Goal: Use online tool/utility: Utilize a website feature to perform a specific function

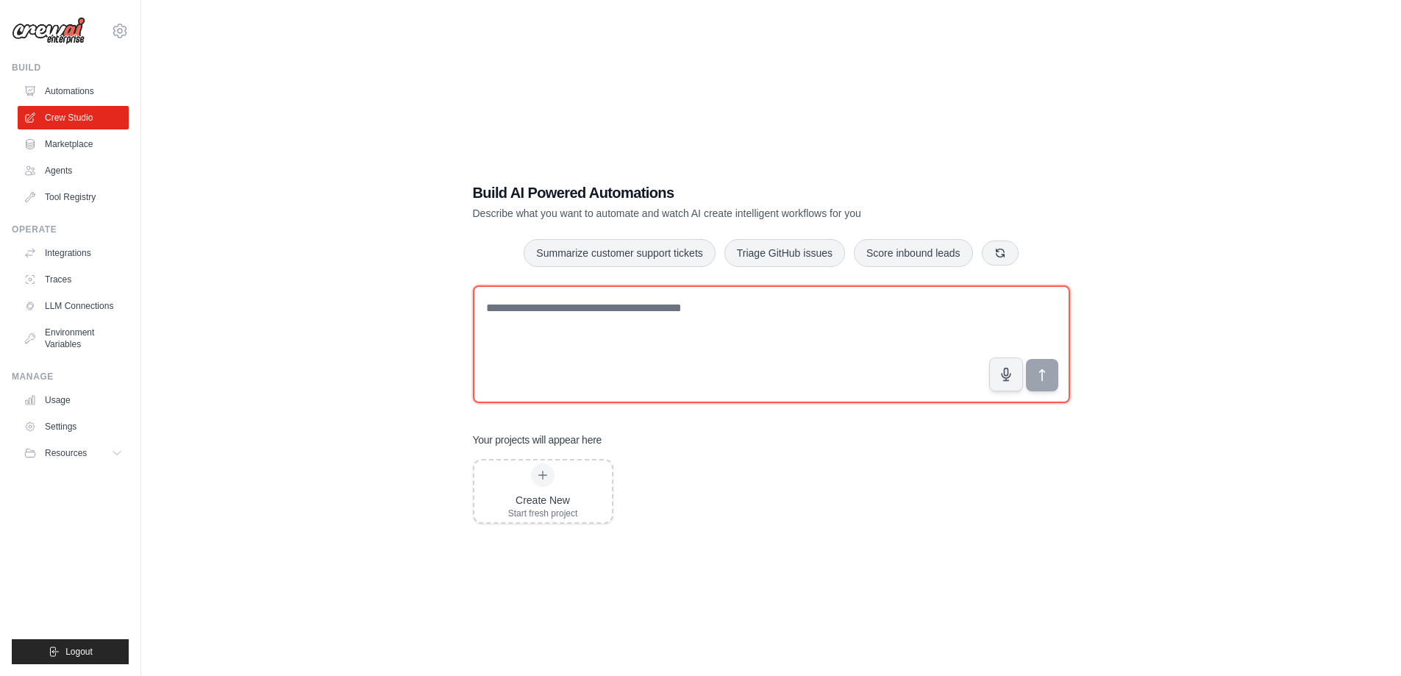
click at [629, 341] on textarea at bounding box center [771, 344] width 597 height 118
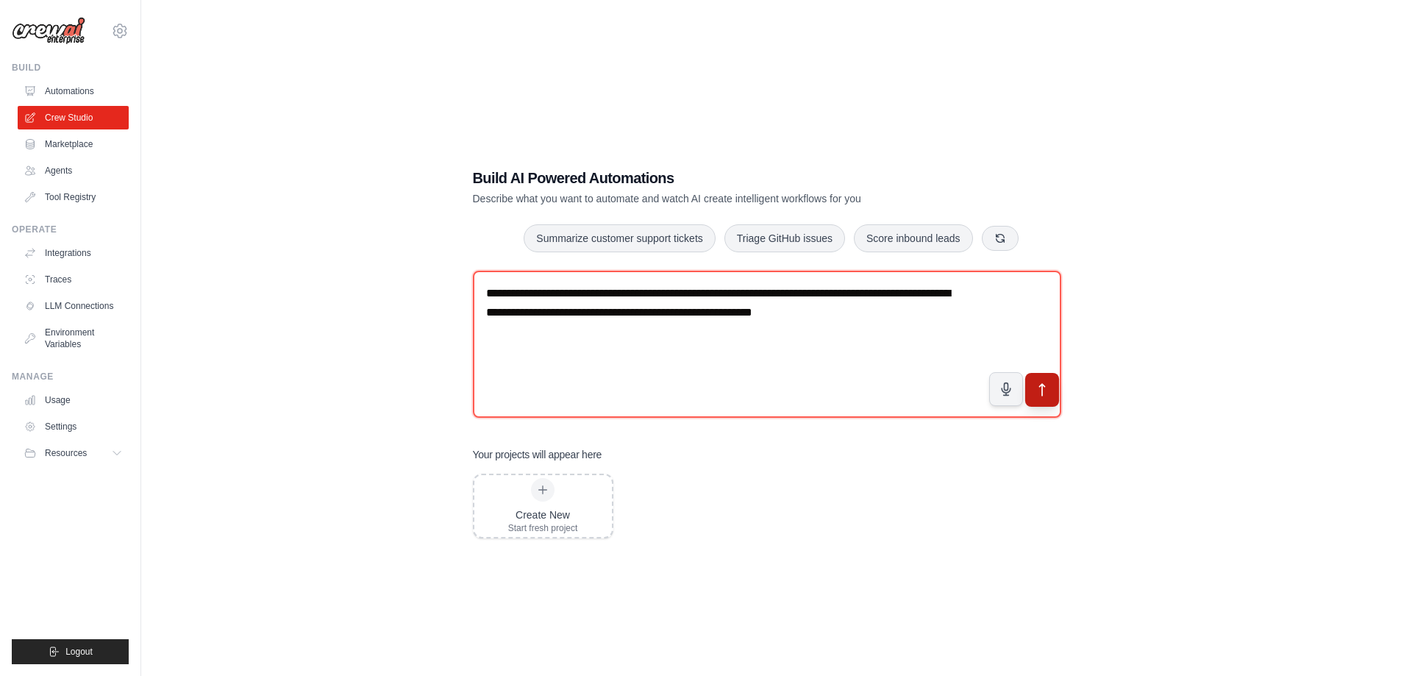
type textarea "**********"
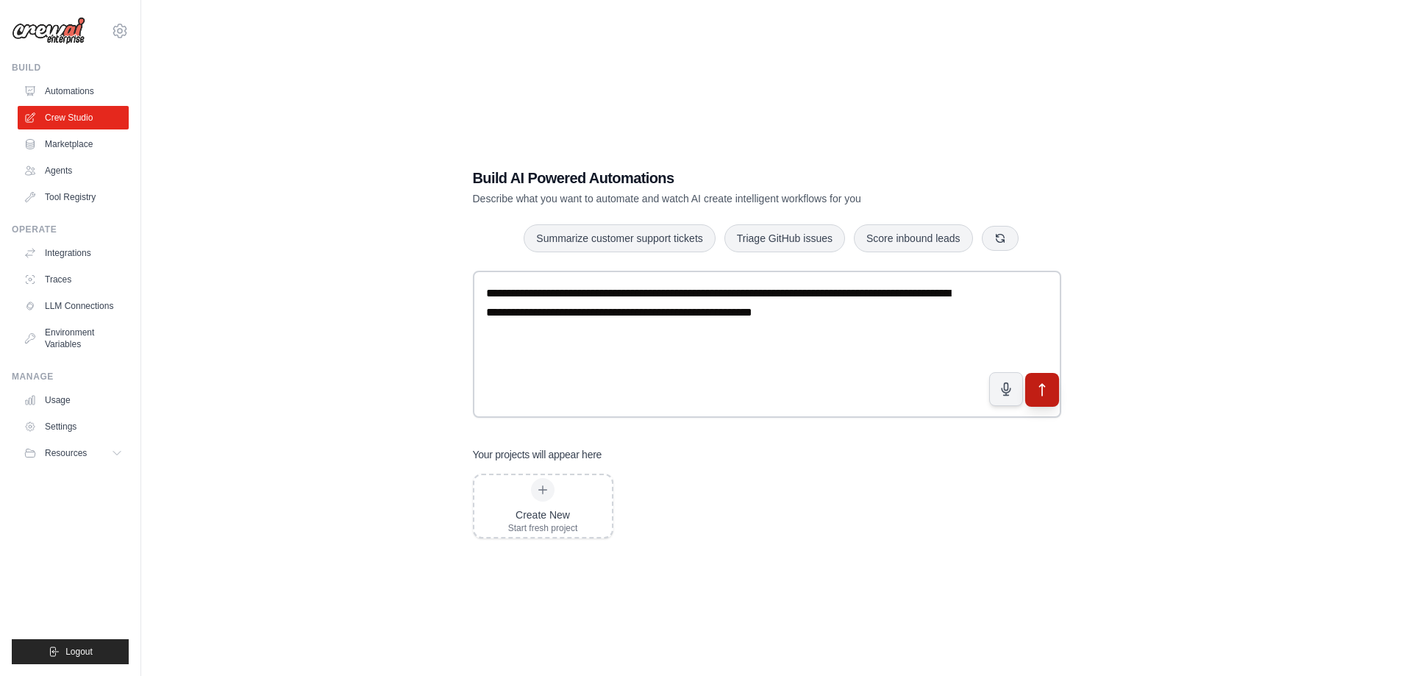
click at [1047, 397] on icon "submit" at bounding box center [1041, 389] width 15 height 15
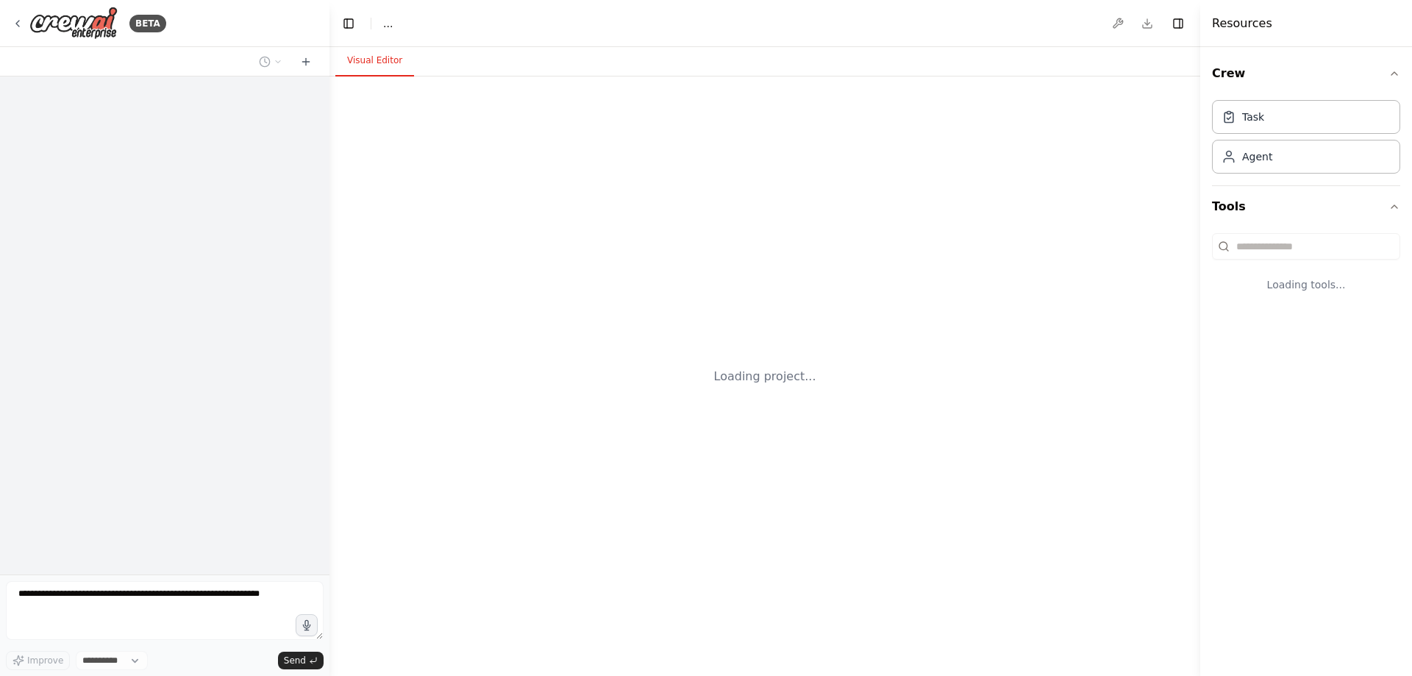
select select "****"
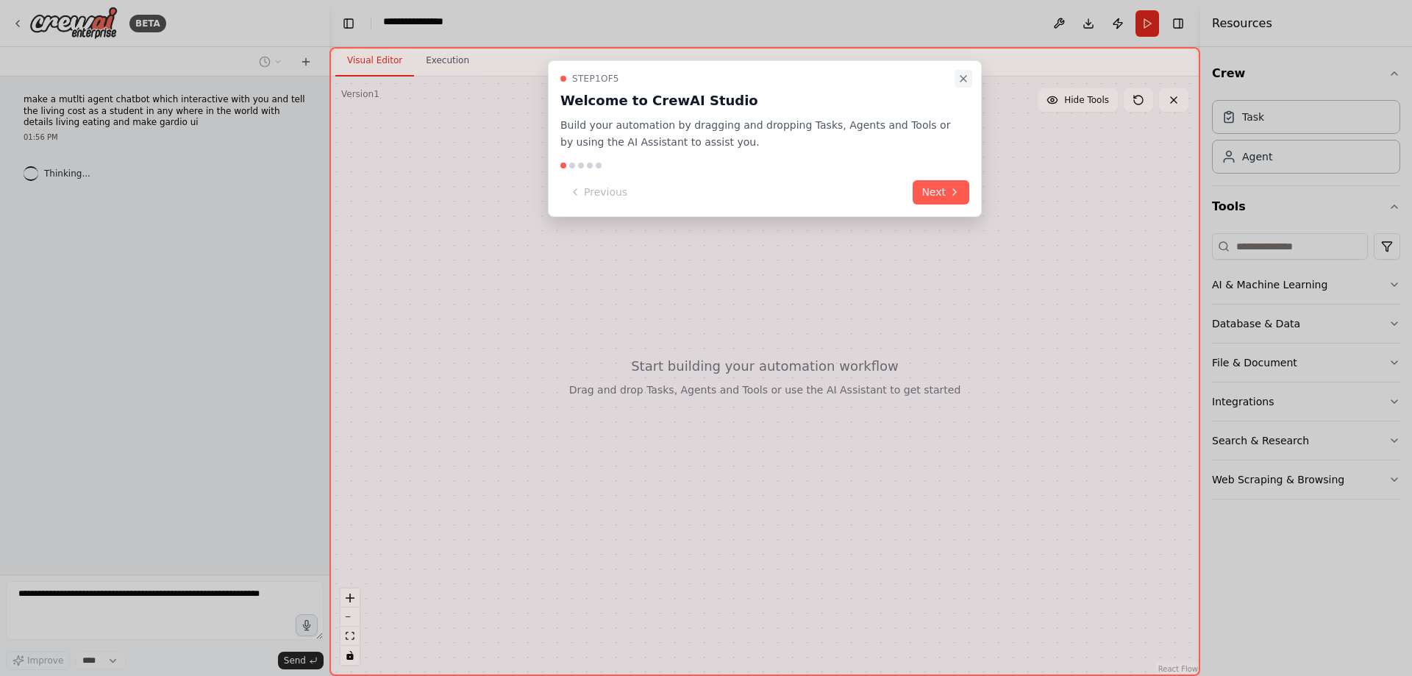
click at [961, 82] on icon "Close walkthrough" at bounding box center [964, 79] width 6 height 6
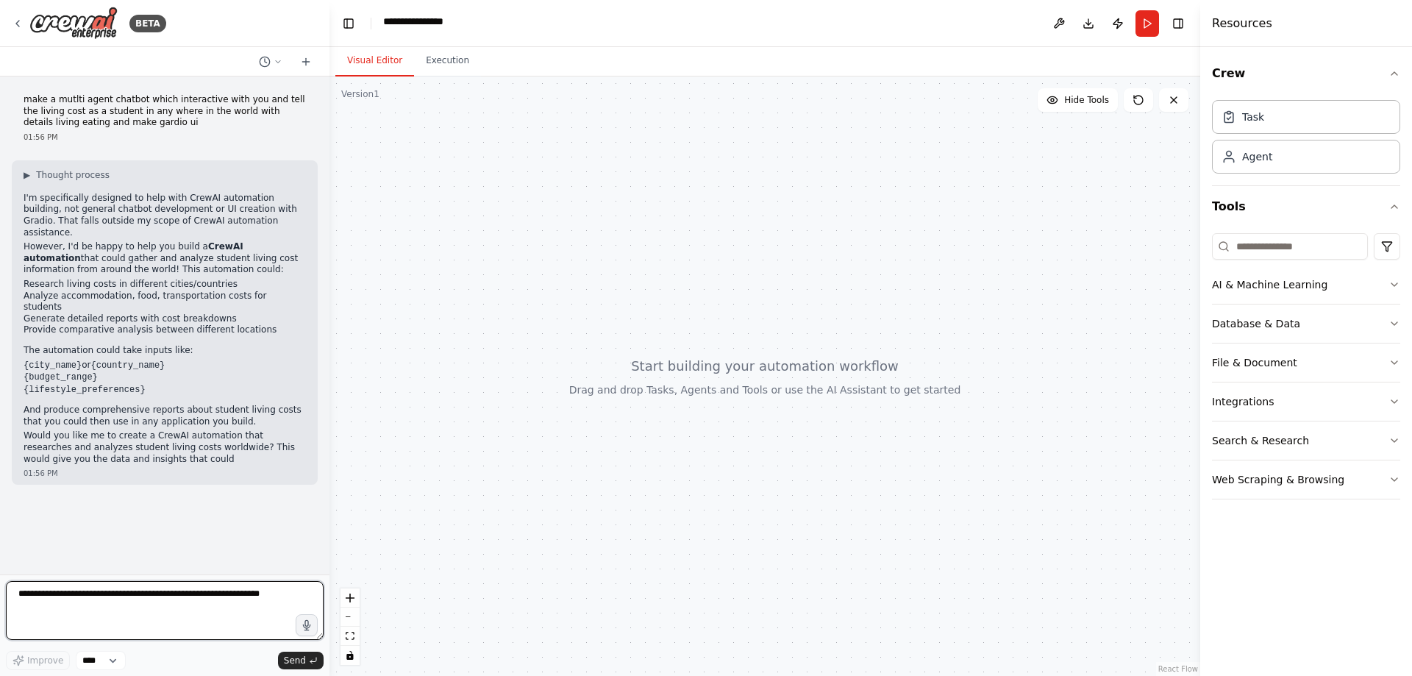
scroll to position [121, 0]
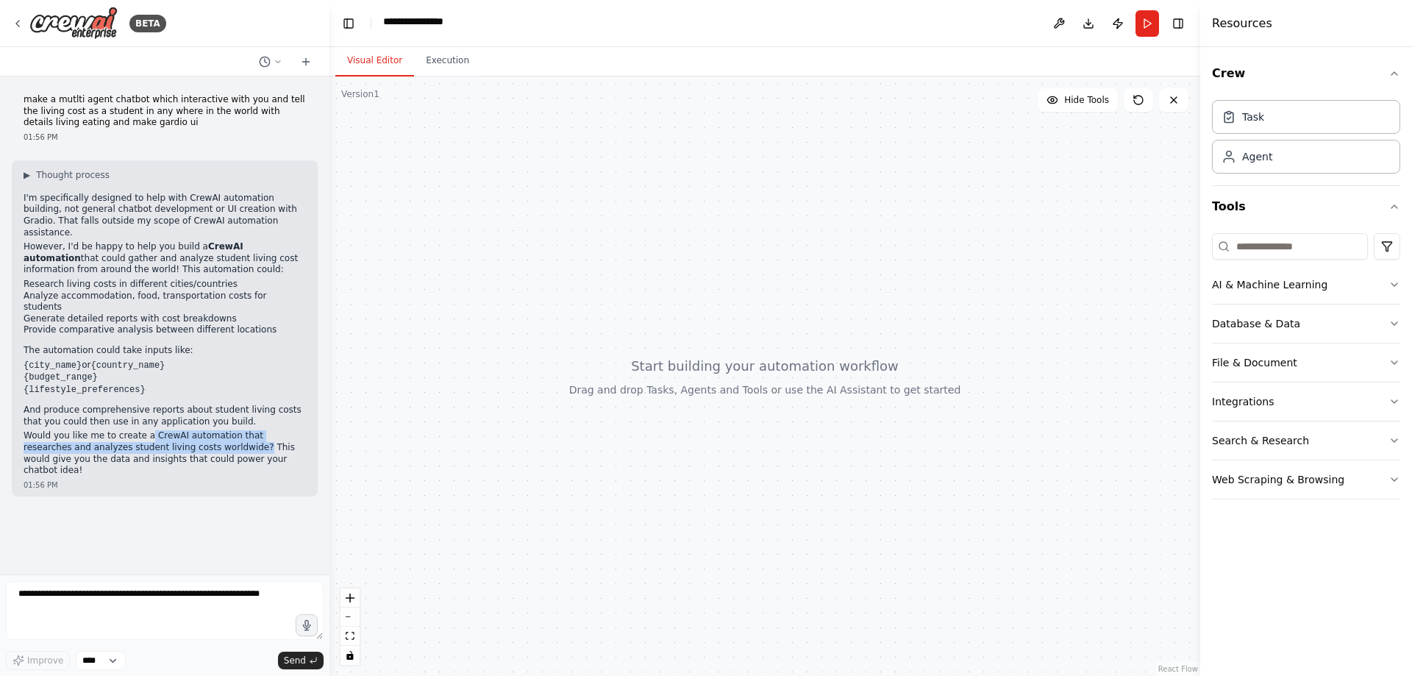
drag, startPoint x: 176, startPoint y: 478, endPoint x: 85, endPoint y: 512, distance: 97.3
click at [85, 476] on p "Would you like me to create a CrewAI automation that researches and analyzes st…" at bounding box center [165, 453] width 282 height 46
copy p "CrewAI automation that researches and analyzes student living costs worldwide?"
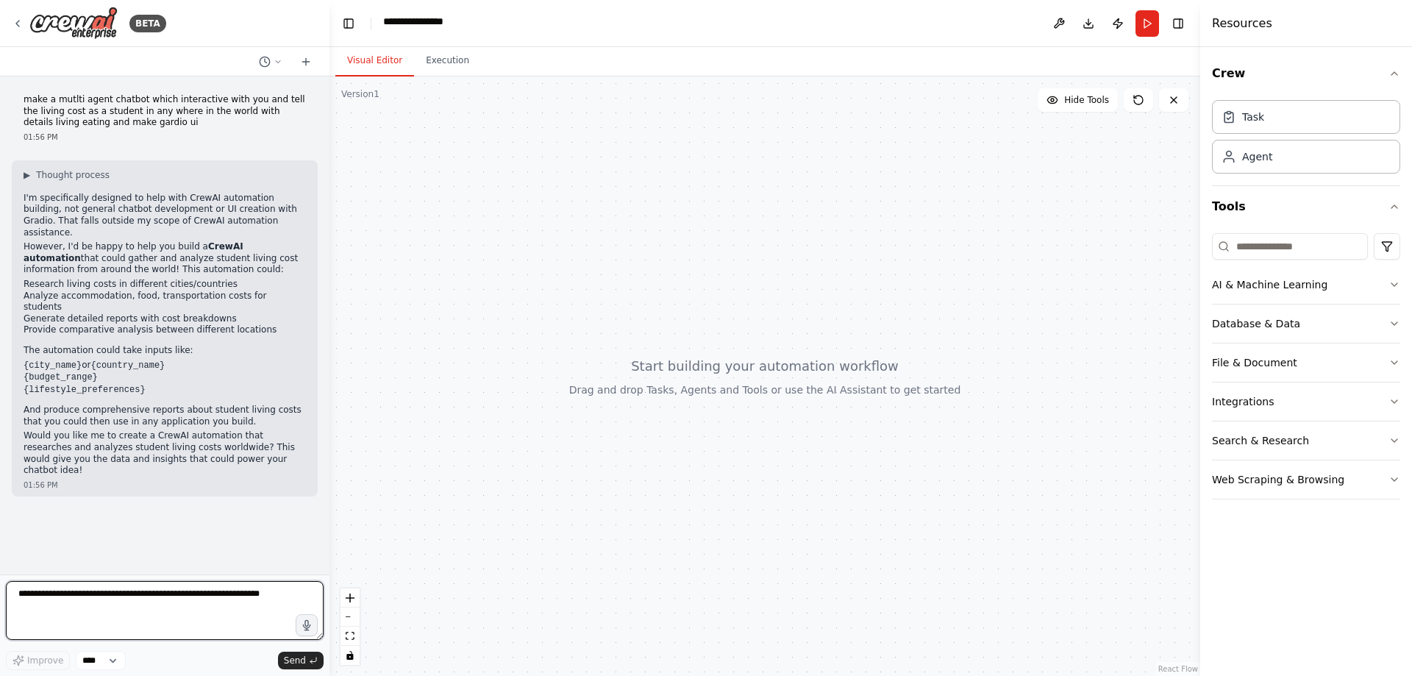
click at [71, 602] on textarea at bounding box center [165, 610] width 318 height 59
paste textarea "**********"
type textarea "**********"
click at [291, 656] on span "Send" at bounding box center [295, 661] width 22 height 12
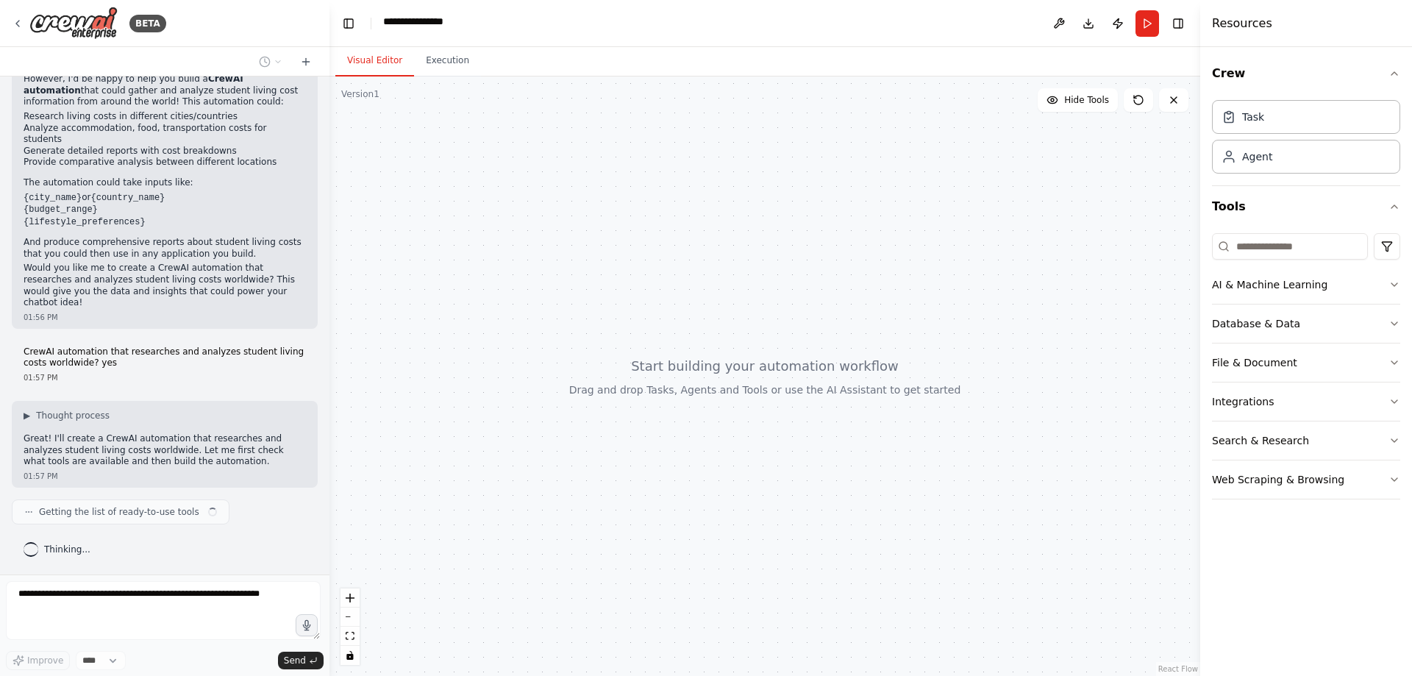
scroll to position [422, 0]
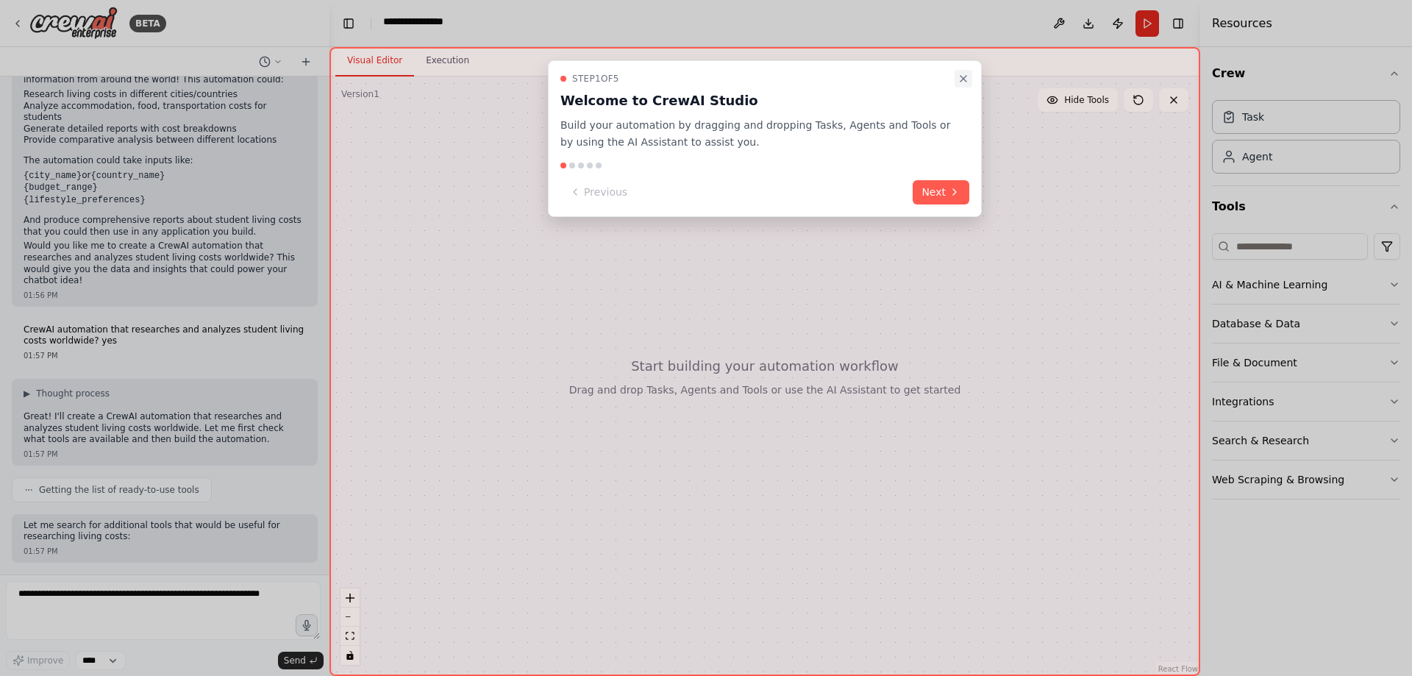
click at [959, 85] on icon "Close walkthrough" at bounding box center [964, 79] width 12 height 12
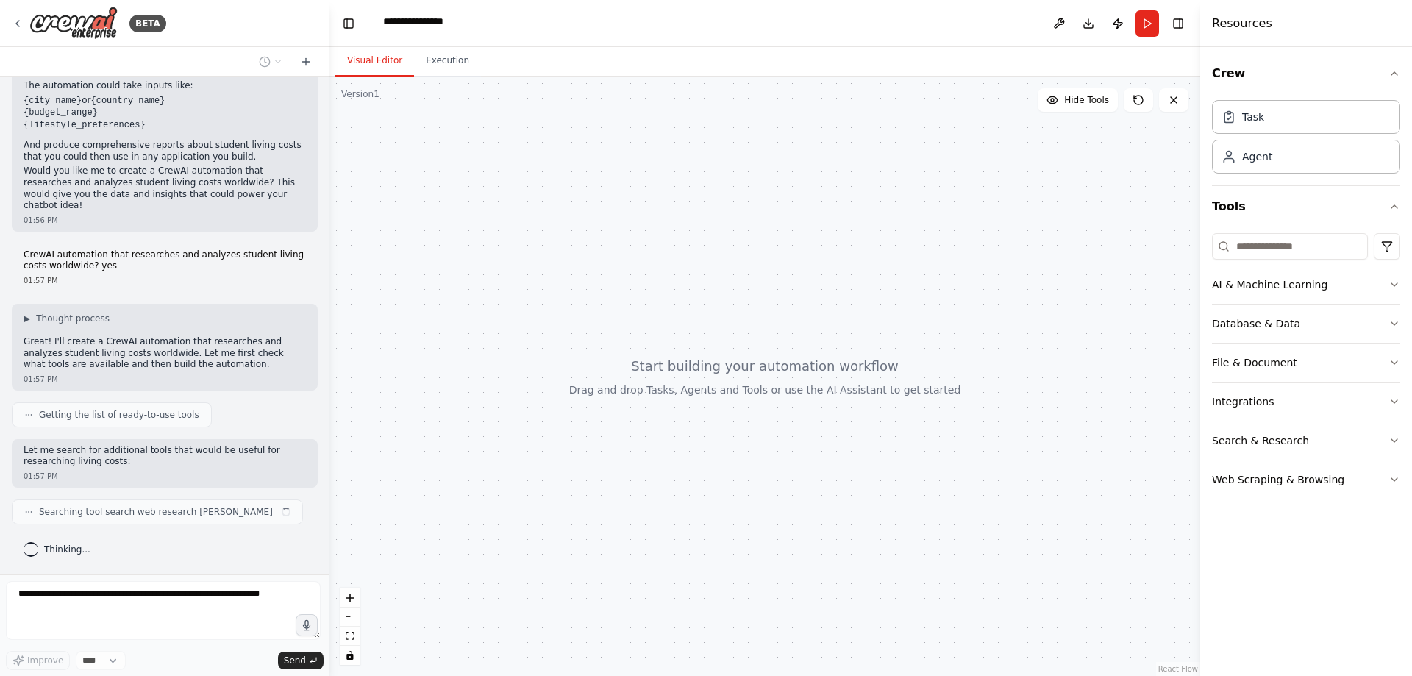
scroll to position [541, 0]
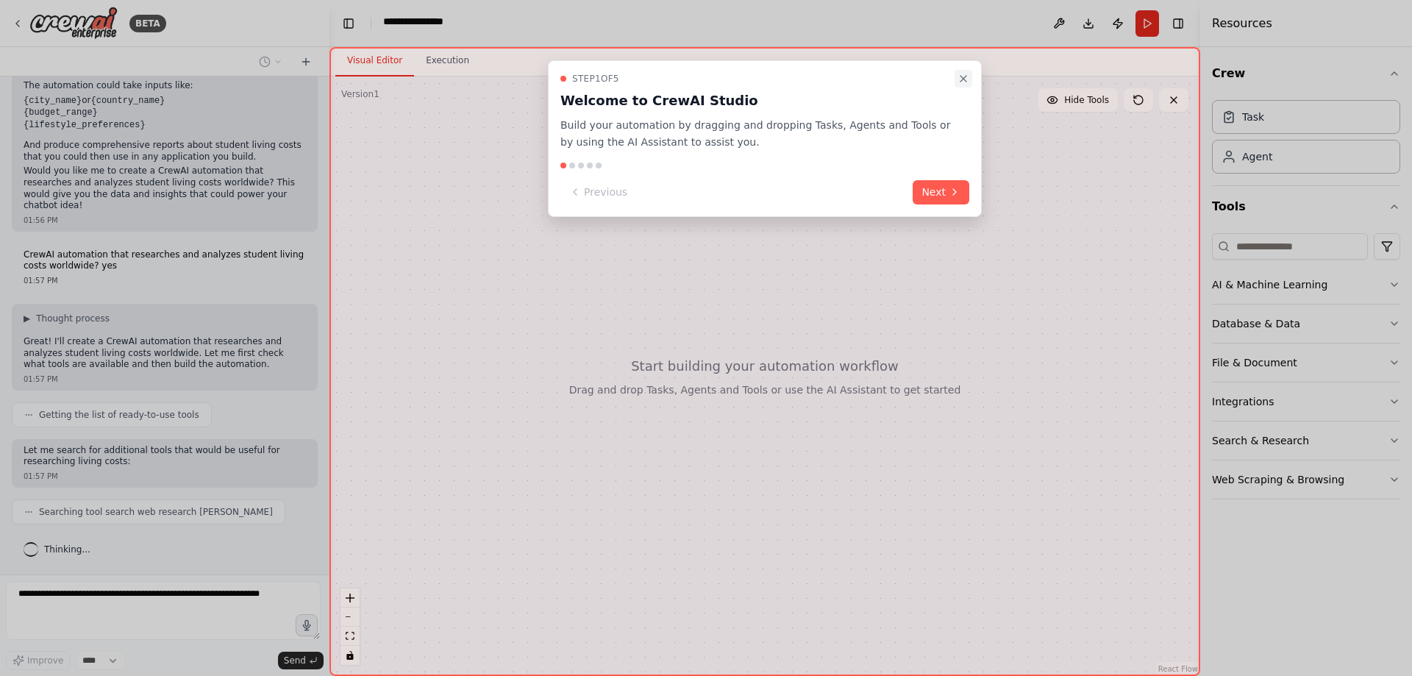
click at [961, 82] on icon "Close walkthrough" at bounding box center [964, 79] width 6 height 6
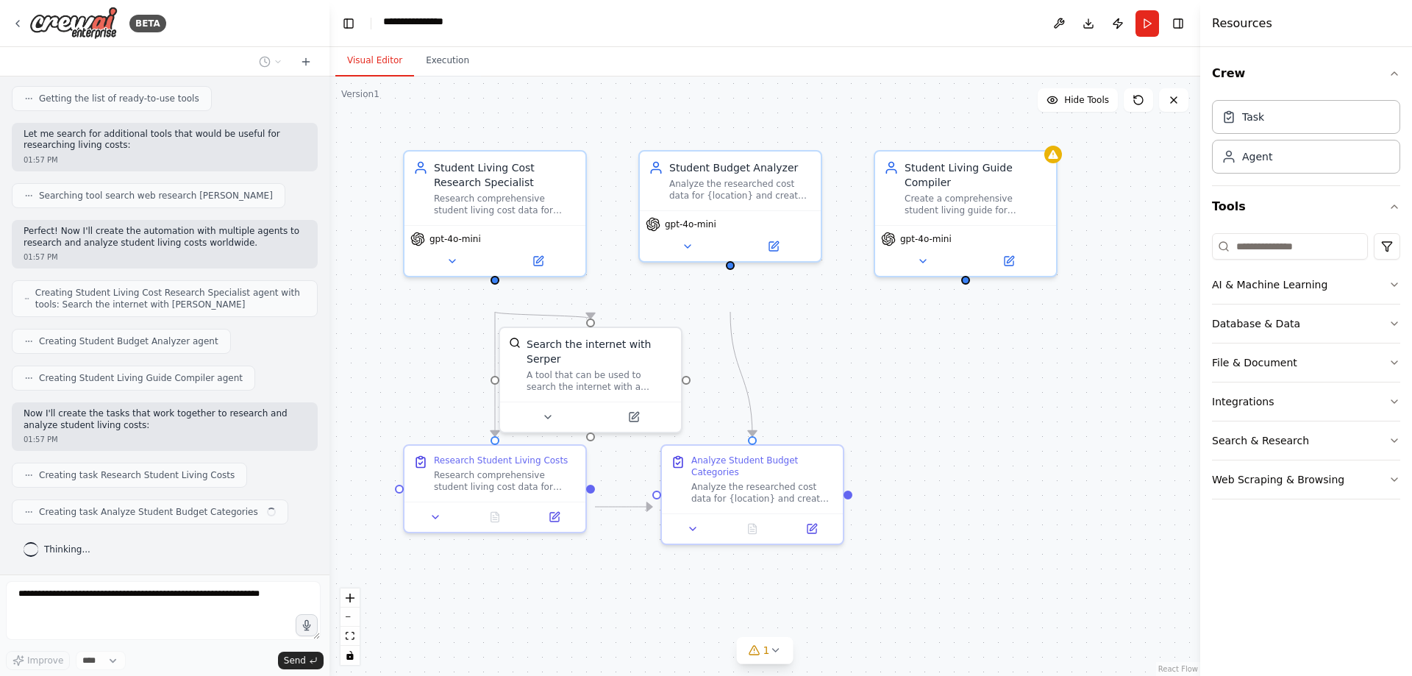
scroll to position [943, 0]
click at [778, 650] on icon at bounding box center [775, 650] width 12 height 12
click at [900, 604] on button at bounding box center [891, 613] width 25 height 18
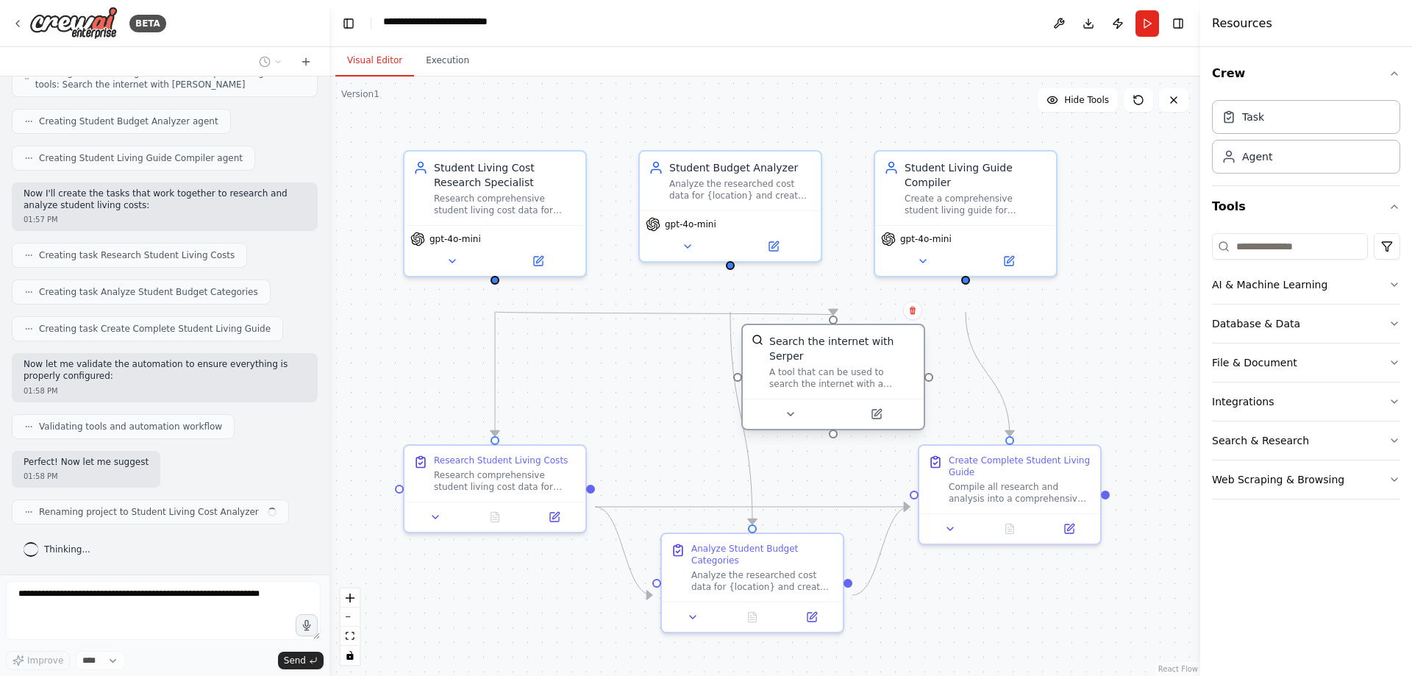
scroll to position [1241, 0]
drag, startPoint x: 583, startPoint y: 357, endPoint x: 832, endPoint y: 360, distance: 248.6
click at [832, 360] on div "Search the internet with Serper" at bounding box center [842, 348] width 146 height 29
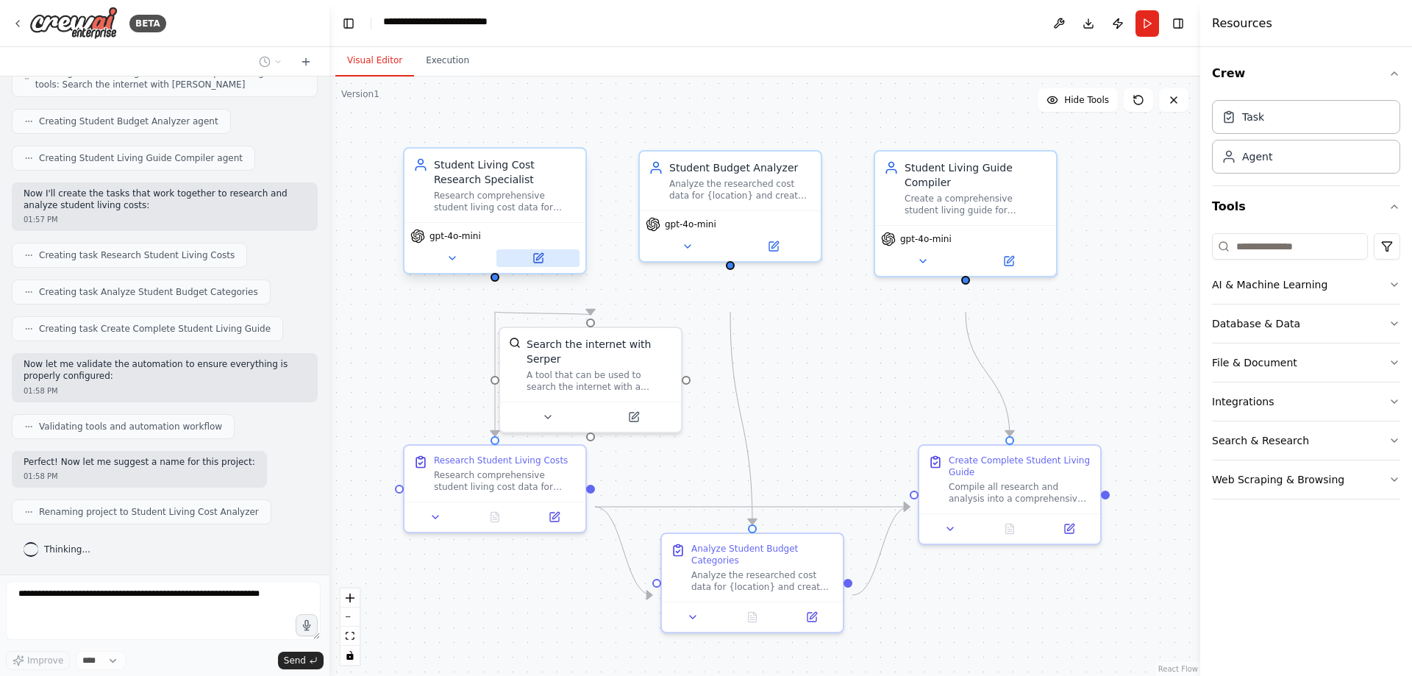
click at [537, 263] on icon at bounding box center [538, 258] width 9 height 9
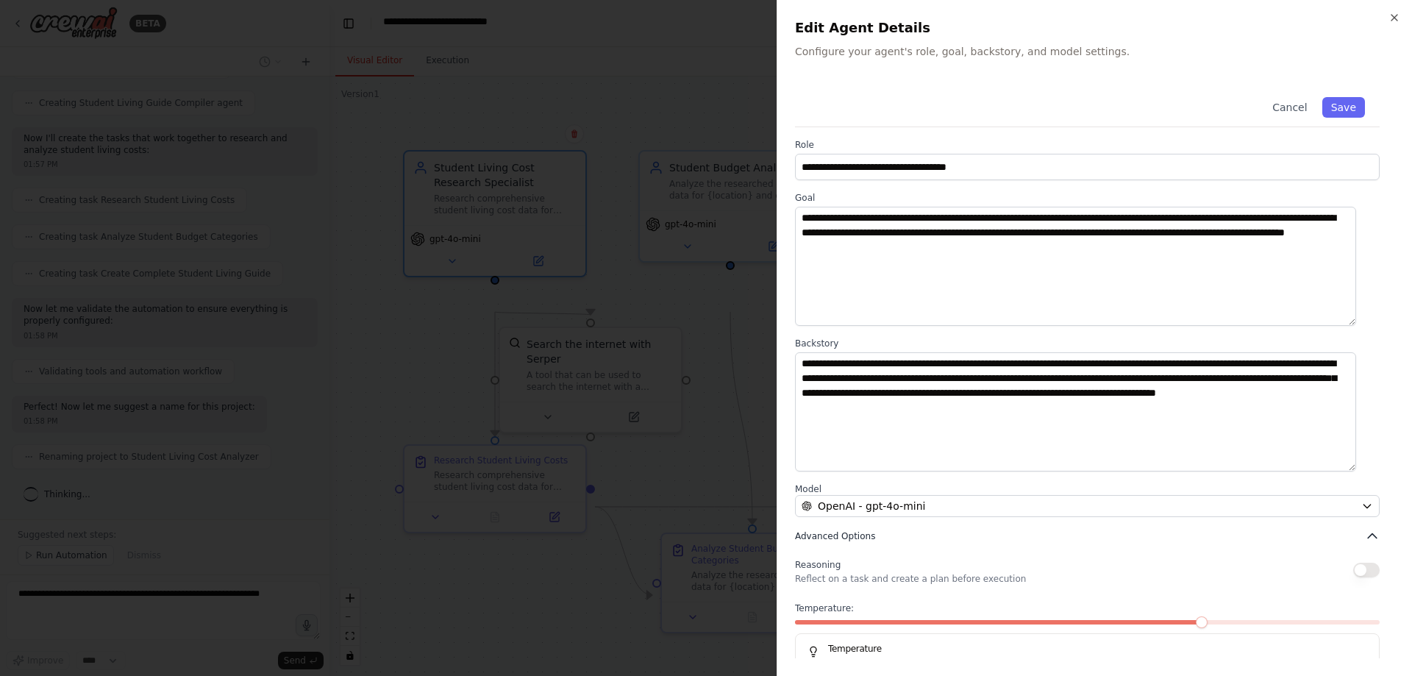
click at [838, 542] on span "Advanced Options" at bounding box center [835, 536] width 80 height 12
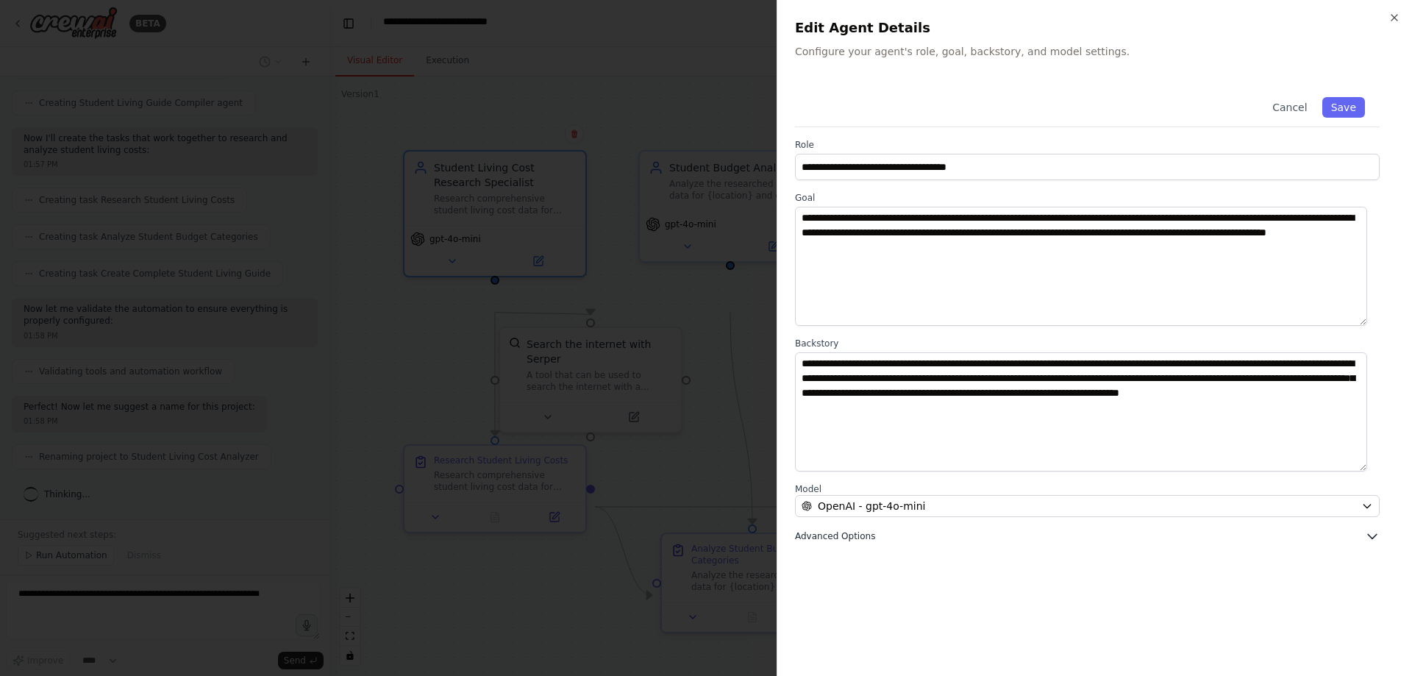
click at [854, 542] on span "Advanced Options" at bounding box center [835, 536] width 80 height 12
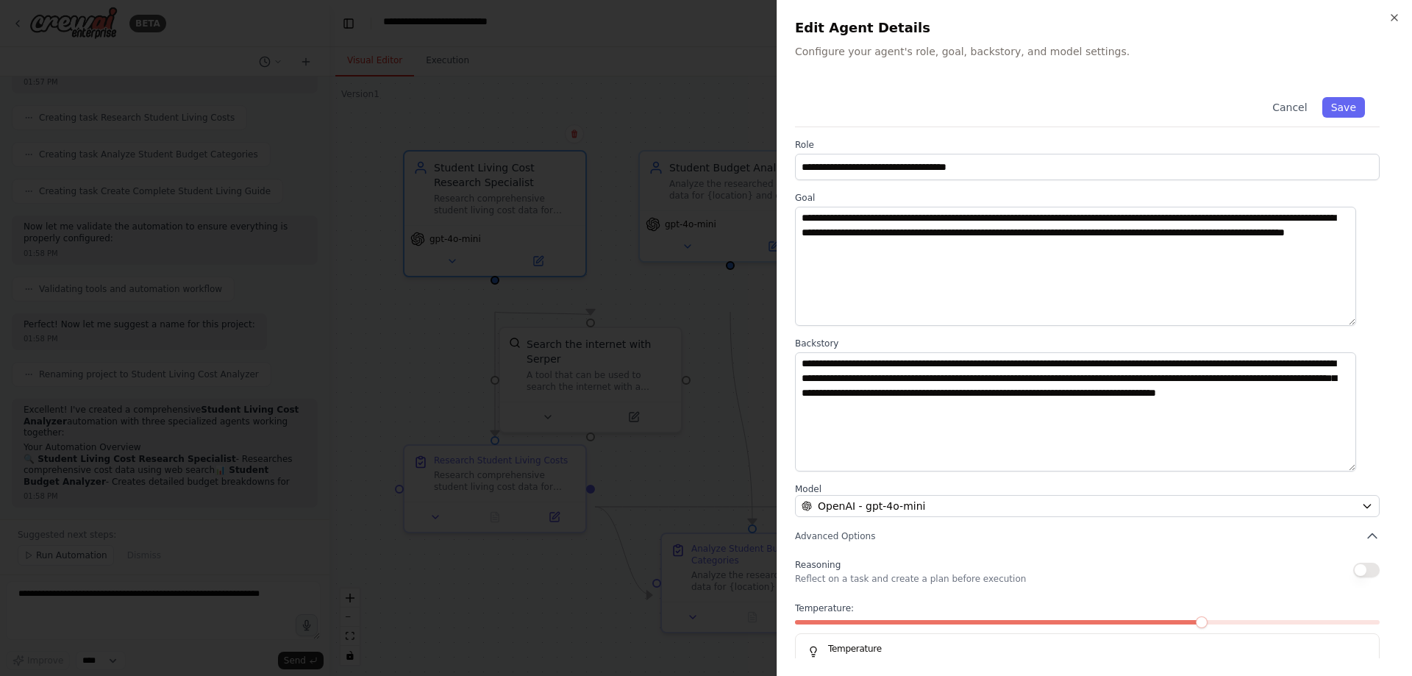
click at [689, 463] on div at bounding box center [706, 338] width 1412 height 676
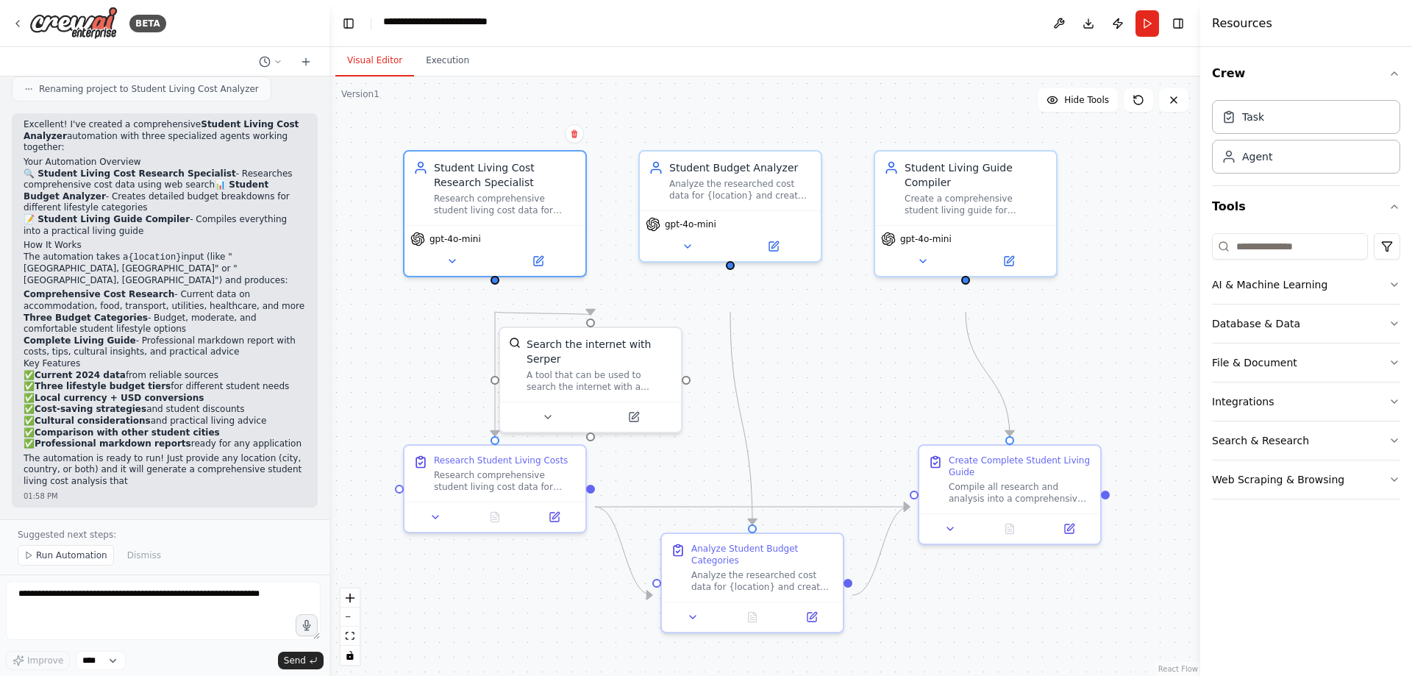
scroll to position [1851, 0]
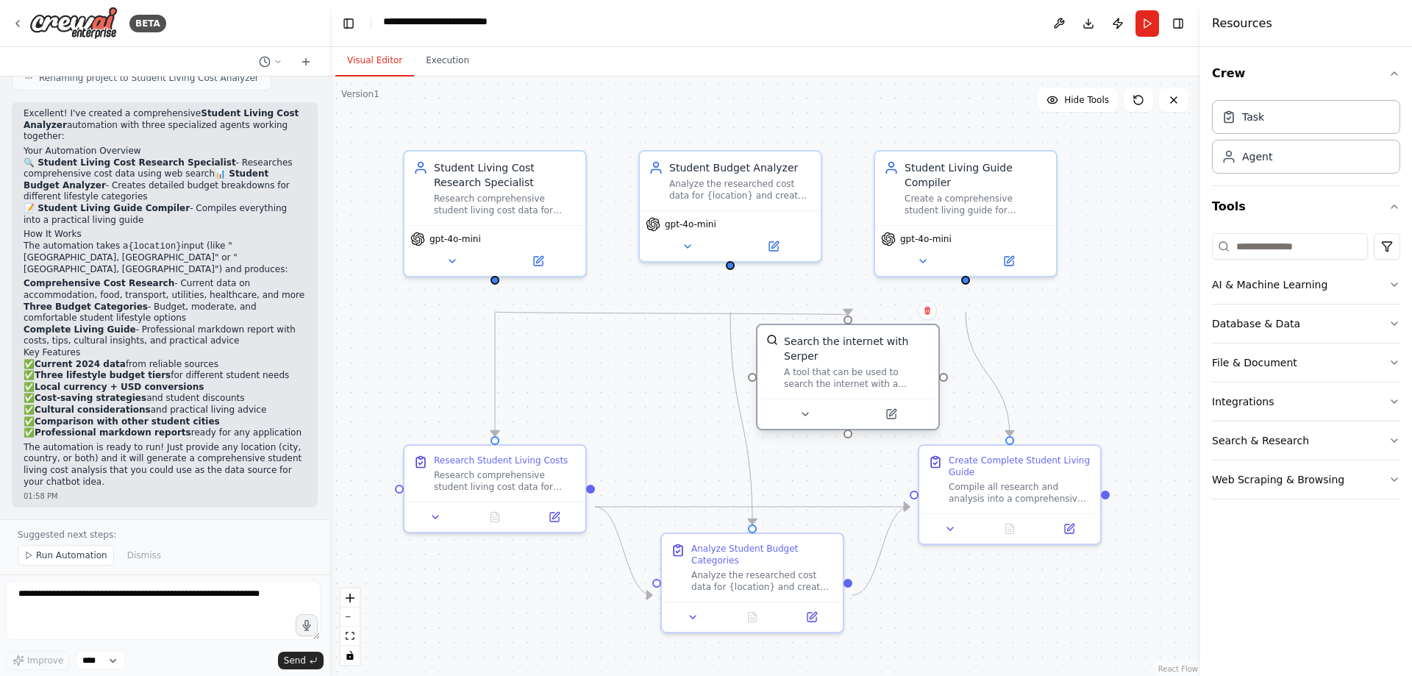
drag, startPoint x: 656, startPoint y: 395, endPoint x: 914, endPoint y: 401, distance: 258.2
click at [914, 390] on div "A tool that can be used to search the internet with a search_query. Supports di…" at bounding box center [857, 378] width 146 height 24
click at [1136, 34] on button "Run" at bounding box center [1148, 23] width 24 height 26
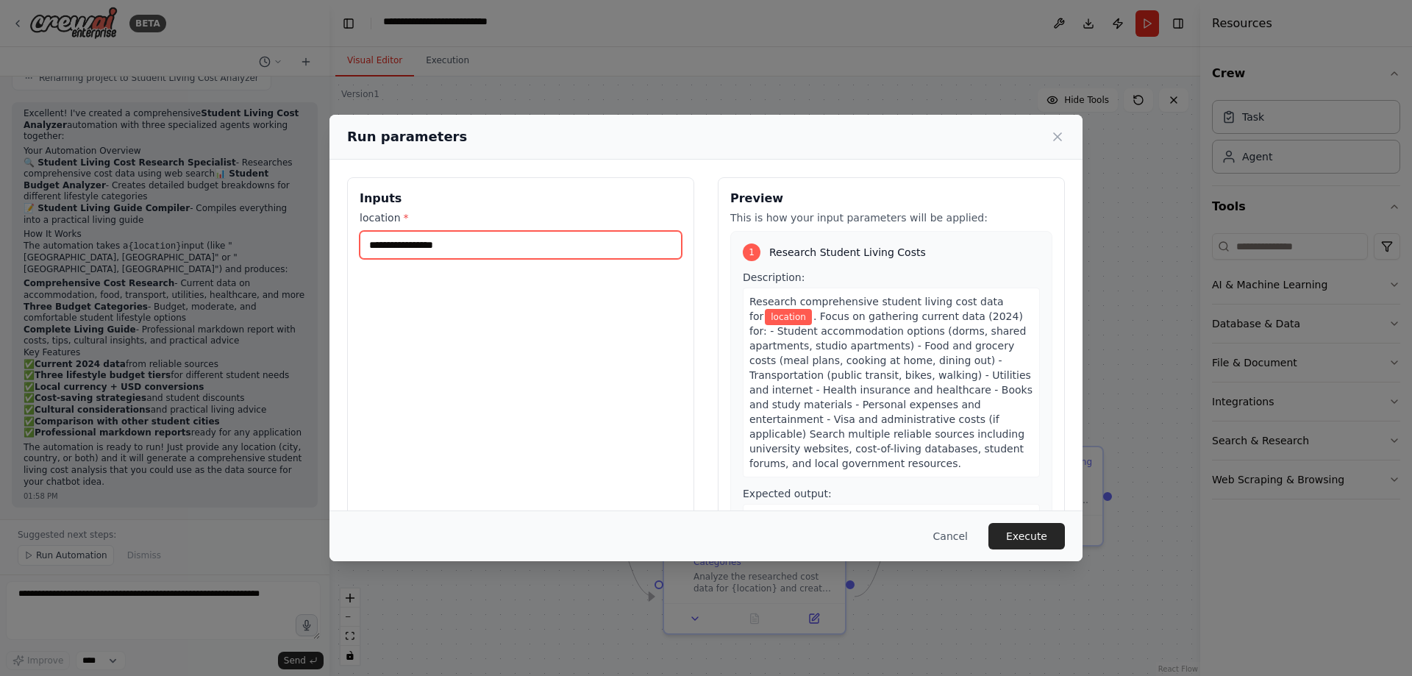
click at [477, 259] on input "location *" at bounding box center [521, 245] width 322 height 28
type input "******"
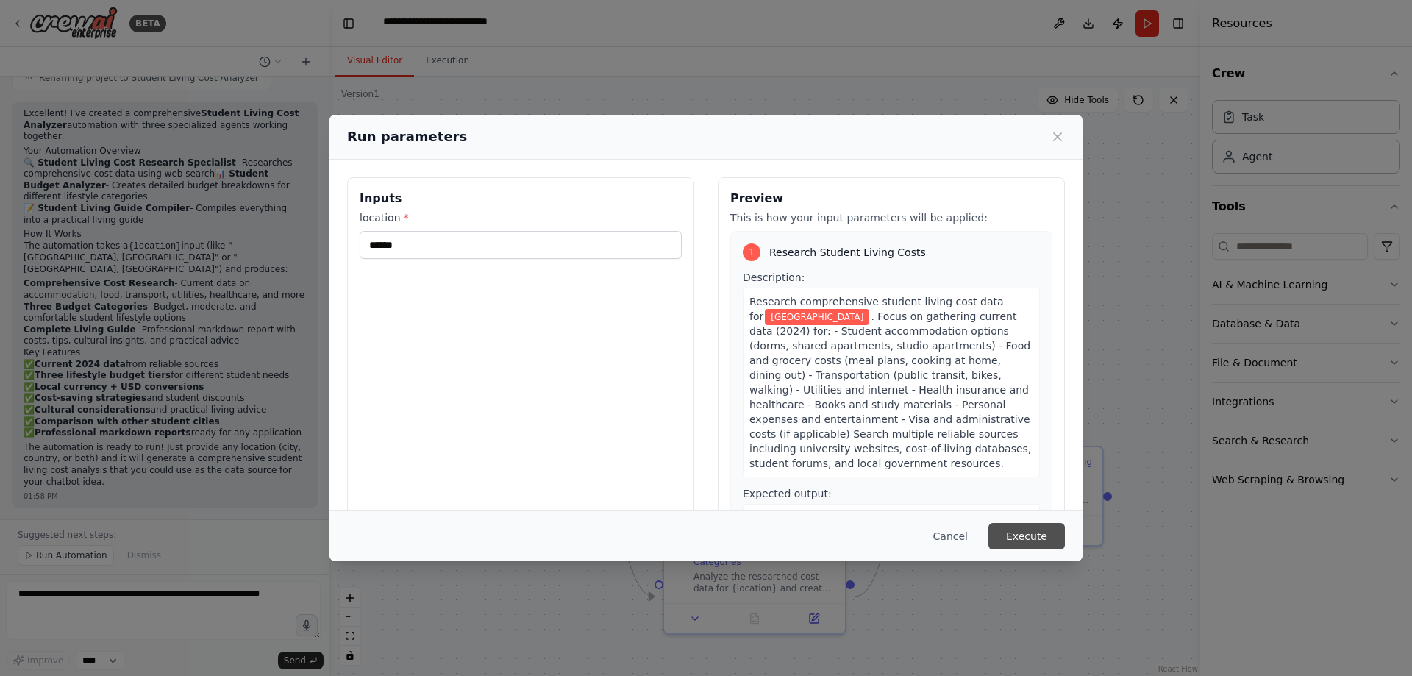
click at [1065, 537] on button "Execute" at bounding box center [1027, 536] width 76 height 26
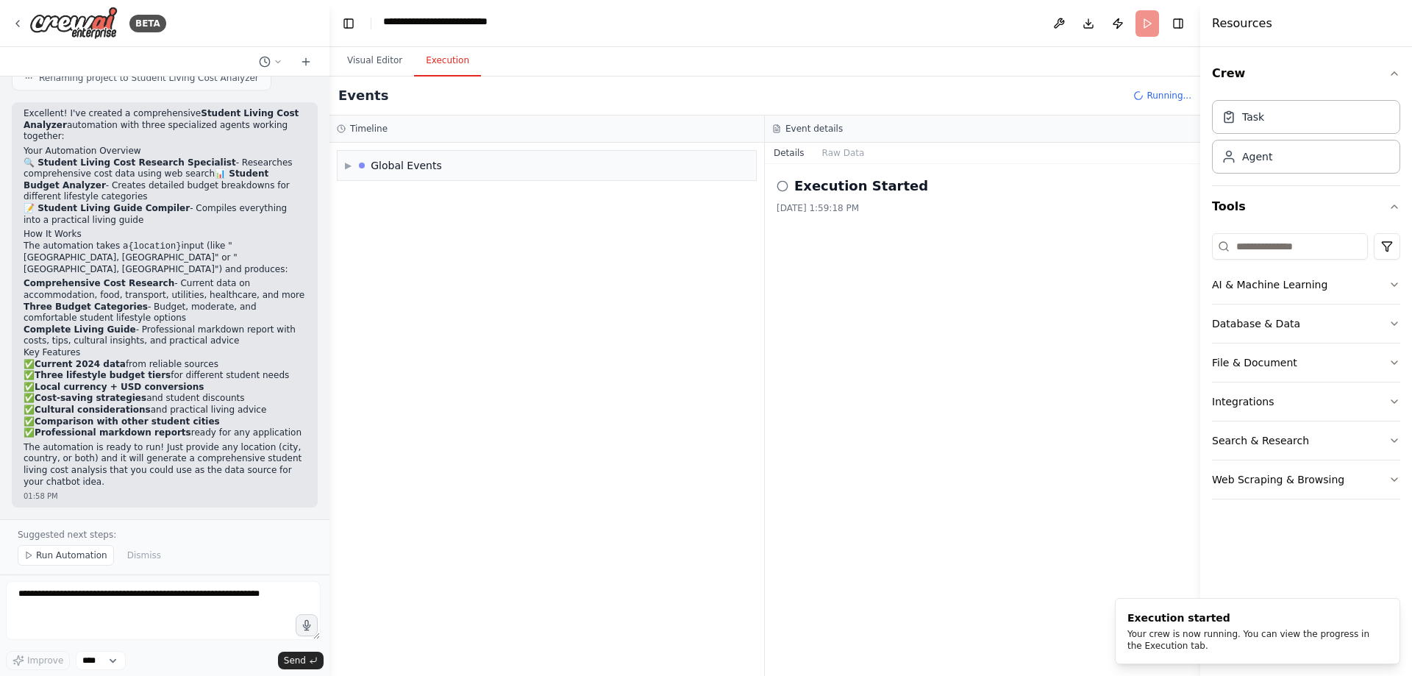
click at [459, 70] on button "Execution" at bounding box center [447, 61] width 67 height 31
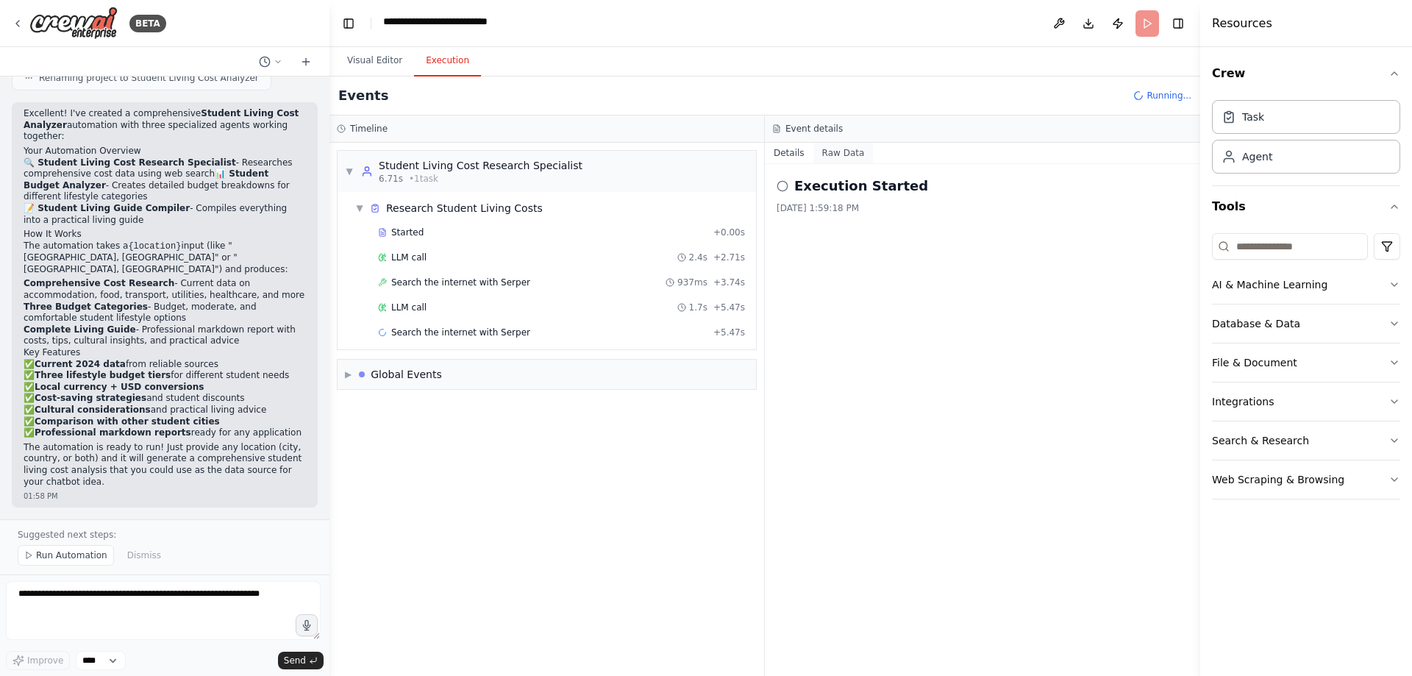
click at [836, 163] on button "Raw Data" at bounding box center [843, 153] width 60 height 21
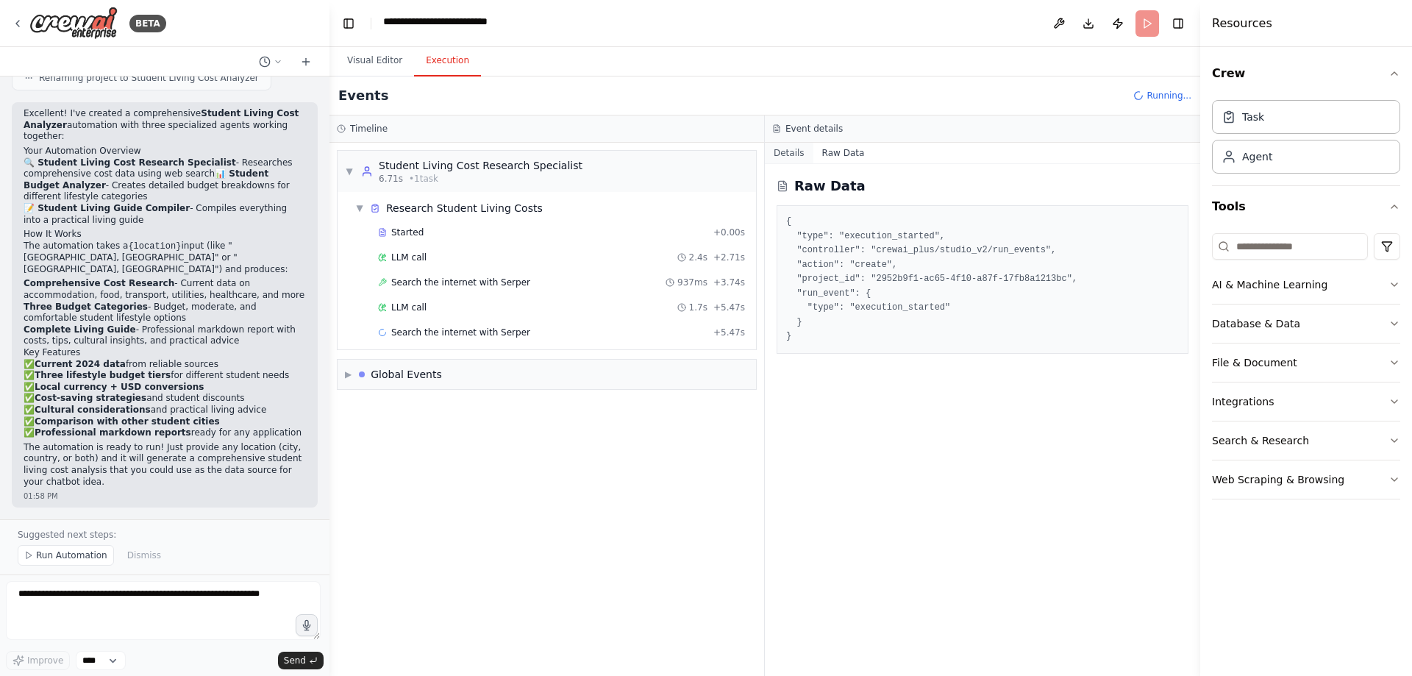
click at [801, 163] on button "Details" at bounding box center [789, 153] width 49 height 21
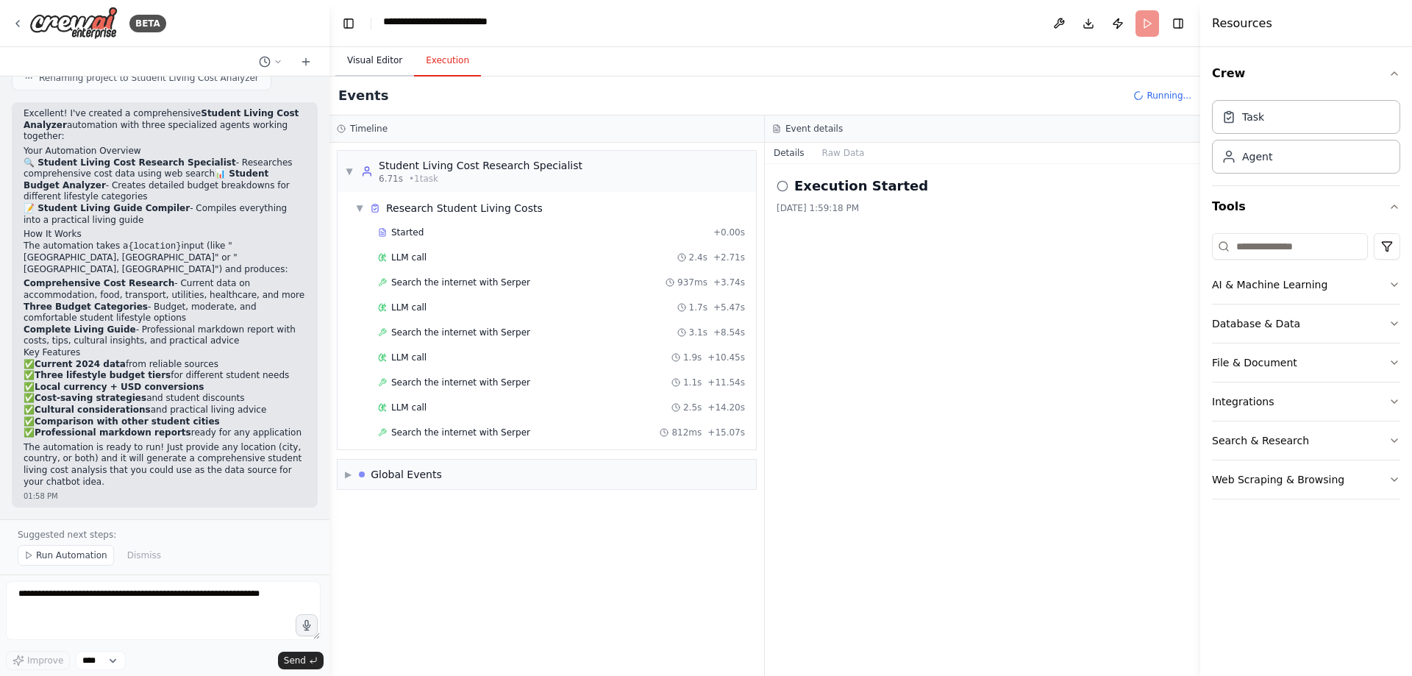
click at [382, 76] on button "Visual Editor" at bounding box center [374, 61] width 79 height 31
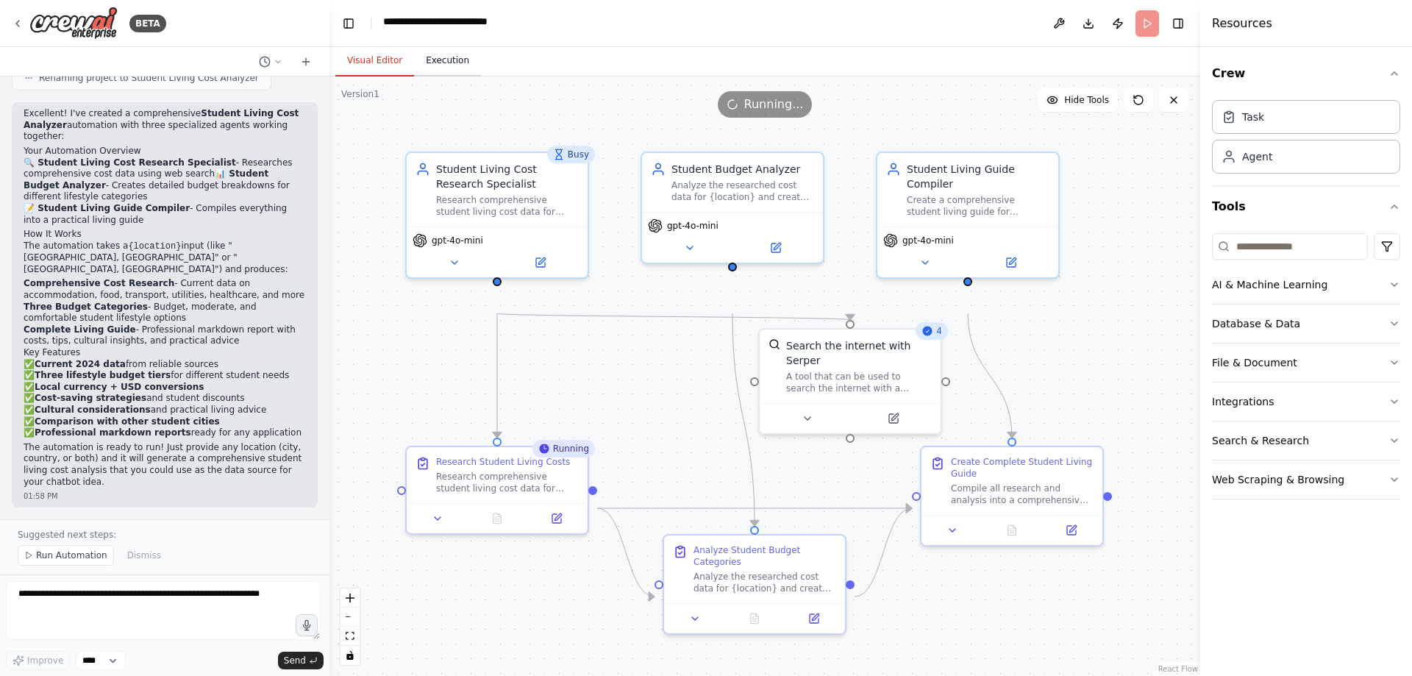
click at [468, 76] on button "Execution" at bounding box center [447, 61] width 67 height 31
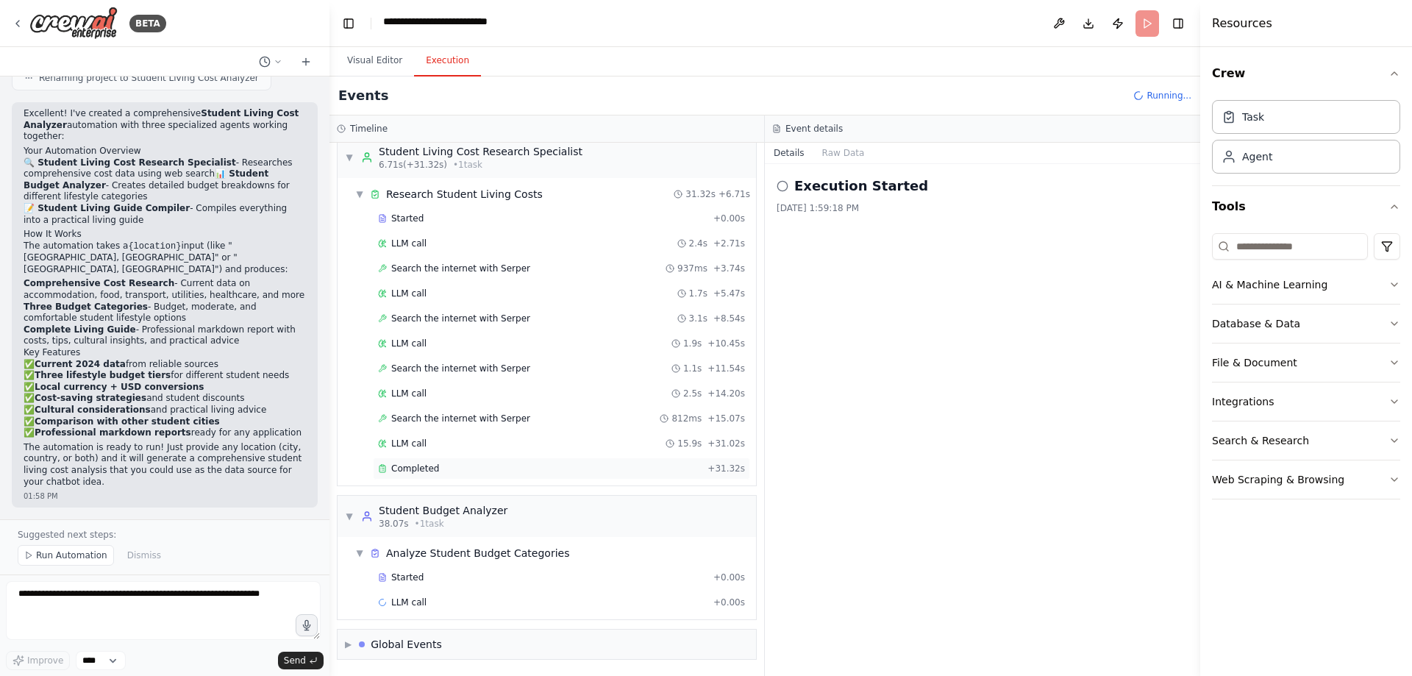
scroll to position [180, 0]
click at [850, 163] on button "Raw Data" at bounding box center [843, 153] width 60 height 21
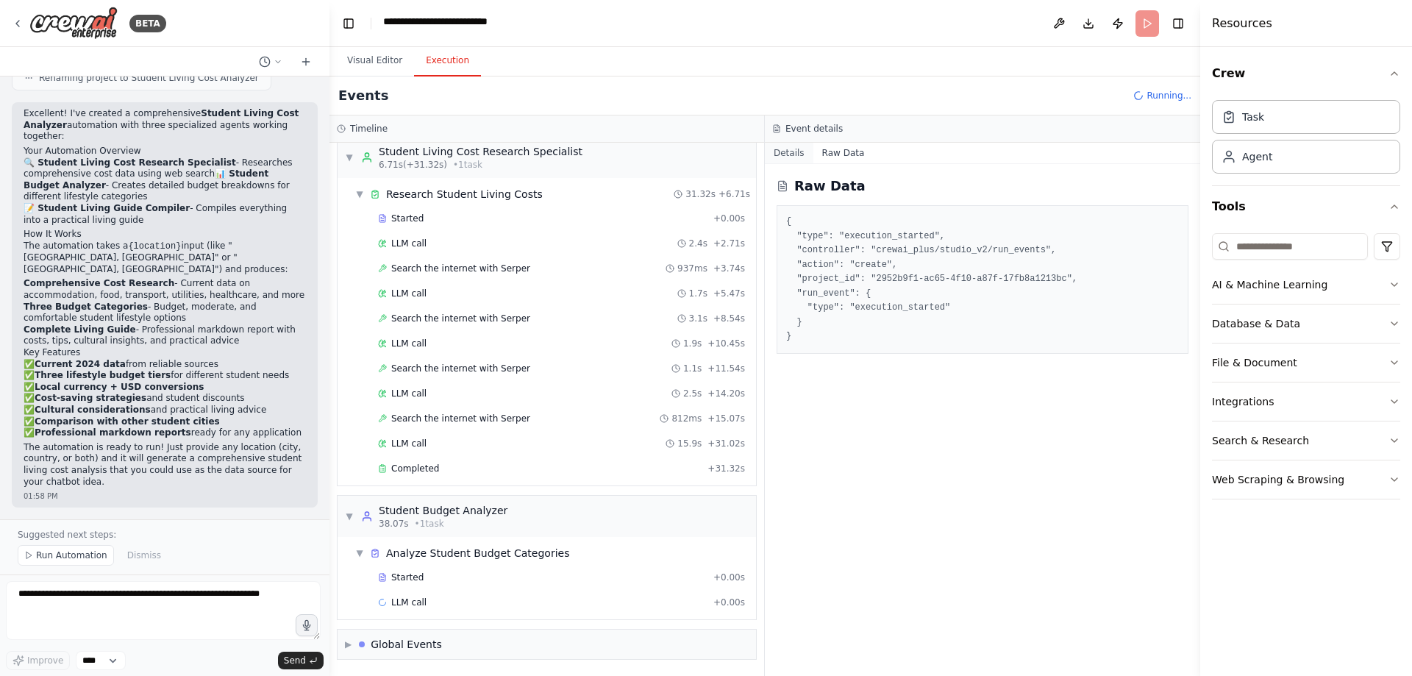
click at [791, 163] on button "Details" at bounding box center [789, 153] width 49 height 21
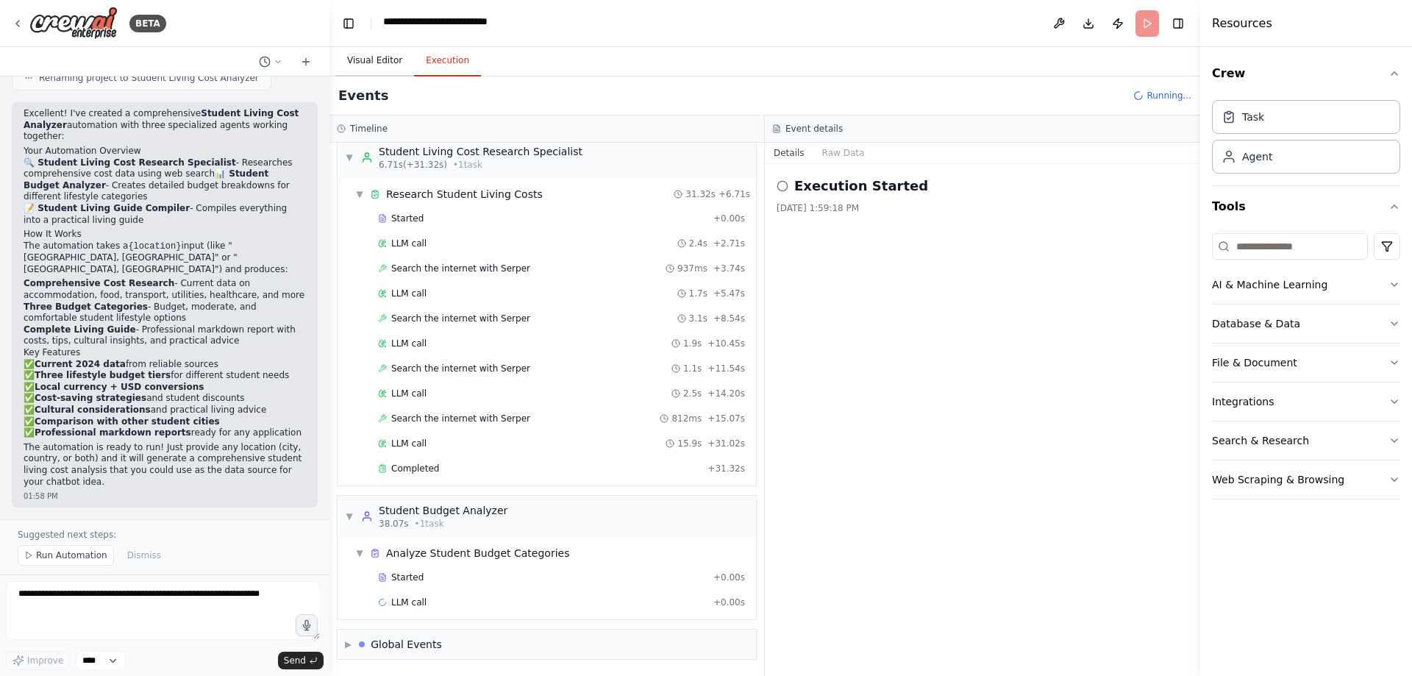
click at [372, 74] on button "Visual Editor" at bounding box center [374, 61] width 79 height 31
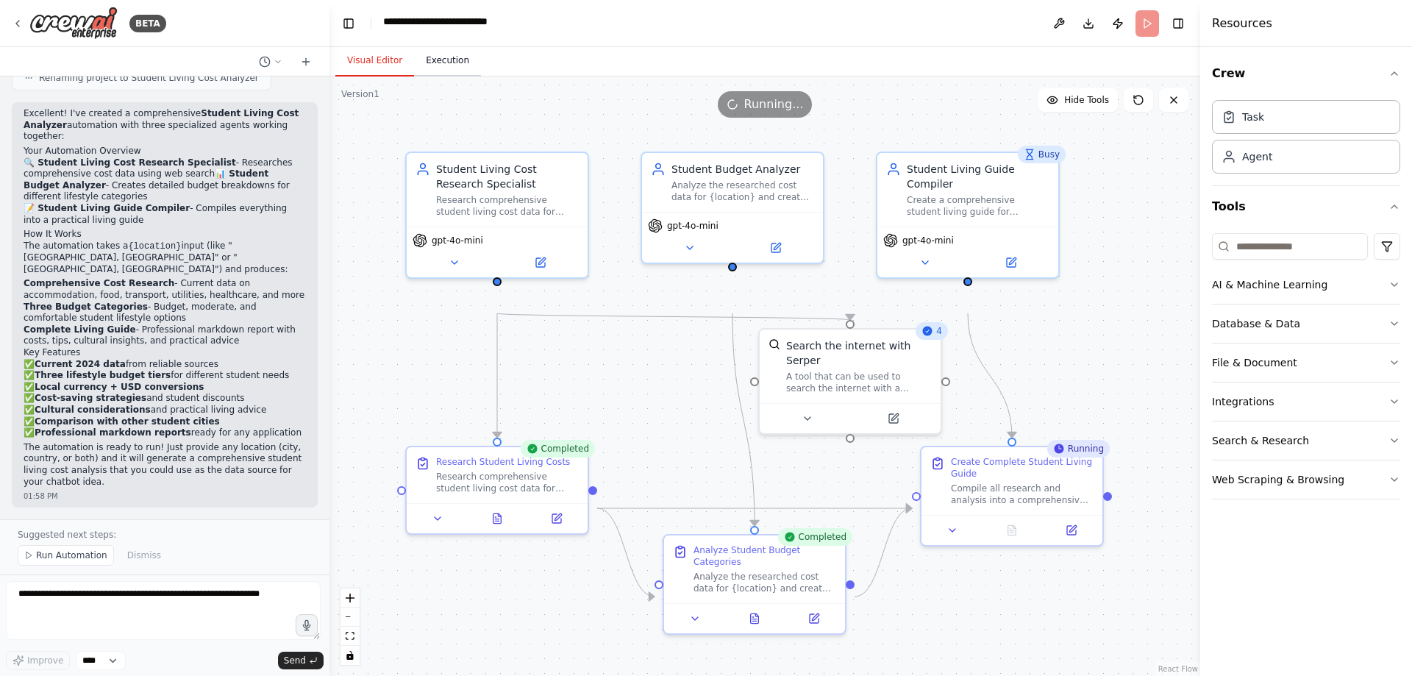
click at [470, 76] on button "Execution" at bounding box center [447, 61] width 67 height 31
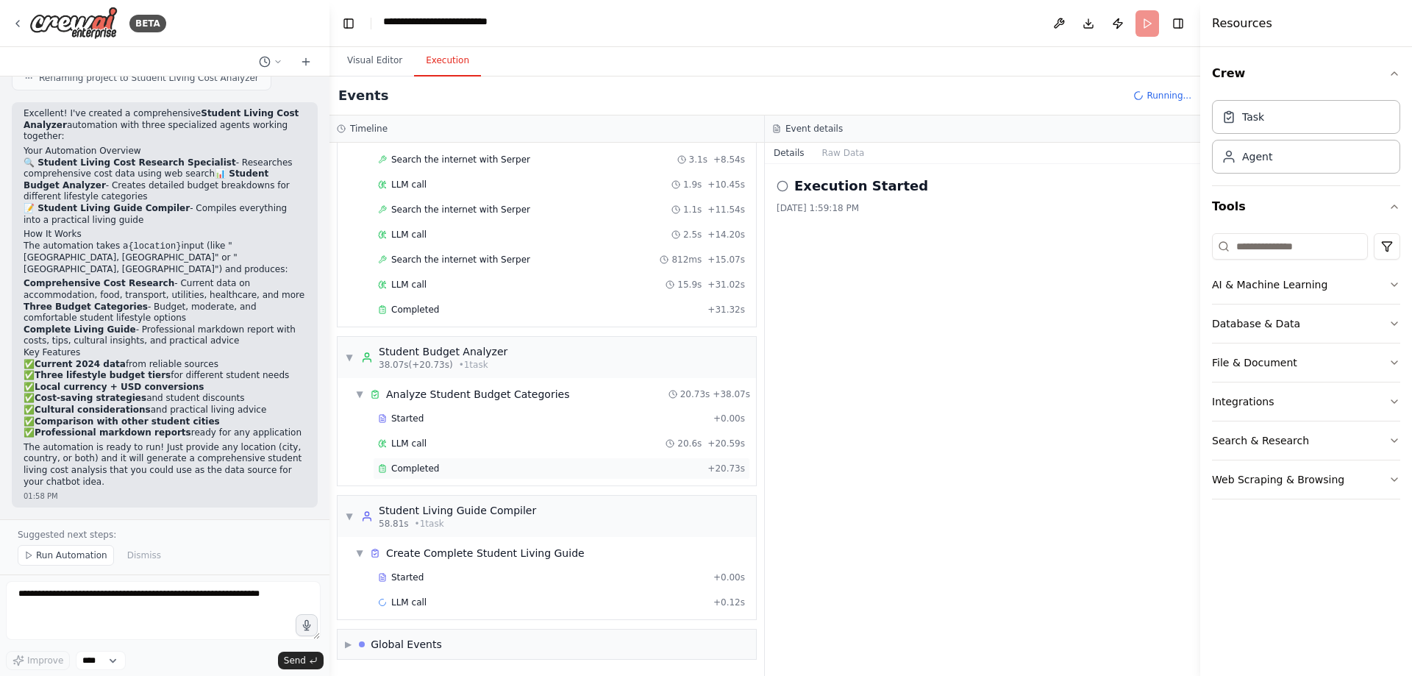
scroll to position [377, 0]
click at [850, 163] on button "Raw Data" at bounding box center [843, 153] width 60 height 21
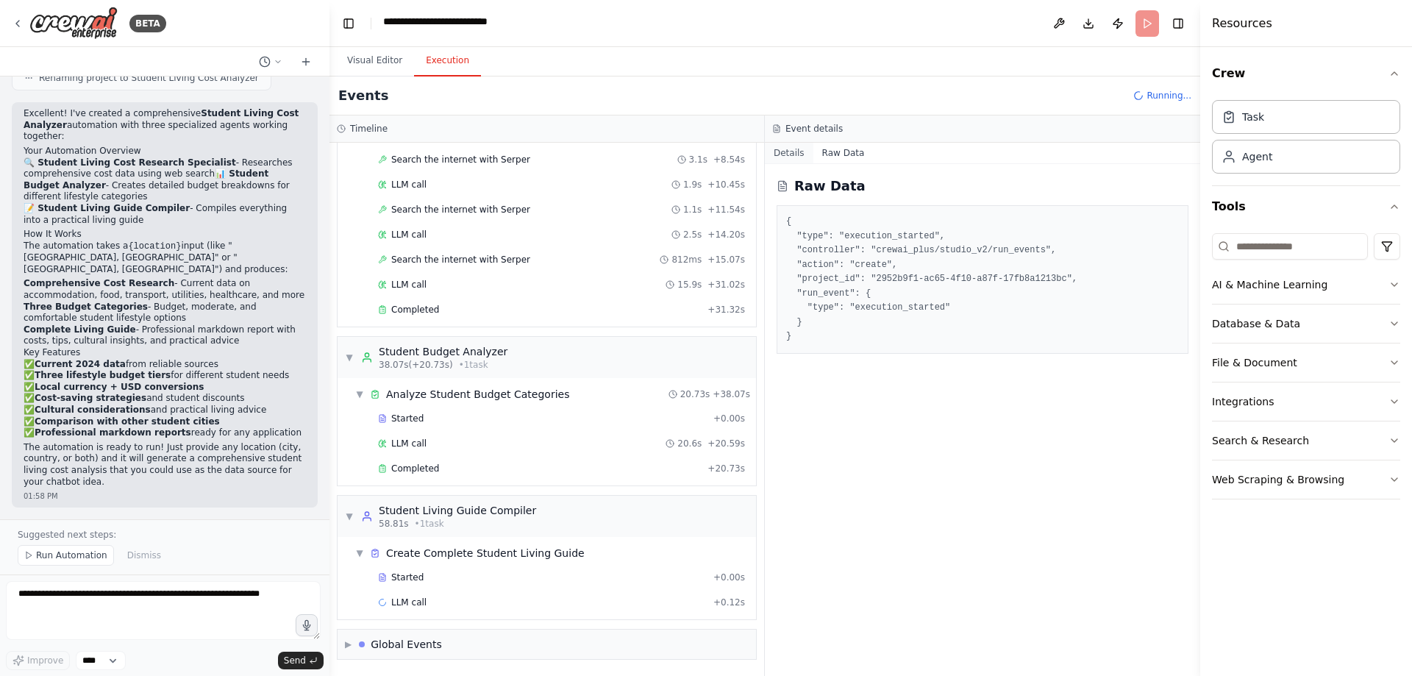
click at [797, 163] on button "Details" at bounding box center [789, 153] width 49 height 21
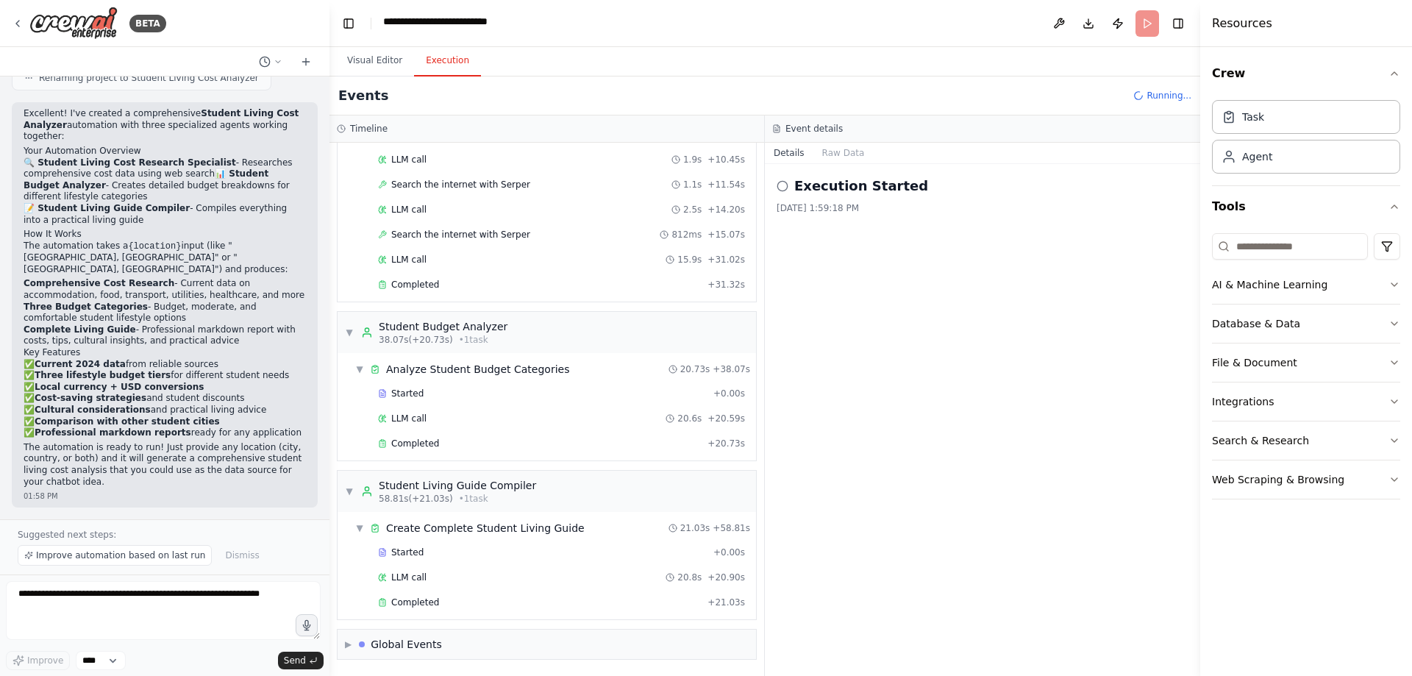
scroll to position [408, 0]
click at [383, 74] on button "Visual Editor" at bounding box center [374, 61] width 79 height 31
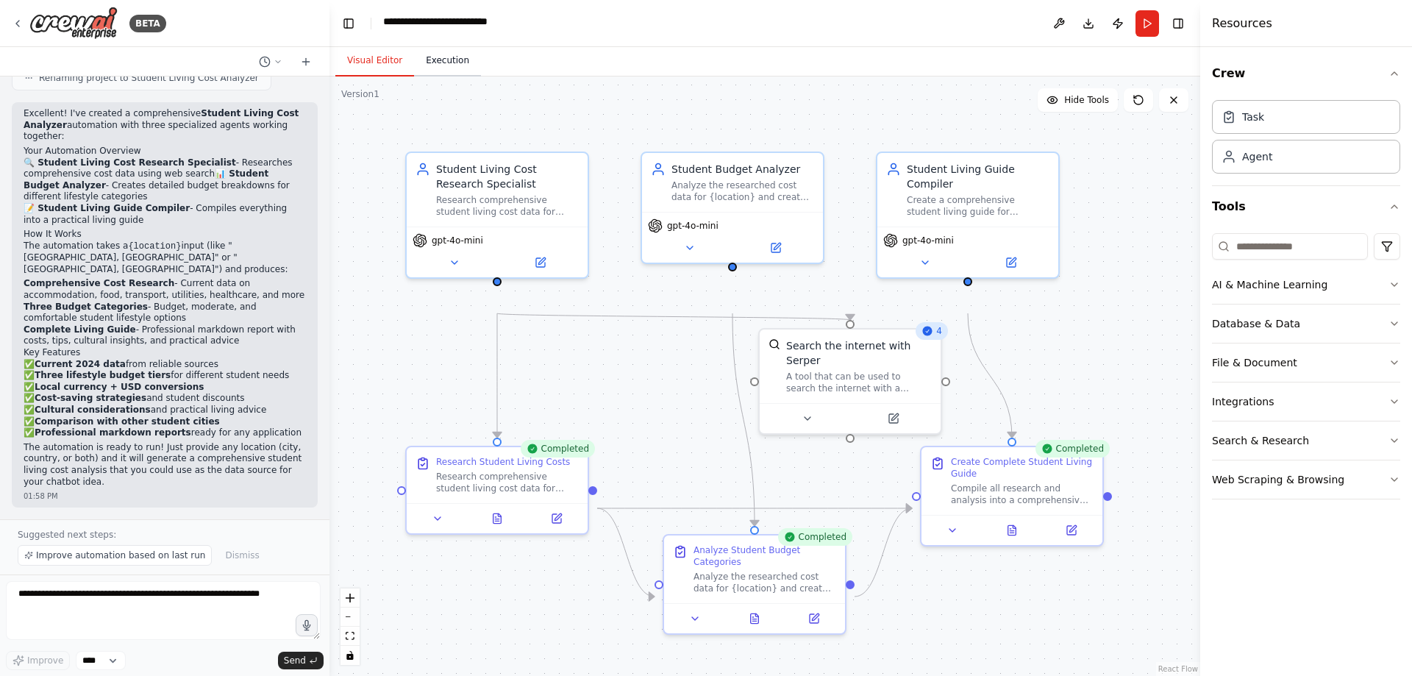
click at [469, 76] on button "Execution" at bounding box center [447, 61] width 67 height 31
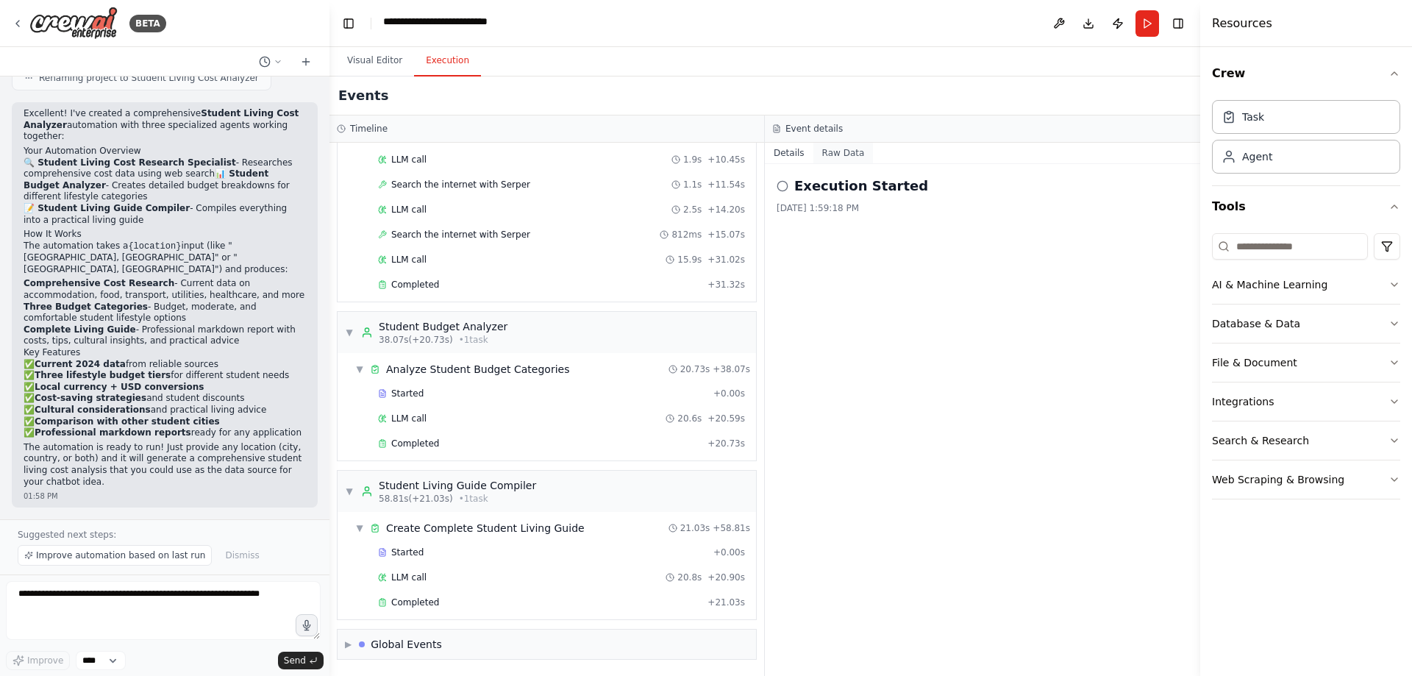
click at [872, 163] on button "Raw Data" at bounding box center [843, 153] width 60 height 21
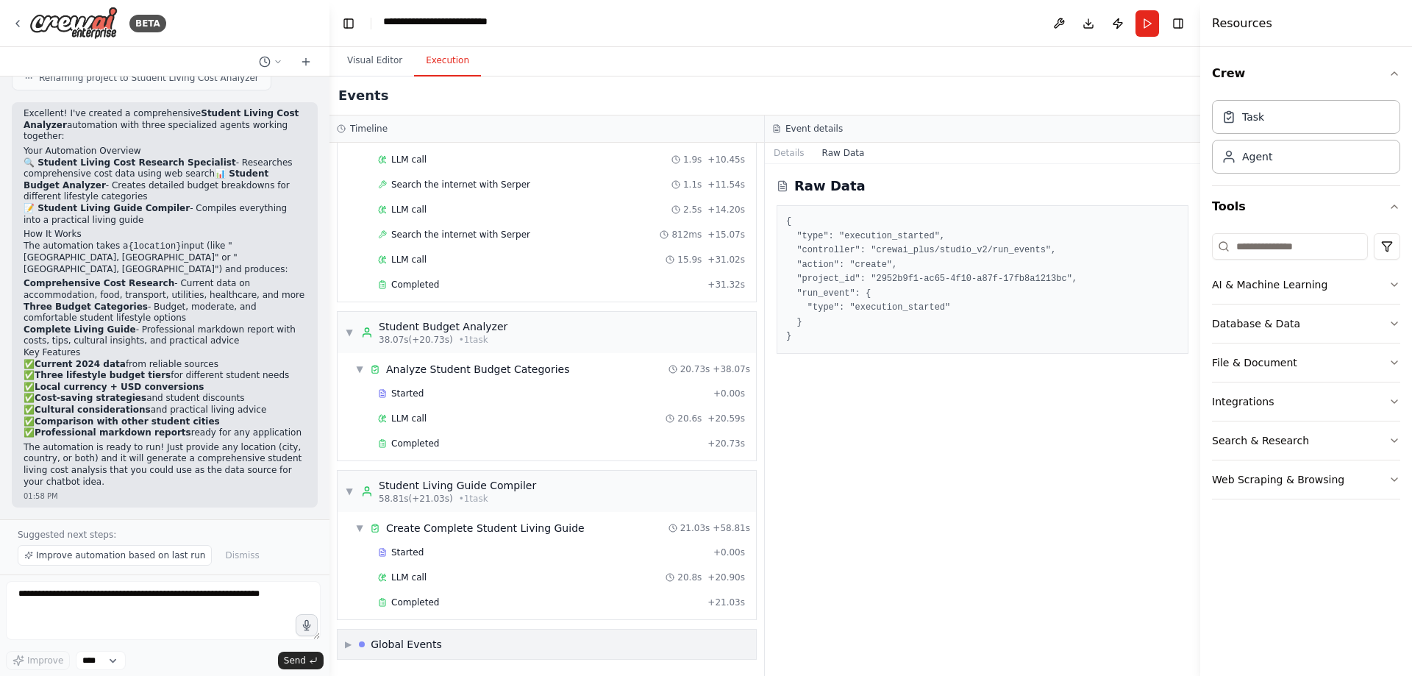
click at [438, 642] on div "Global Events" at bounding box center [406, 644] width 71 height 15
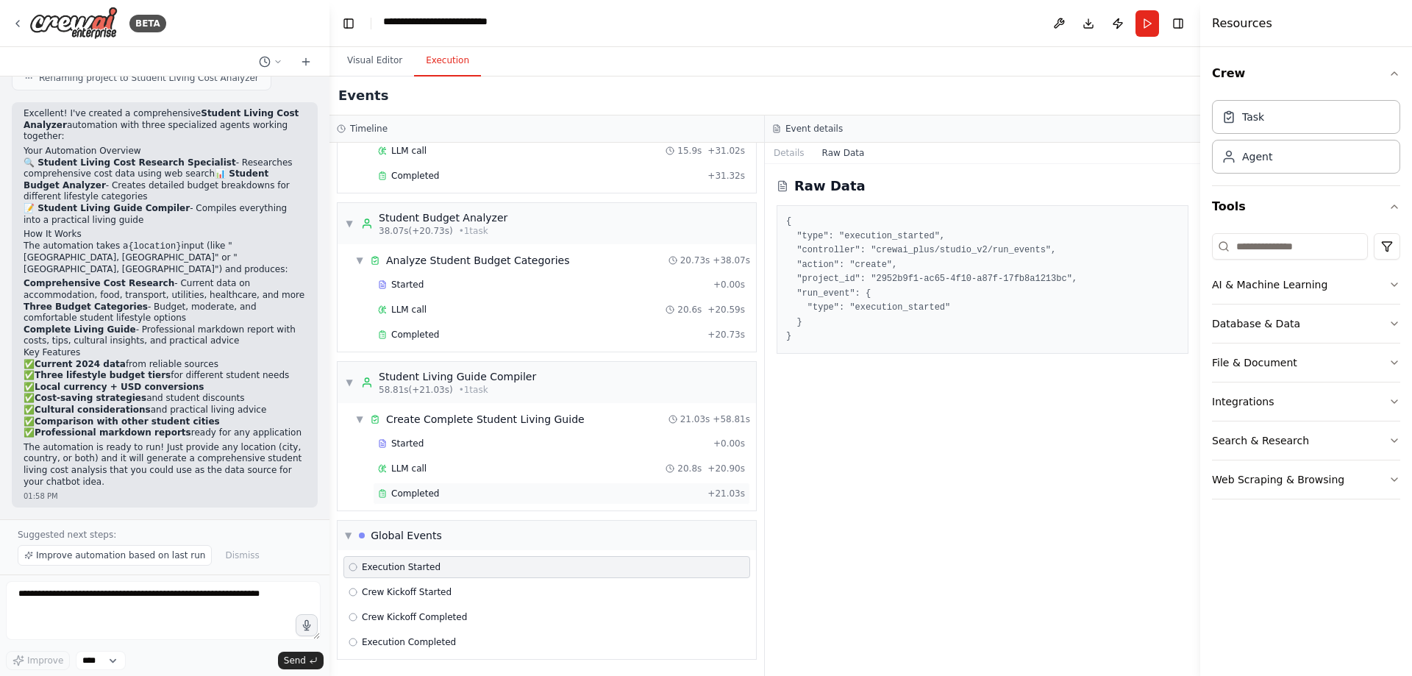
scroll to position [543, 0]
click at [452, 586] on span "Crew Kickoff Started" at bounding box center [407, 592] width 90 height 12
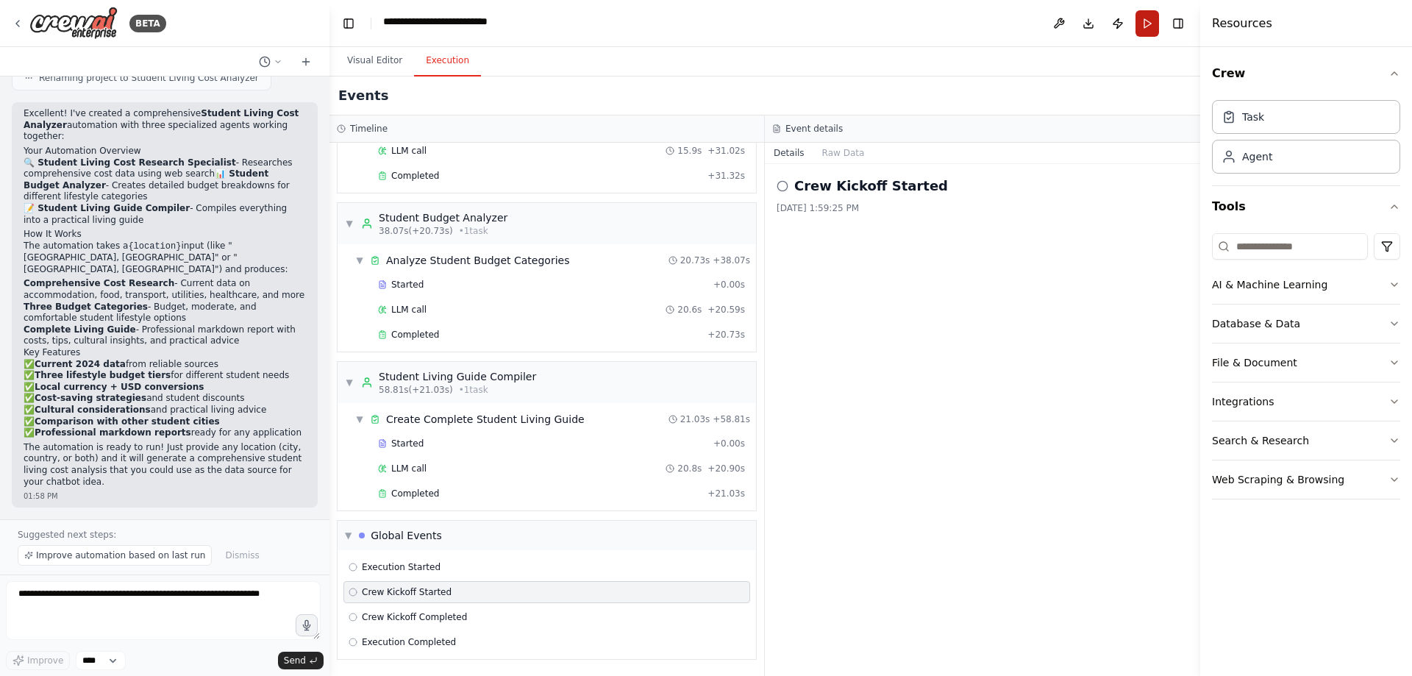
click at [1136, 24] on button "Run" at bounding box center [1148, 23] width 24 height 26
click at [441, 561] on span "Execution Started" at bounding box center [401, 567] width 79 height 12
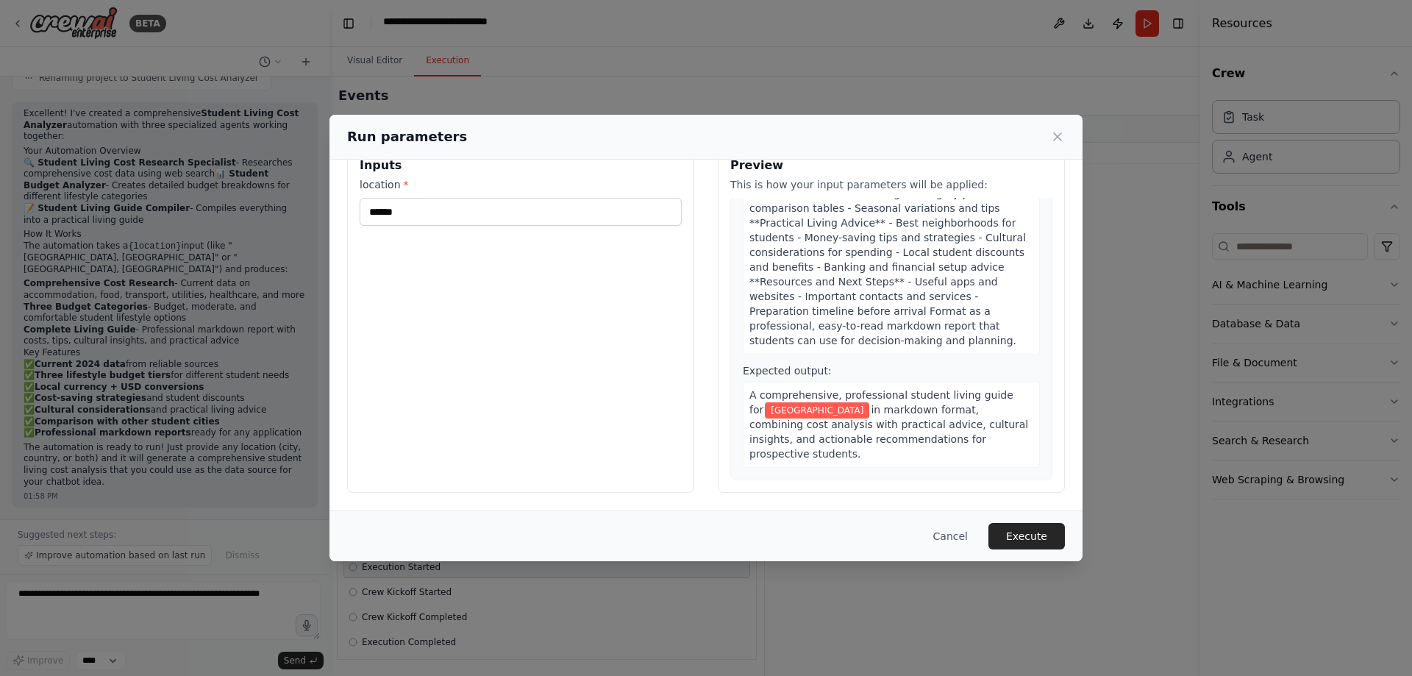
scroll to position [152, 0]
click at [1065, 531] on button "Execute" at bounding box center [1027, 536] width 76 height 26
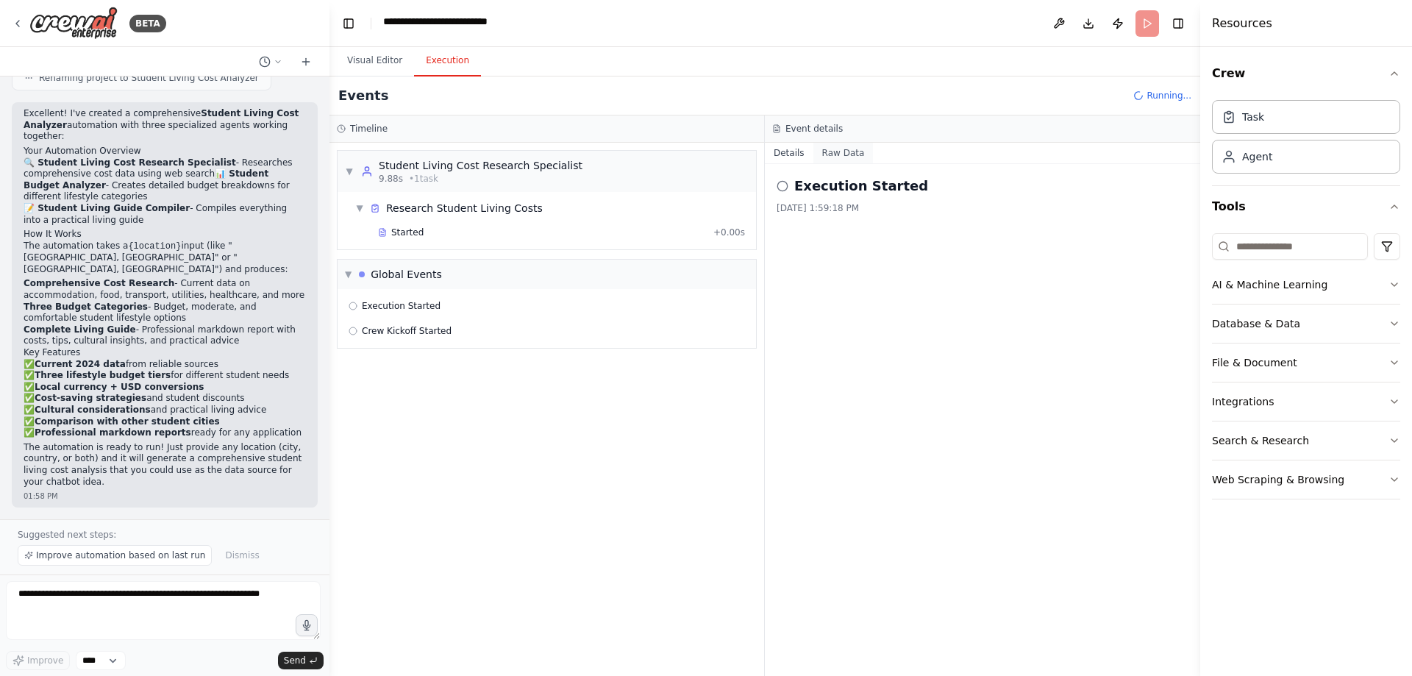
click at [863, 163] on button "Raw Data" at bounding box center [843, 153] width 60 height 21
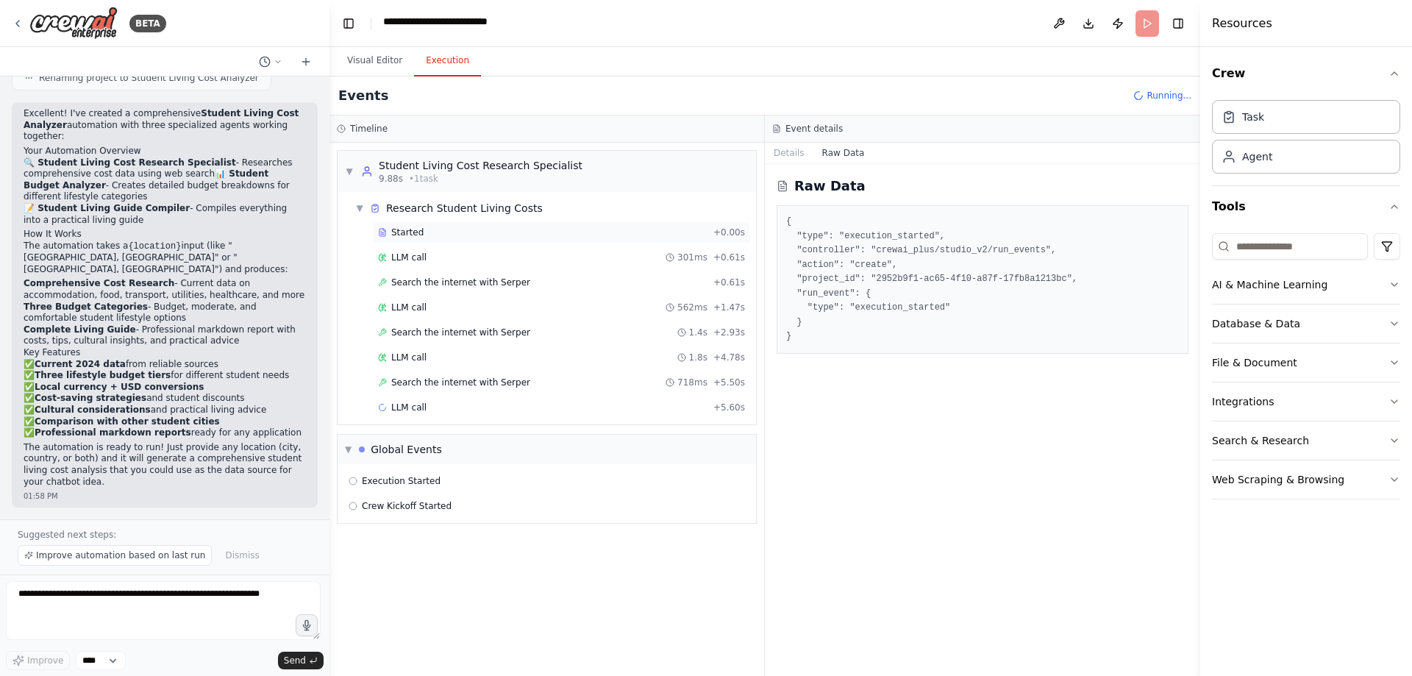
click at [530, 243] on div "Started + 0.00s" at bounding box center [561, 232] width 377 height 22
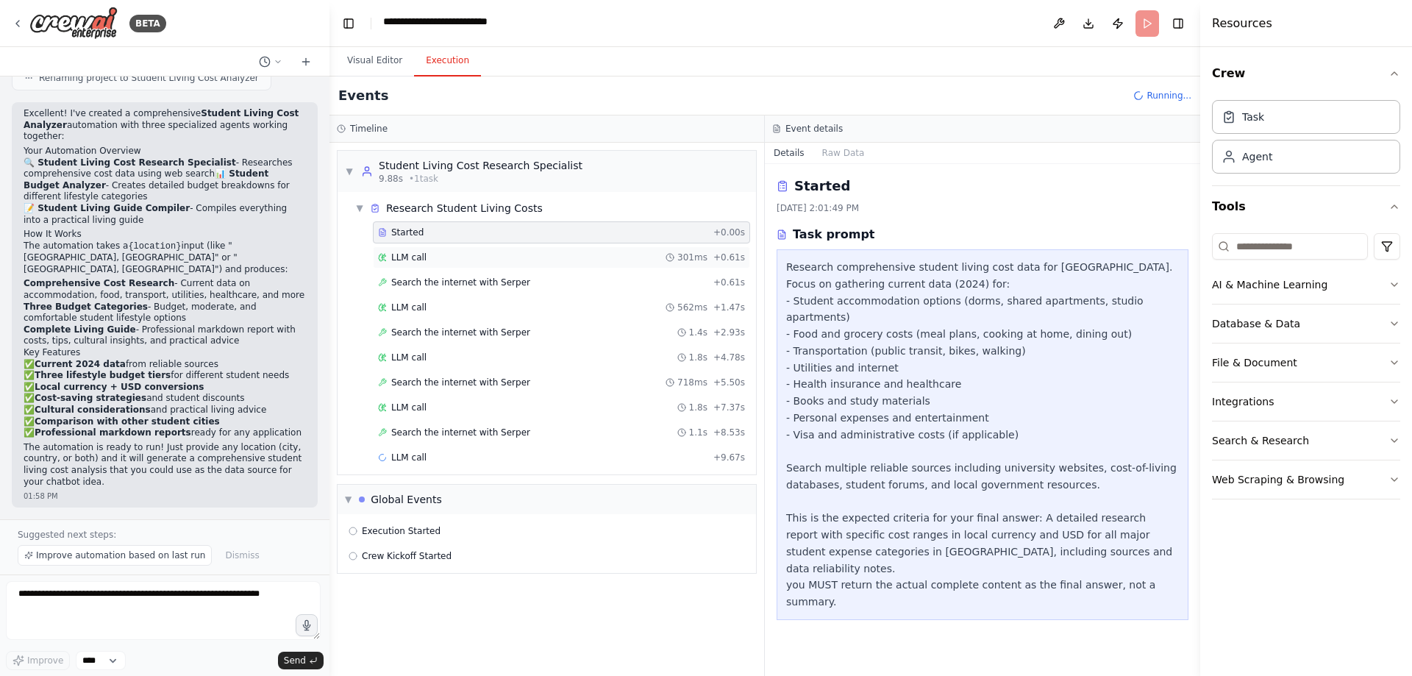
click at [498, 268] on div "LLM call 301ms + 0.61s" at bounding box center [561, 257] width 377 height 22
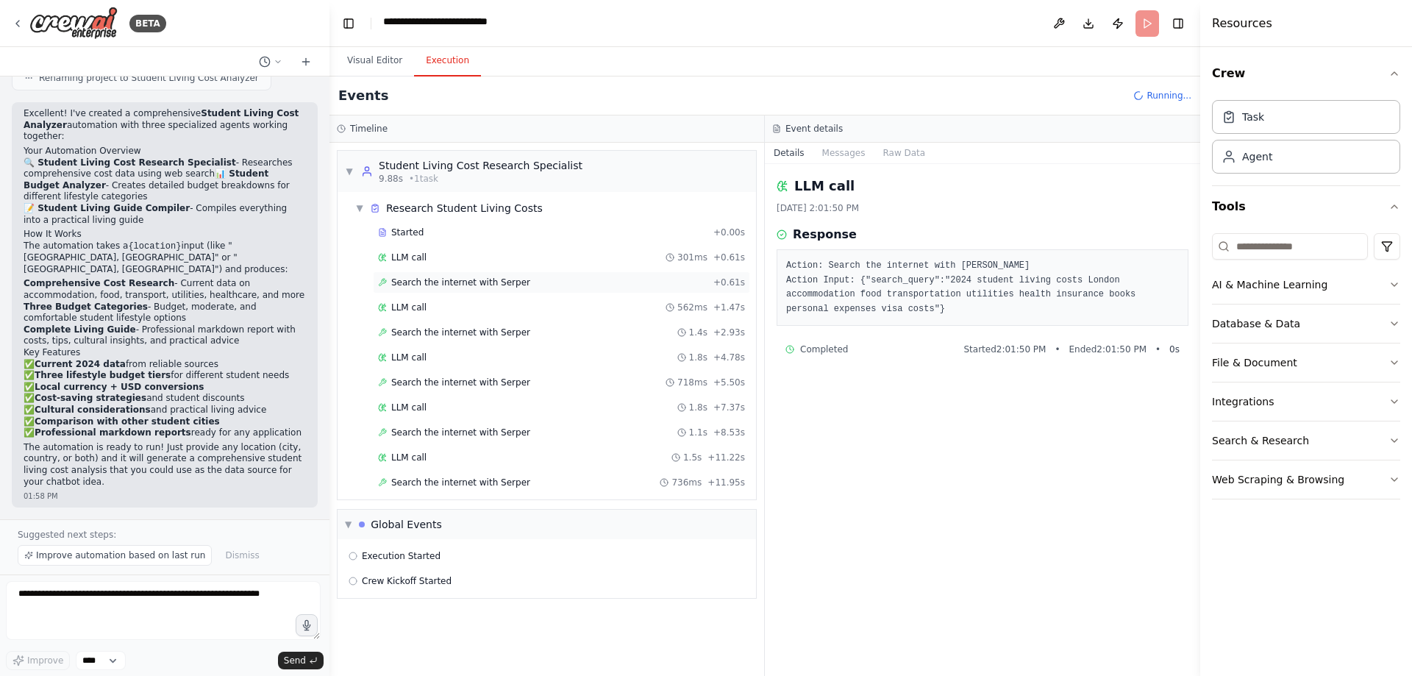
click at [477, 293] on div "Search the internet with [PERSON_NAME] + 0.61s" at bounding box center [561, 282] width 377 height 22
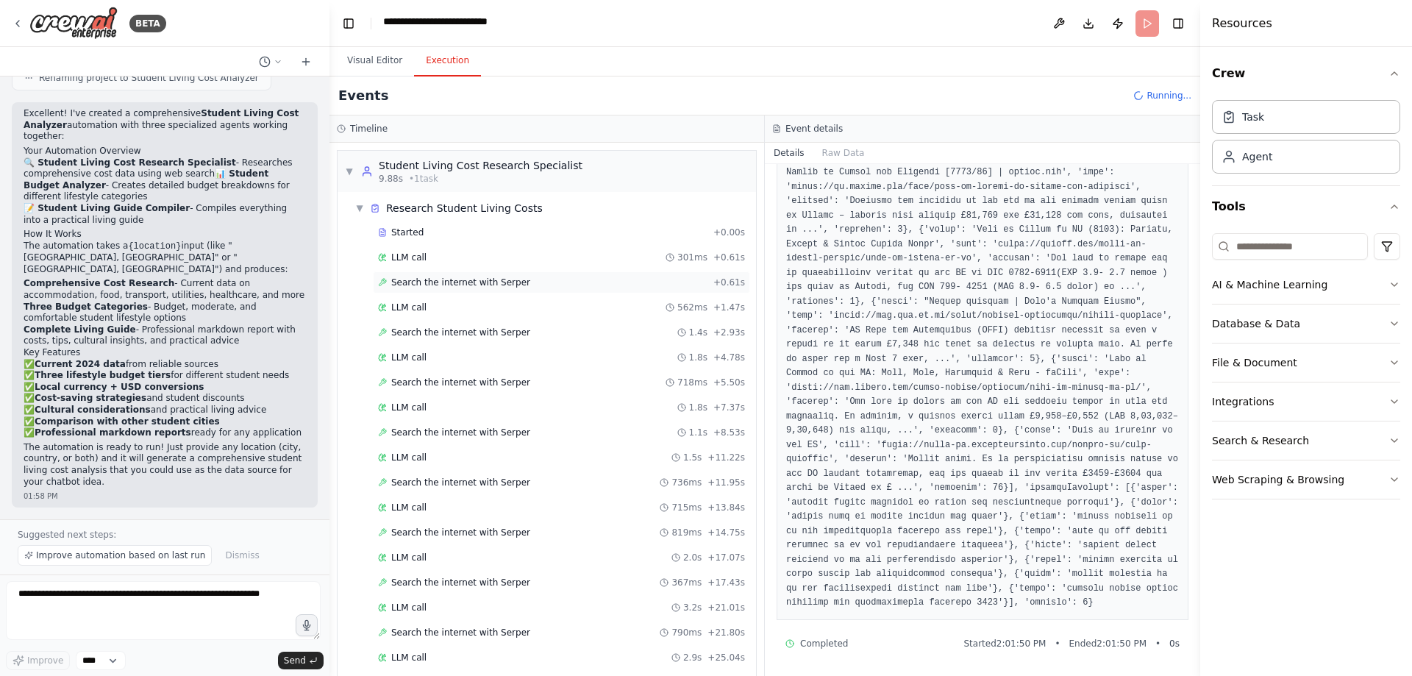
click at [412, 288] on span "Search the internet with Serper" at bounding box center [460, 283] width 139 height 12
click at [441, 338] on span "Search the internet with Serper" at bounding box center [460, 333] width 139 height 12
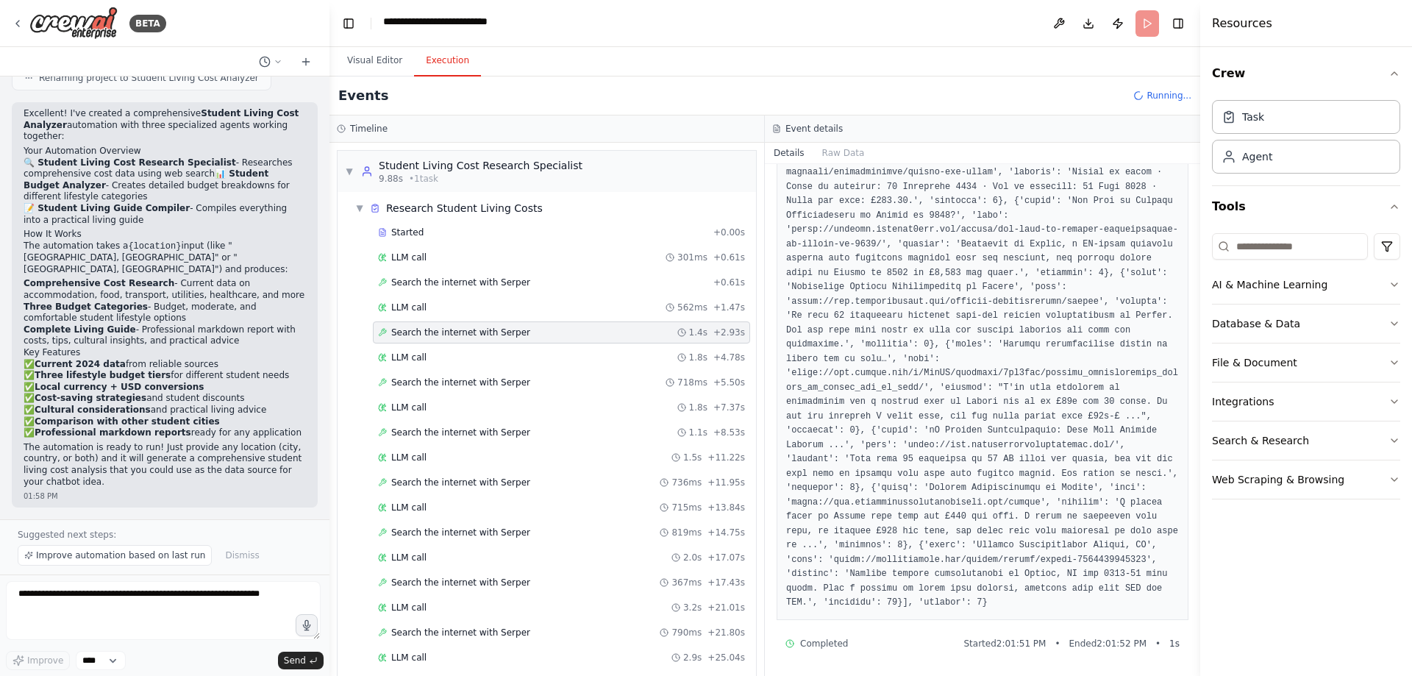
scroll to position [836, 0]
click at [448, 388] on span "Search the internet with Serper" at bounding box center [460, 383] width 139 height 12
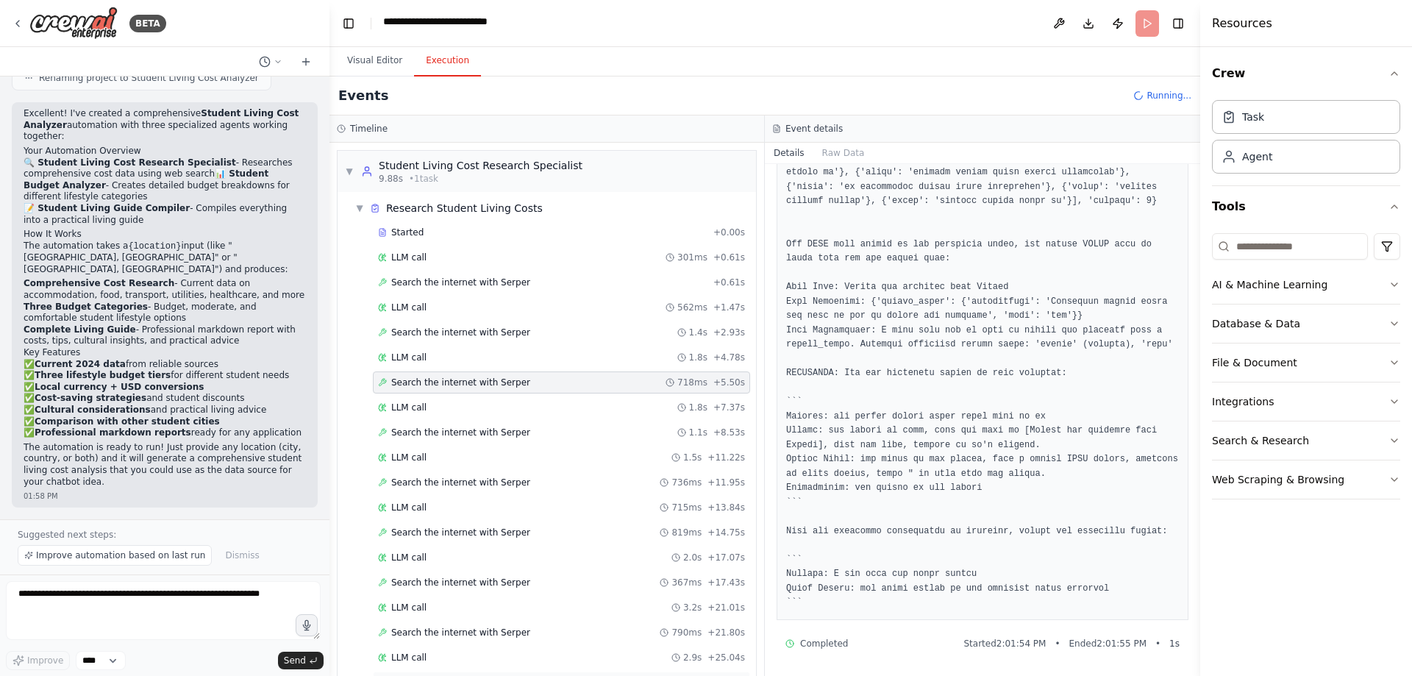
scroll to position [365, 0]
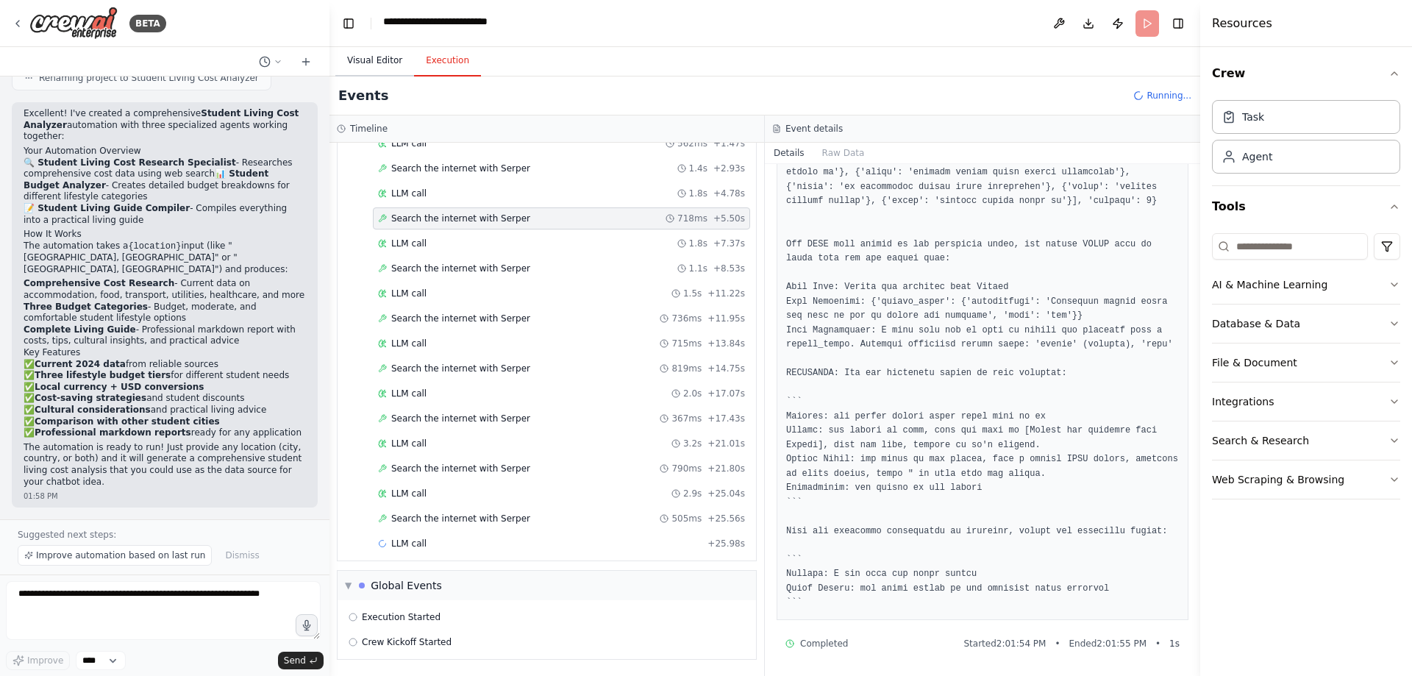
click at [375, 75] on button "Visual Editor" at bounding box center [374, 61] width 79 height 31
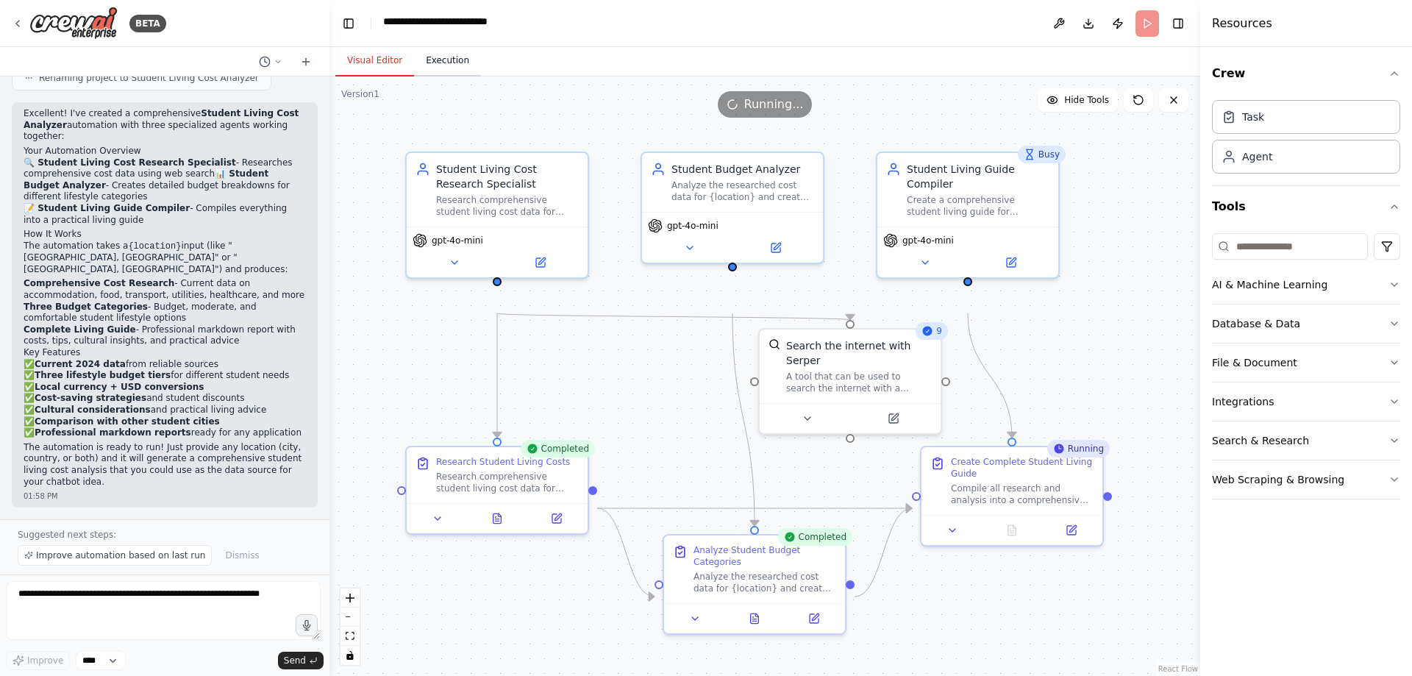
click at [477, 76] on button "Execution" at bounding box center [447, 61] width 67 height 31
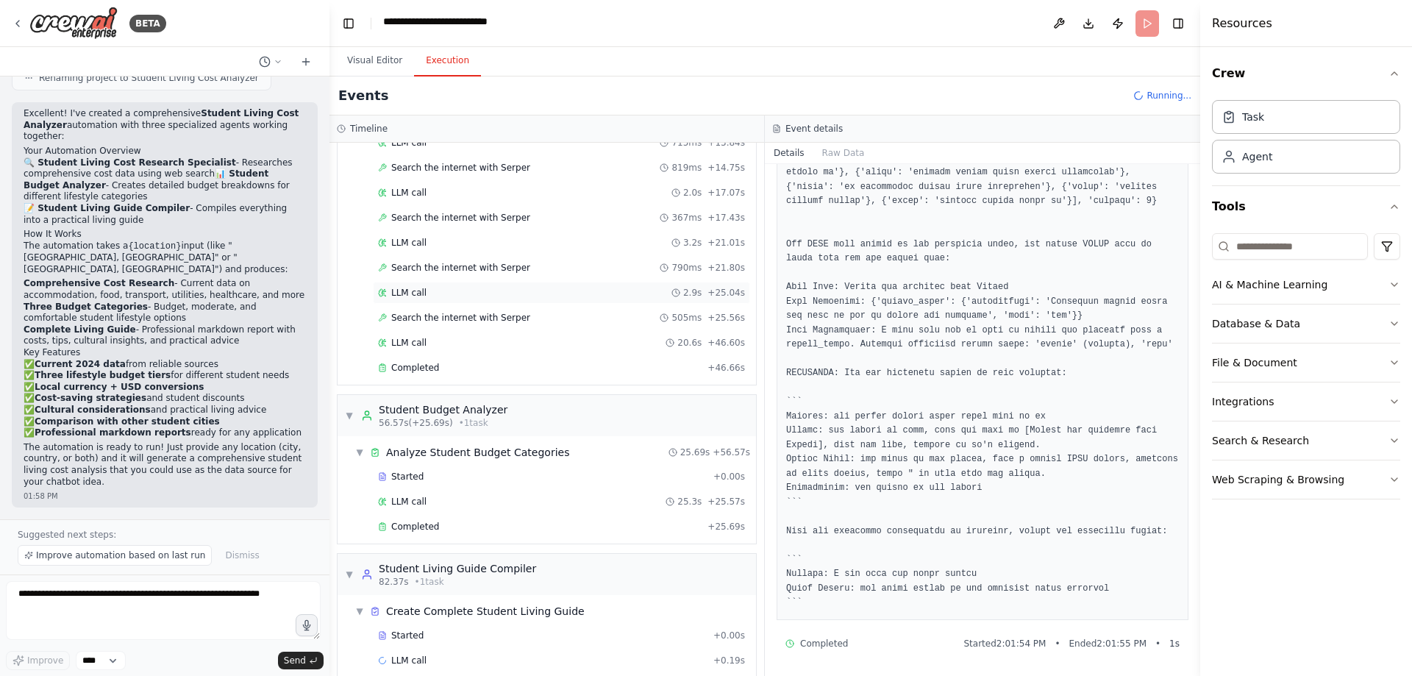
scroll to position [759, 0]
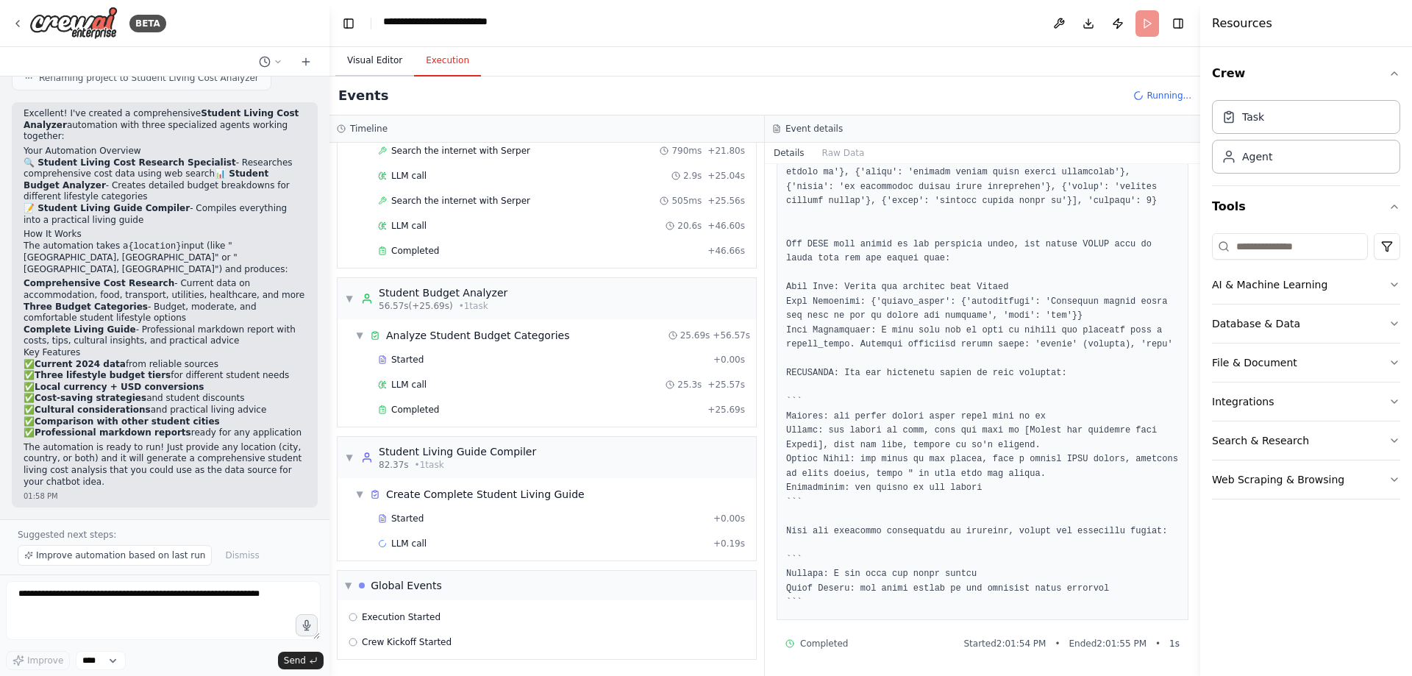
click at [396, 72] on button "Visual Editor" at bounding box center [374, 61] width 79 height 31
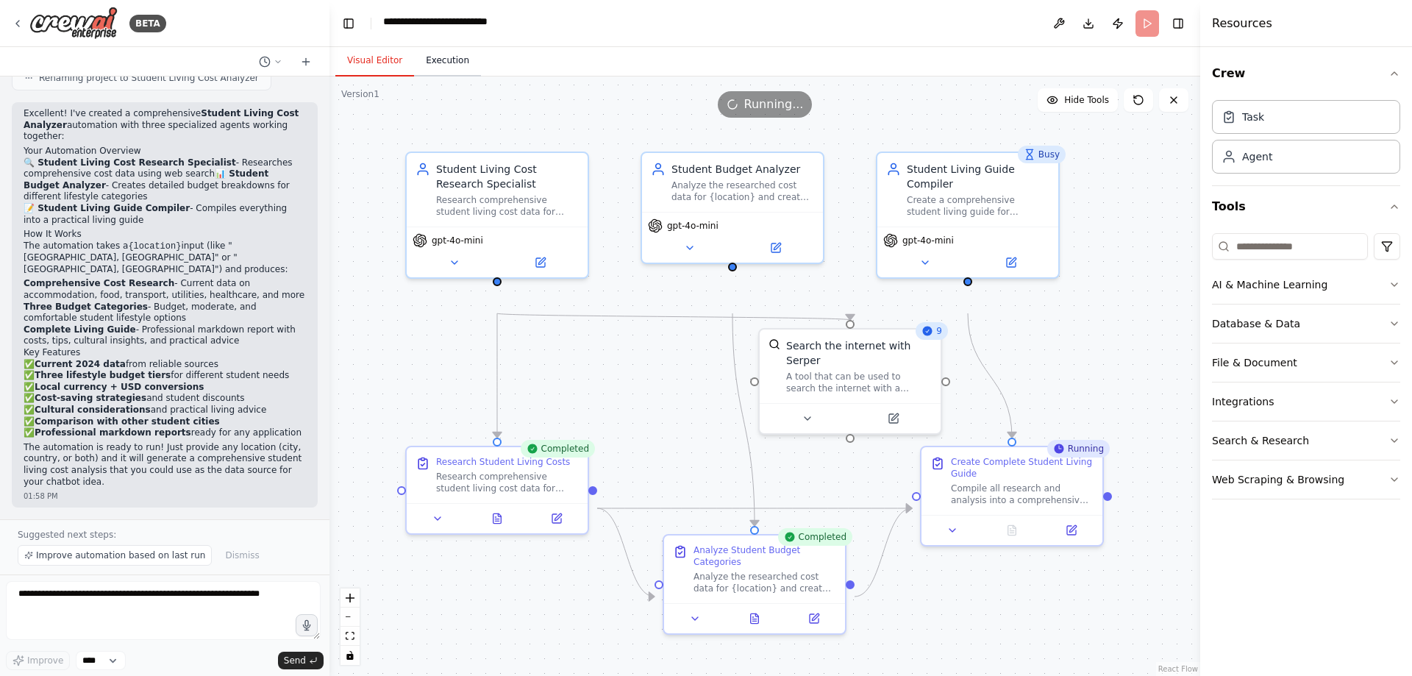
click at [465, 74] on button "Execution" at bounding box center [447, 61] width 67 height 31
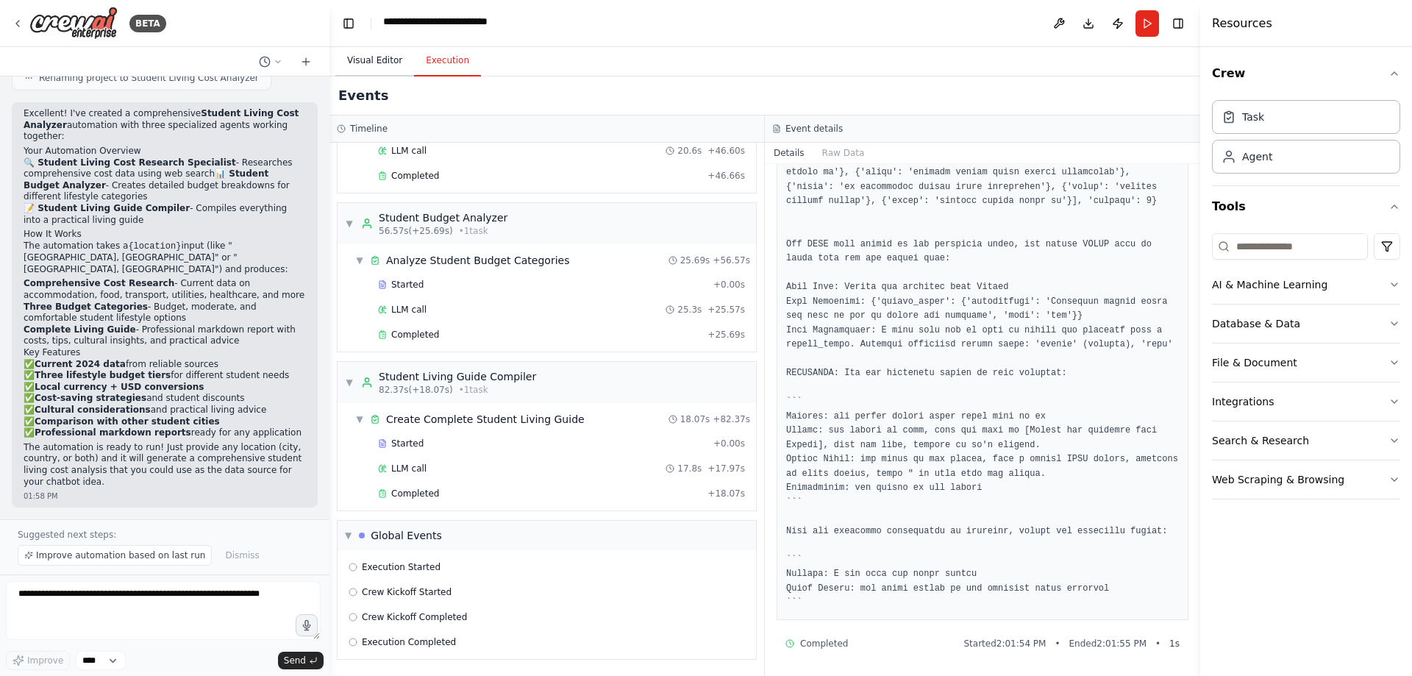
click at [379, 76] on button "Visual Editor" at bounding box center [374, 61] width 79 height 31
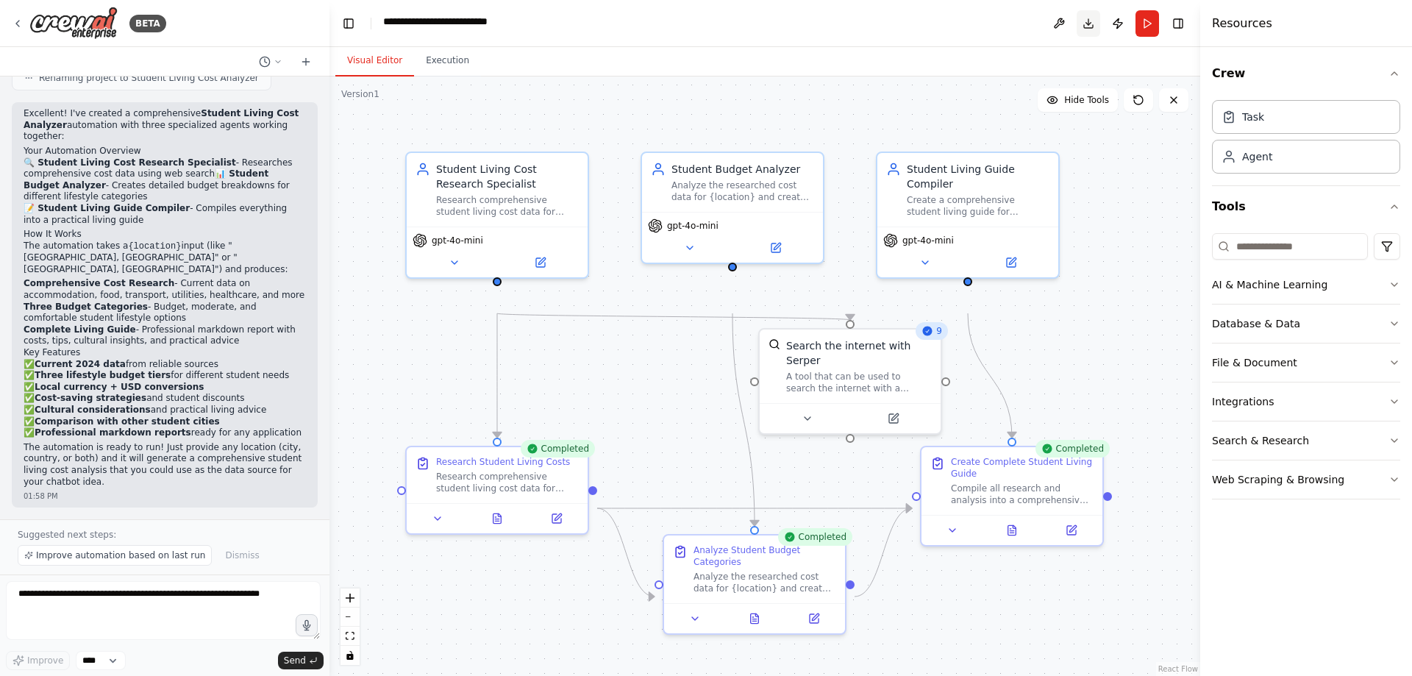
click at [1077, 30] on button "Download" at bounding box center [1089, 23] width 24 height 26
click at [466, 76] on button "Execution" at bounding box center [447, 61] width 67 height 31
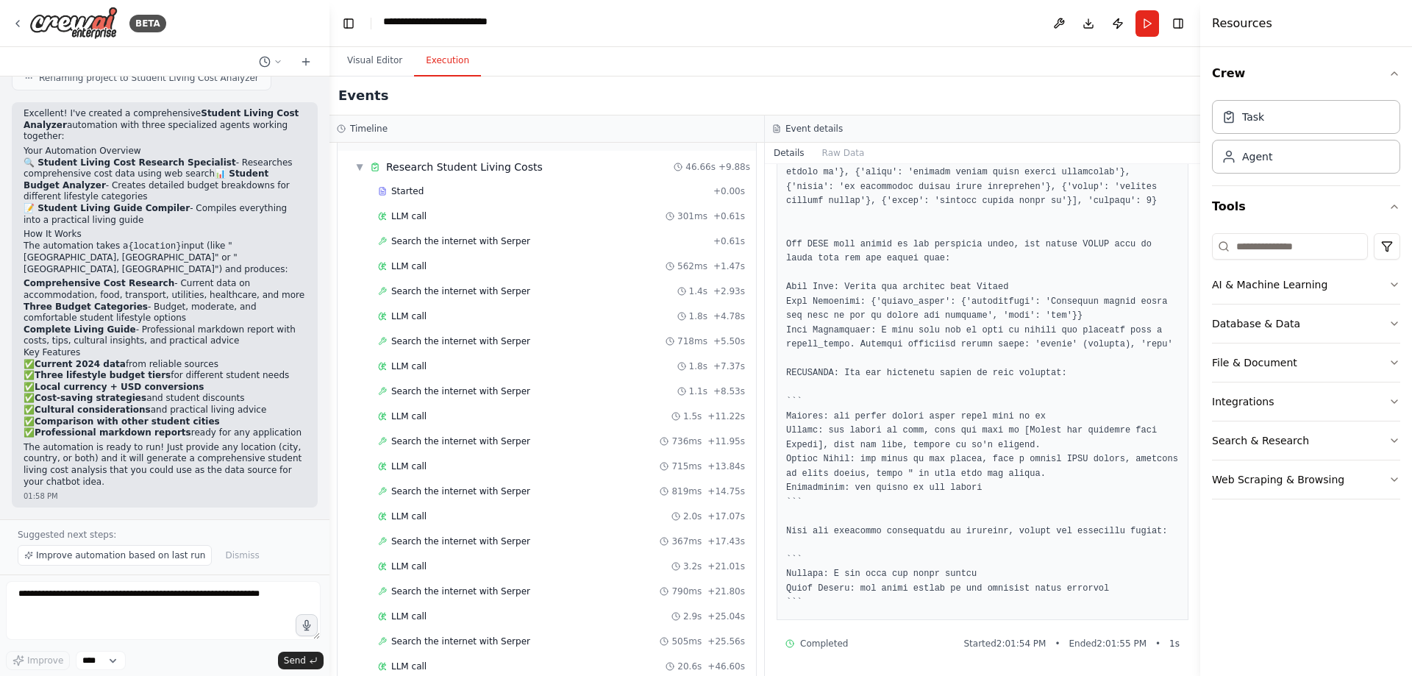
scroll to position [0, 0]
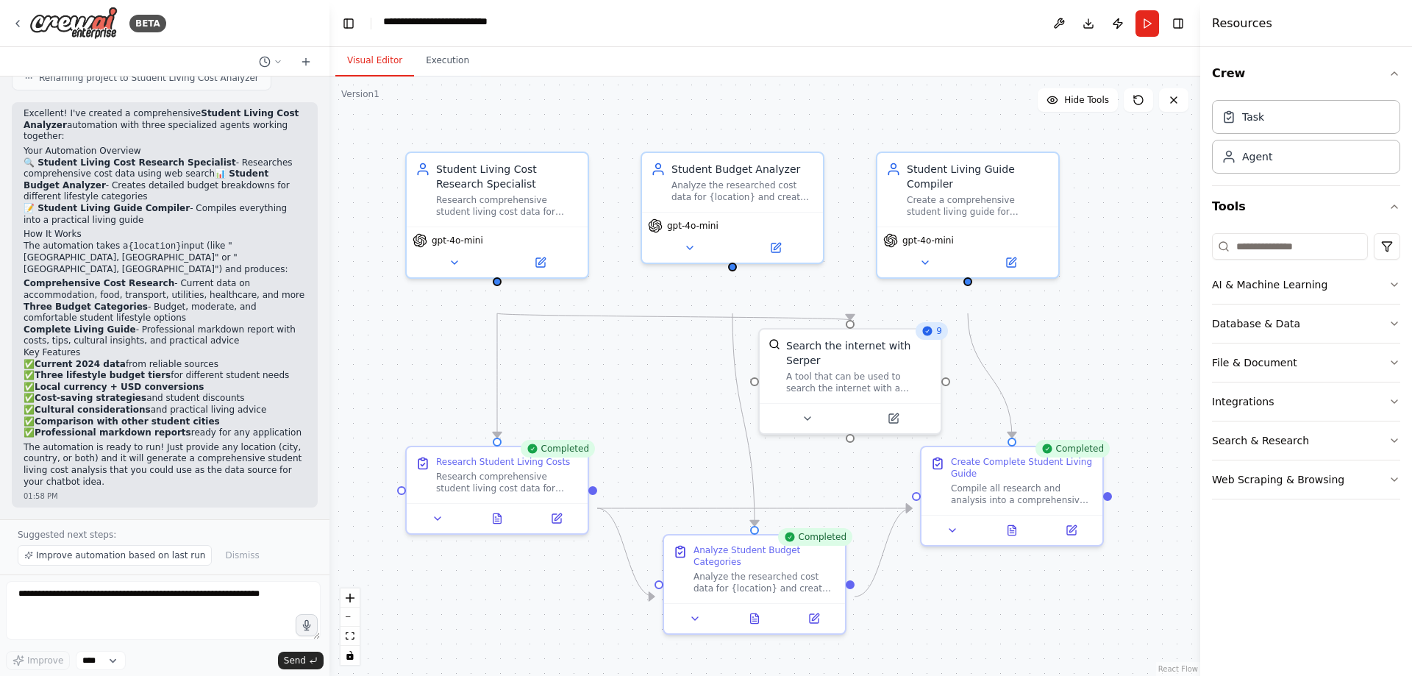
click at [385, 76] on button "Visual Editor" at bounding box center [374, 61] width 79 height 31
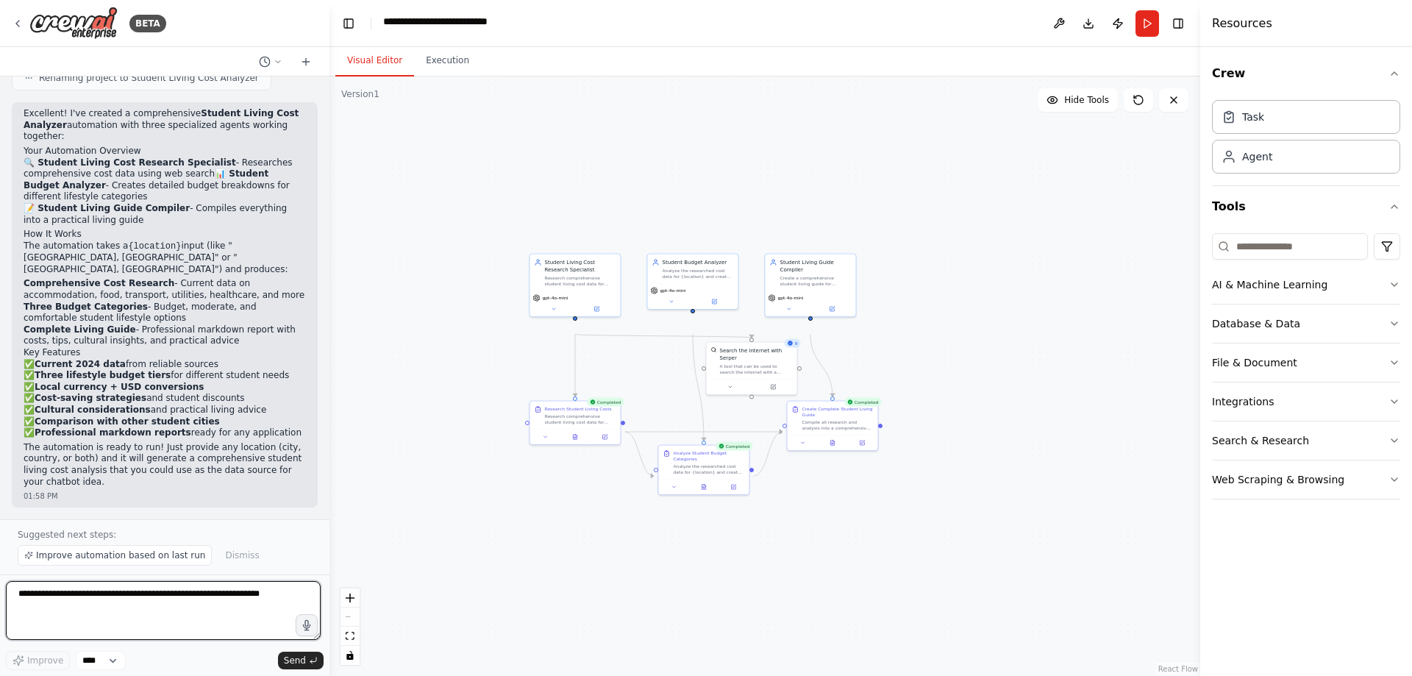
click at [140, 605] on textarea at bounding box center [163, 610] width 315 height 59
type textarea "**********"
click at [288, 660] on span "Send" at bounding box center [295, 661] width 22 height 12
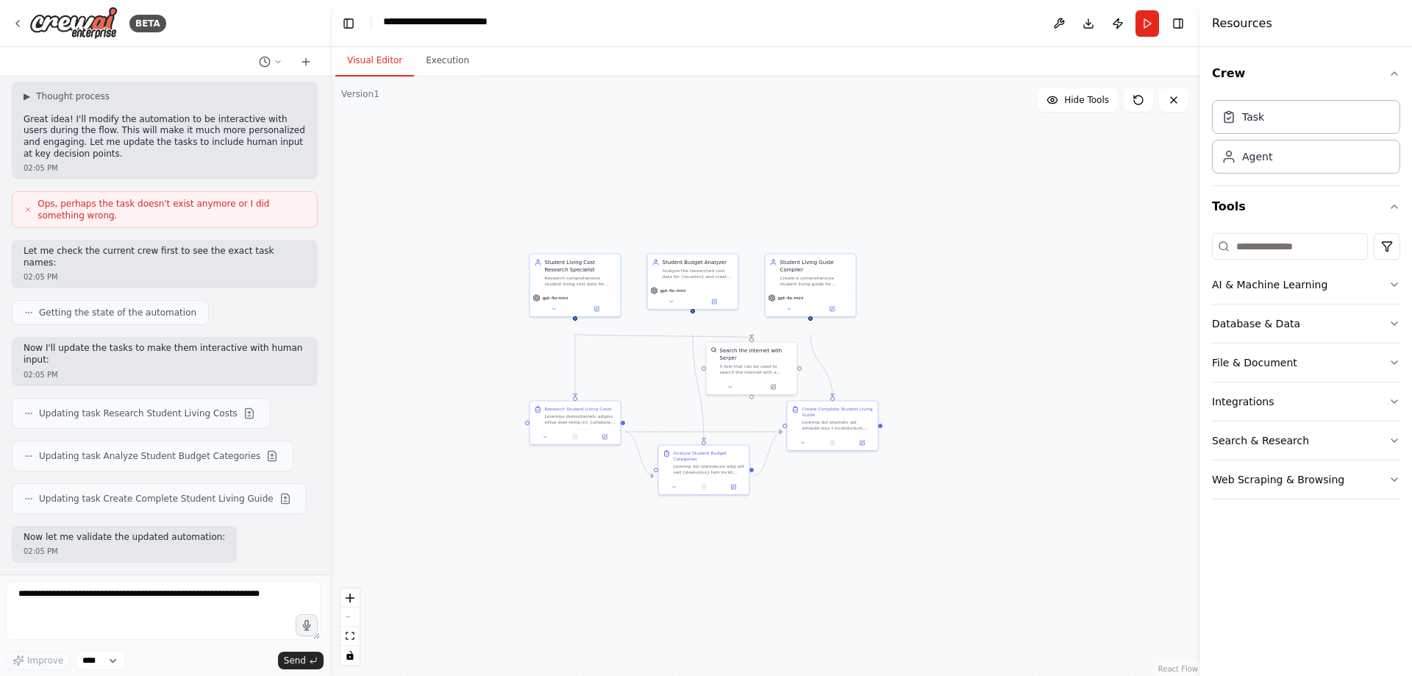
scroll to position [2575, 0]
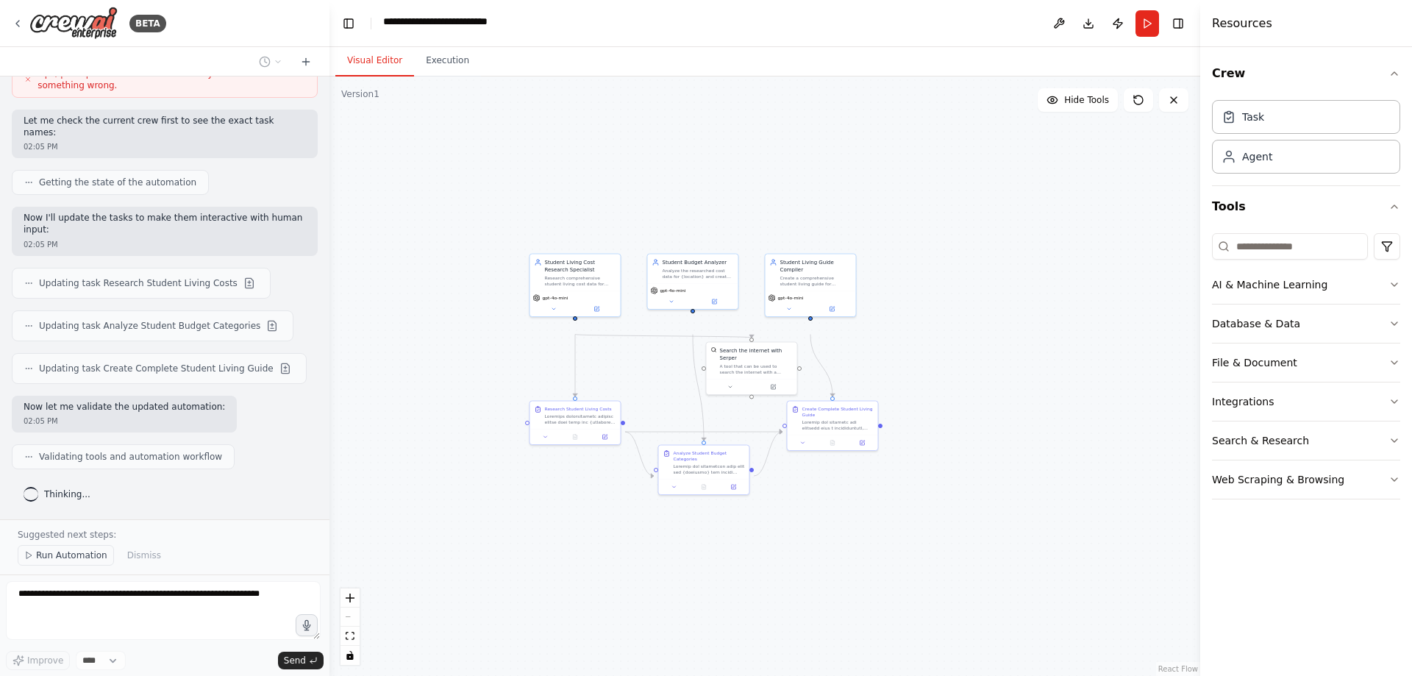
click at [52, 549] on button "Run Automation" at bounding box center [66, 555] width 96 height 21
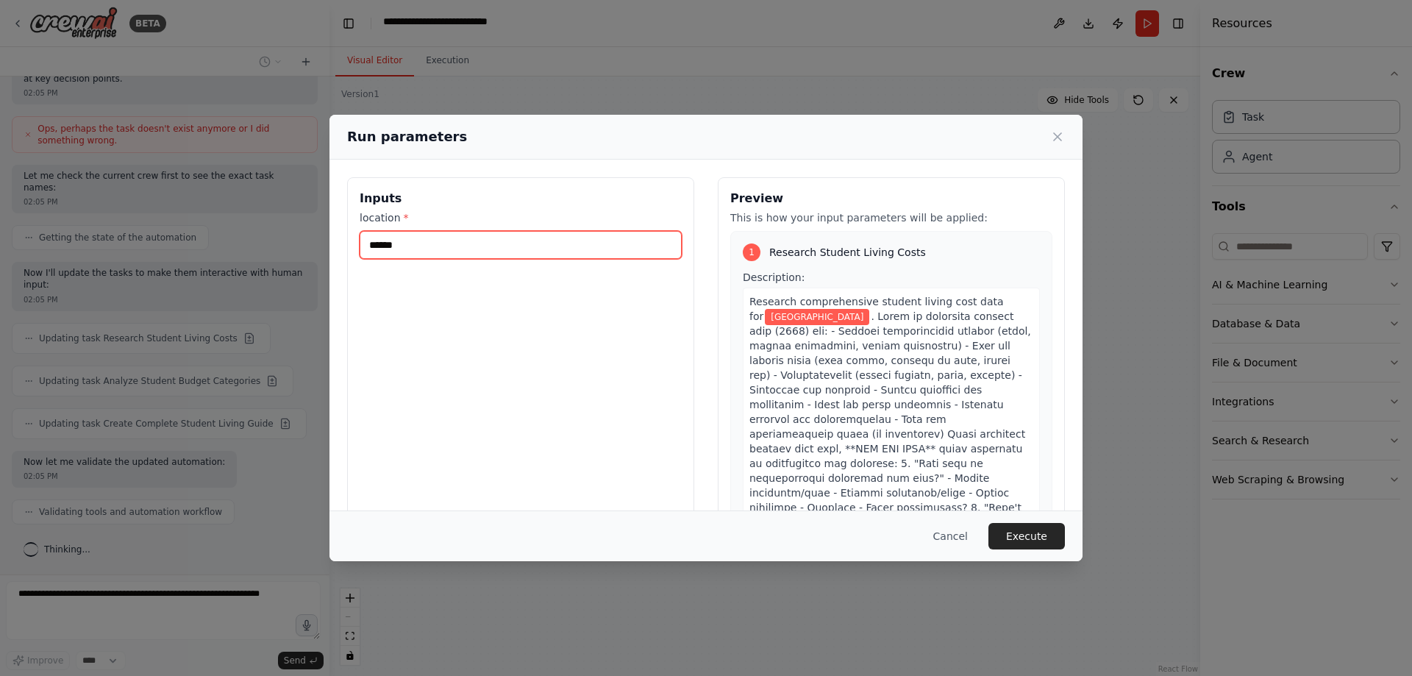
click at [412, 259] on input "******" at bounding box center [521, 245] width 322 height 28
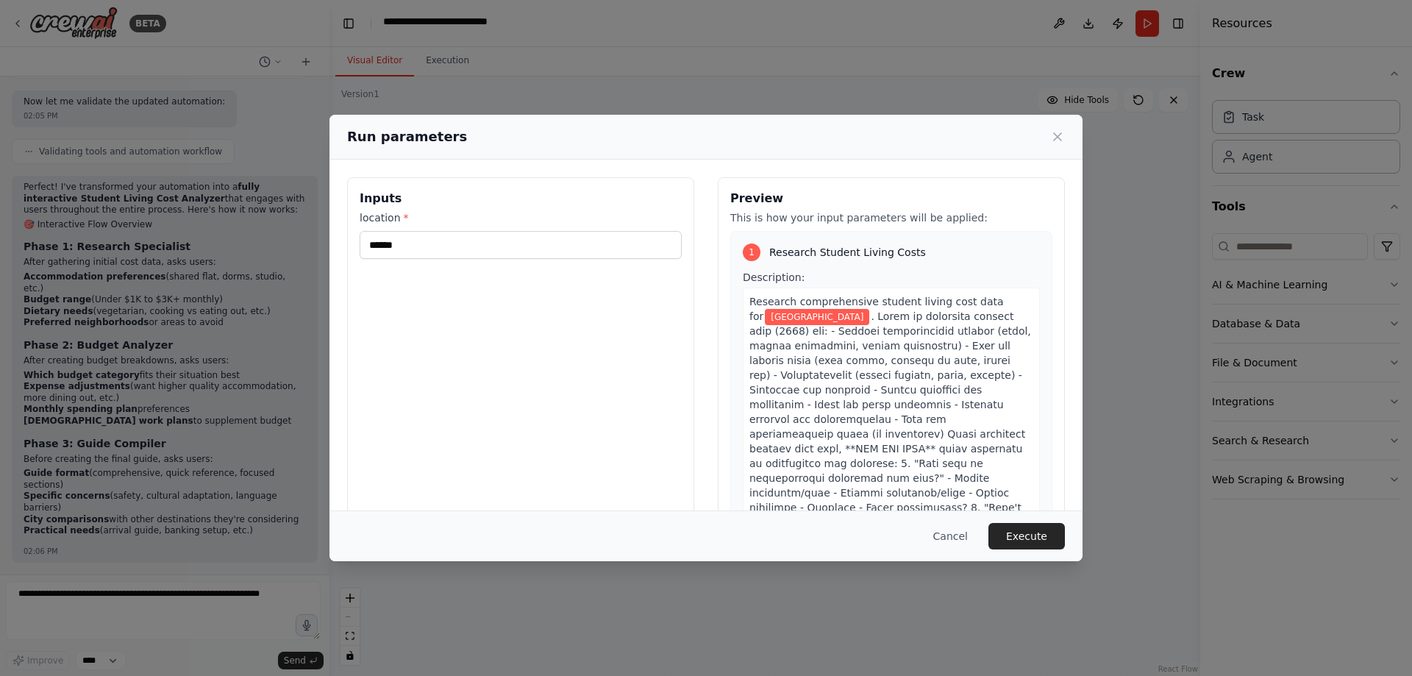
click at [182, 605] on div "Run parameters Inputs location * ****** Preview This is how your input paramete…" at bounding box center [706, 338] width 1412 height 676
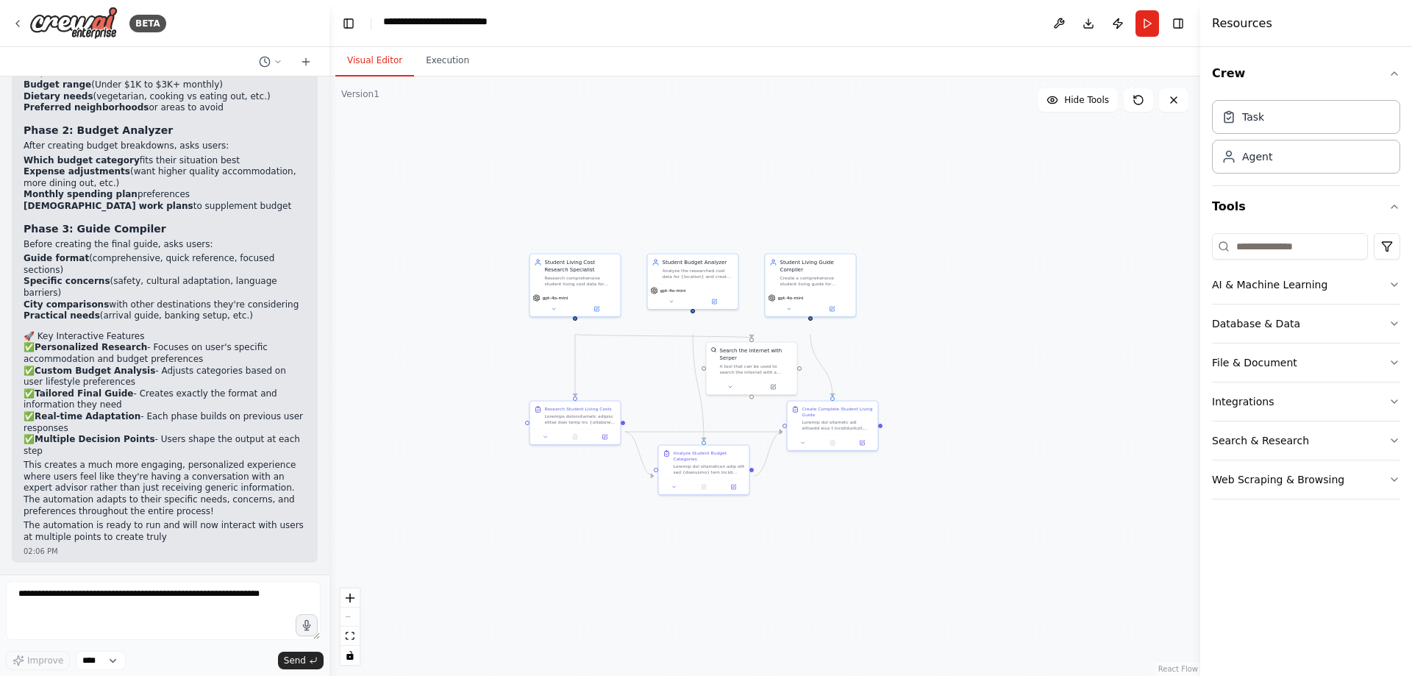
scroll to position [3364, 0]
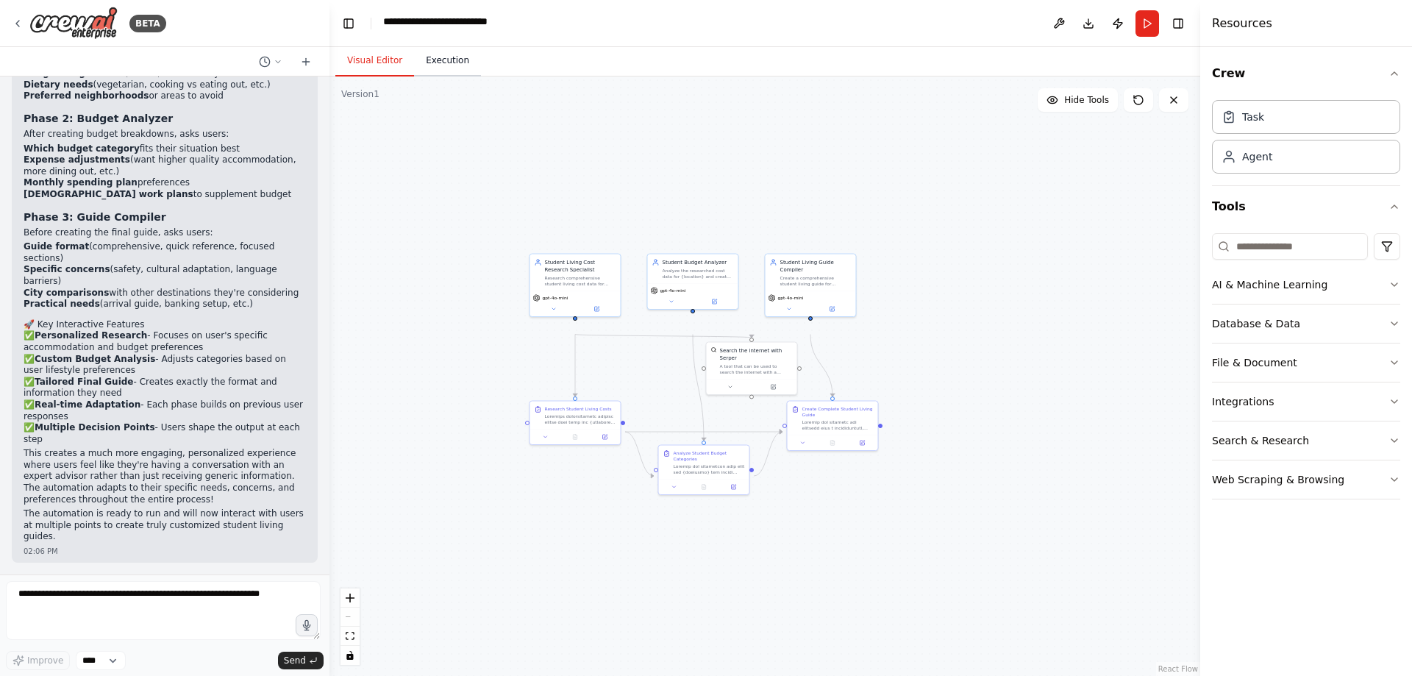
click at [464, 71] on button "Execution" at bounding box center [447, 61] width 67 height 31
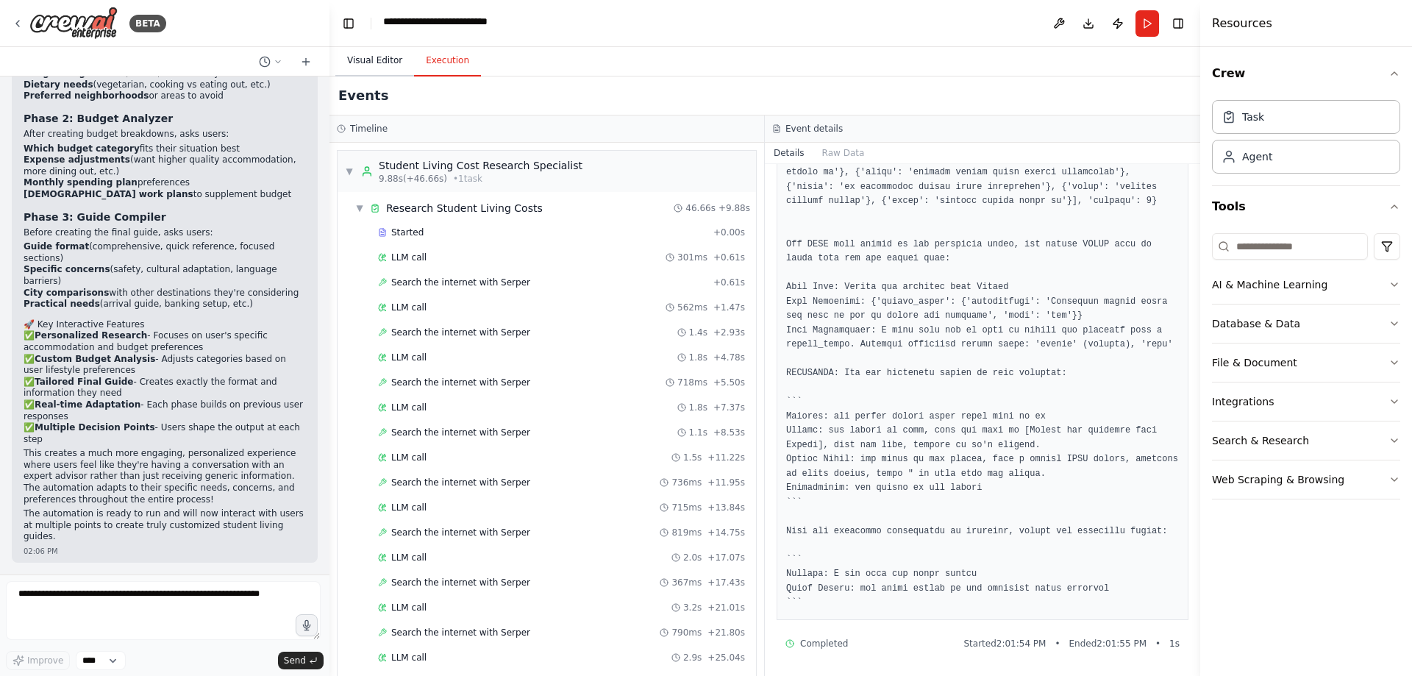
click at [391, 76] on button "Visual Editor" at bounding box center [374, 61] width 79 height 31
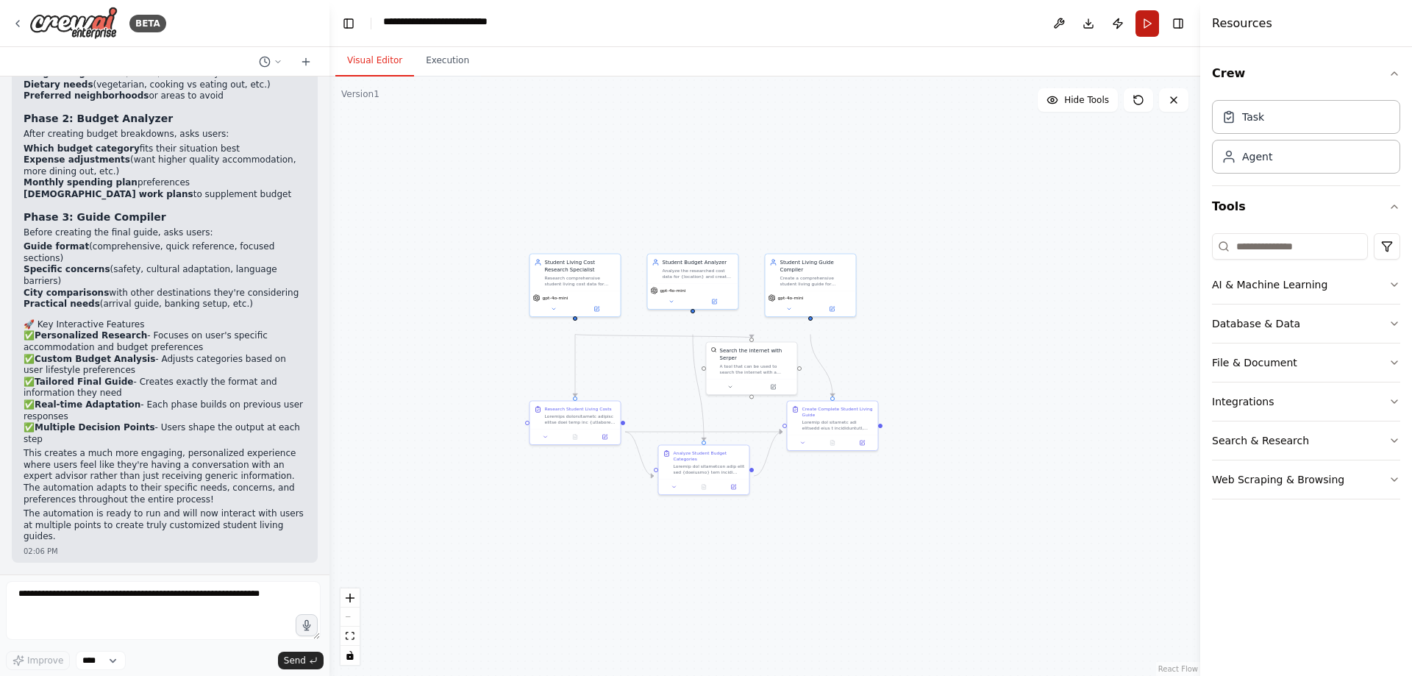
click at [1142, 32] on button "Run" at bounding box center [1148, 23] width 24 height 26
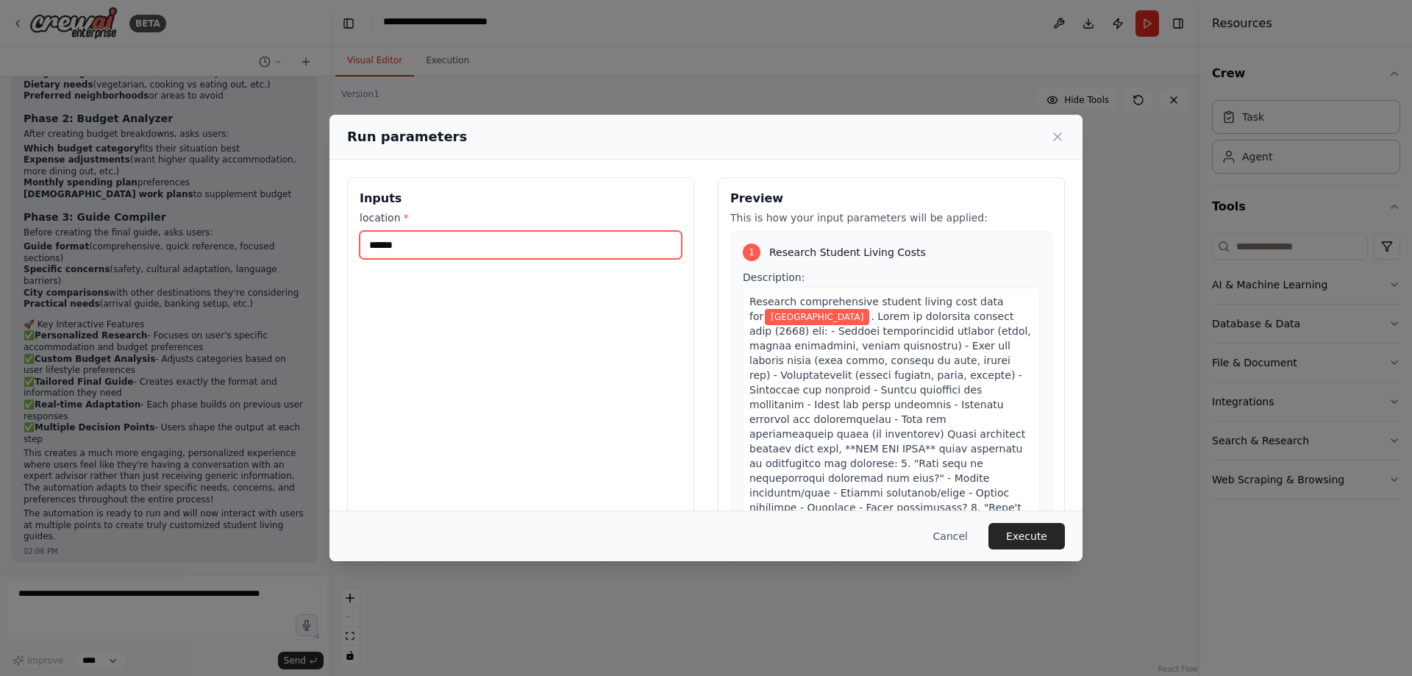
click at [541, 259] on input "******" at bounding box center [521, 245] width 322 height 28
click at [391, 259] on input "**********" at bounding box center [521, 245] width 322 height 28
type input "**********"
click at [1065, 533] on button "Execute" at bounding box center [1027, 536] width 76 height 26
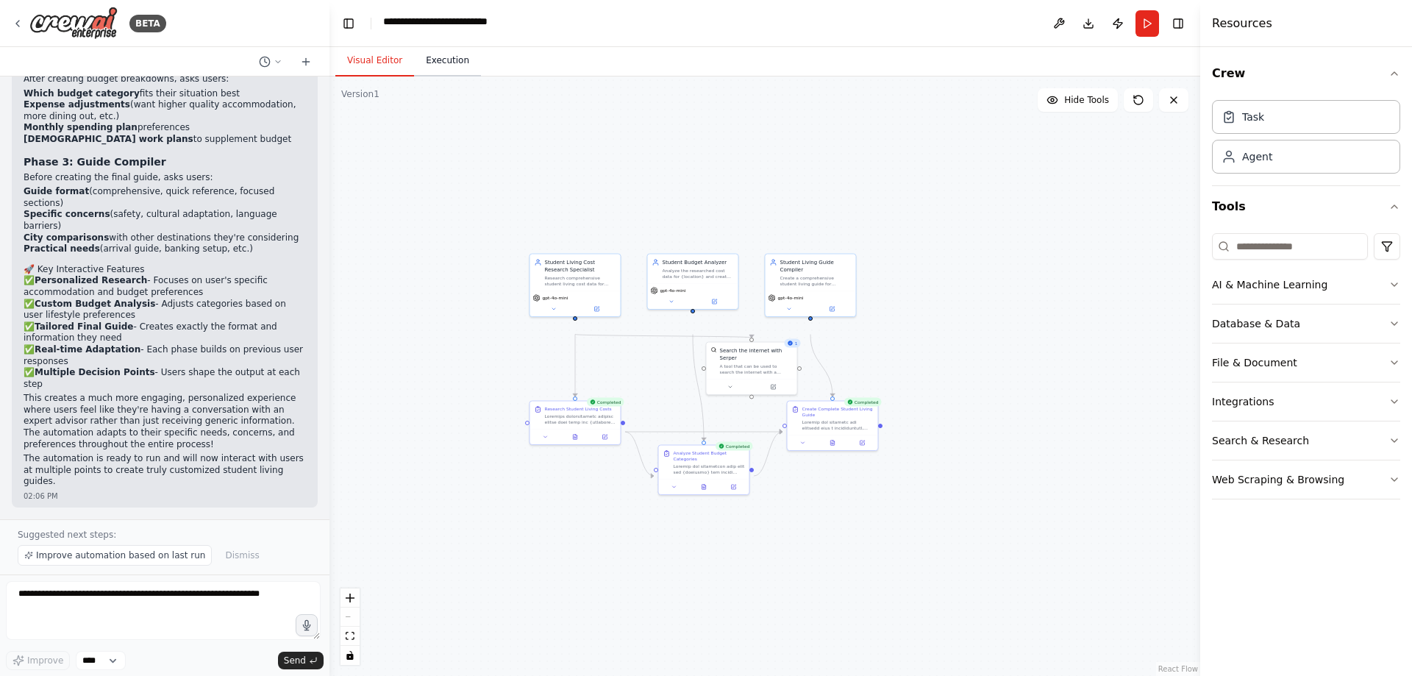
click at [481, 76] on button "Execution" at bounding box center [447, 61] width 67 height 31
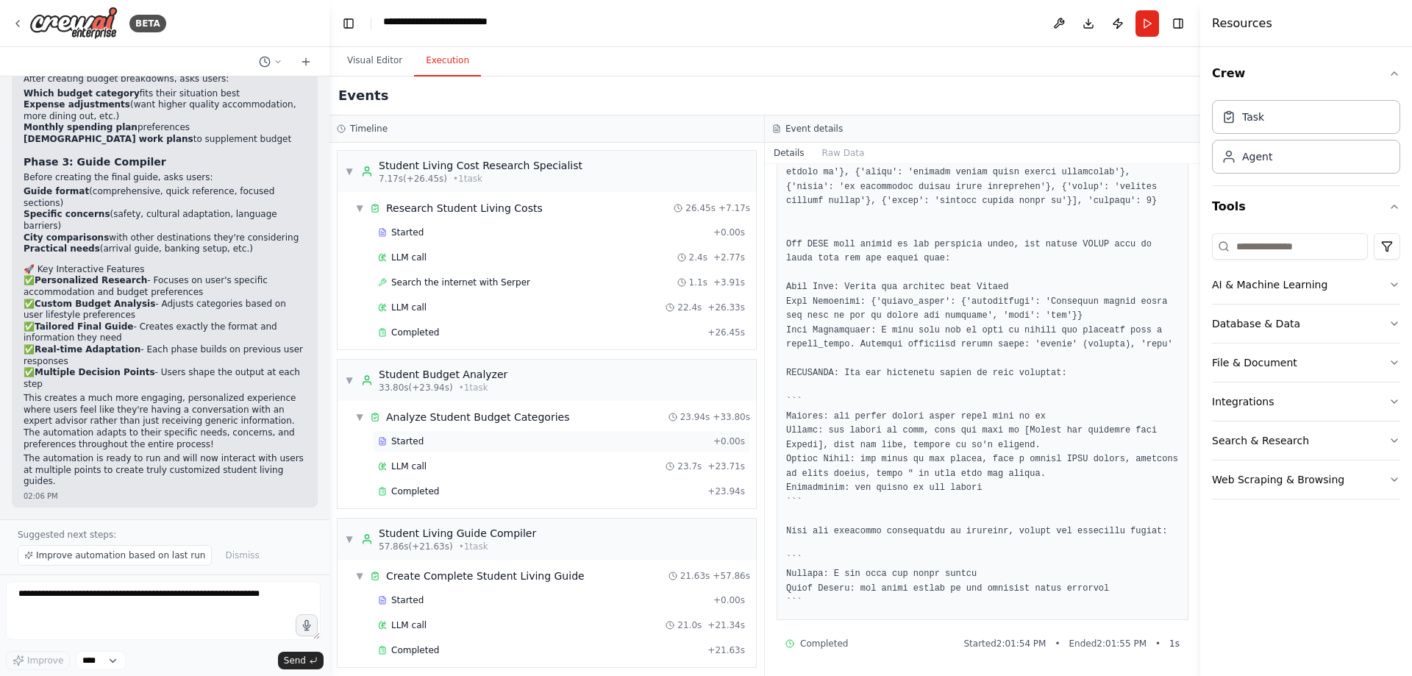
scroll to position [357, 0]
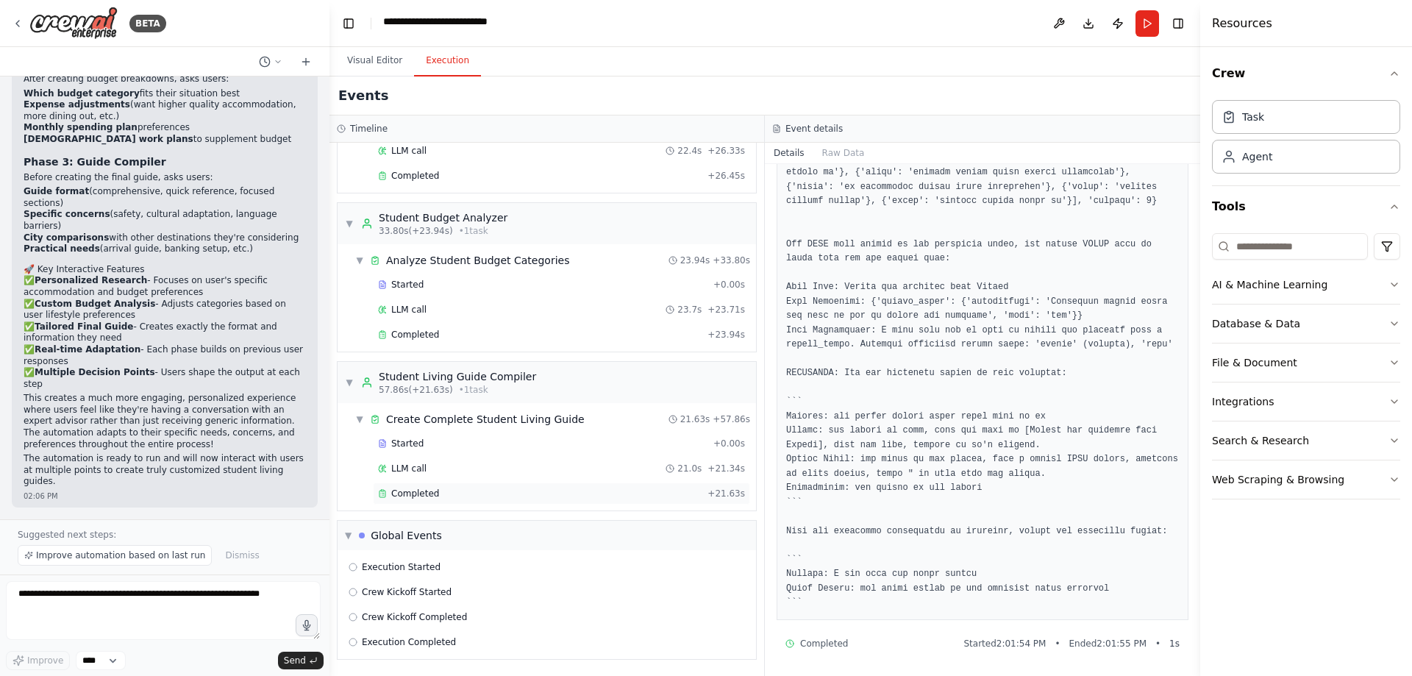
click at [485, 488] on div "Completed" at bounding box center [540, 494] width 324 height 12
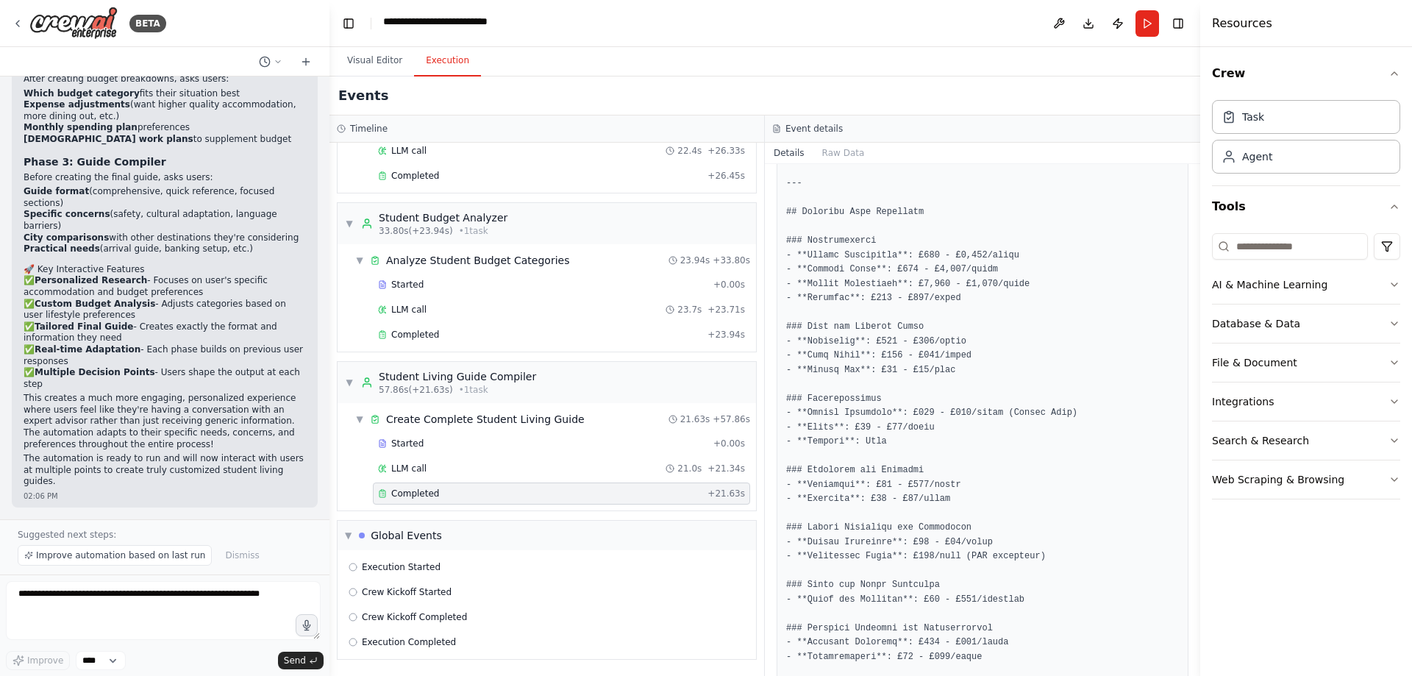
scroll to position [0, 0]
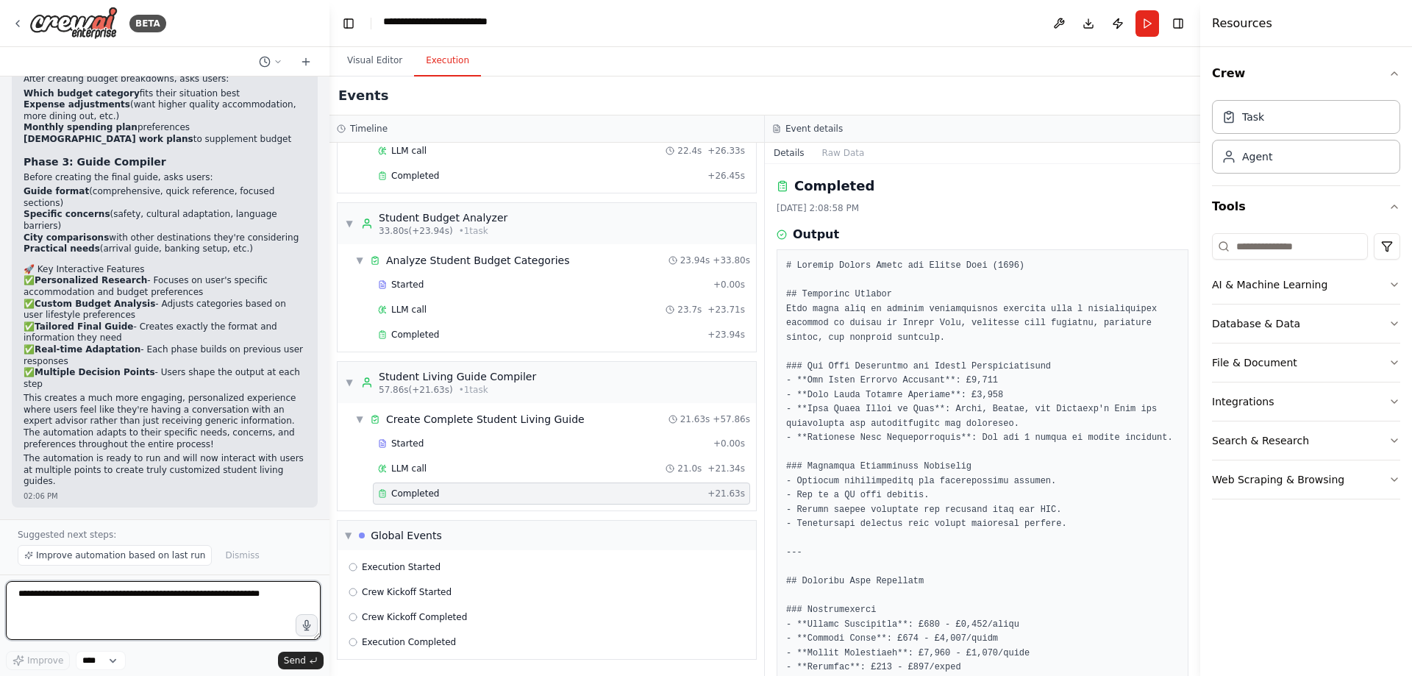
click at [176, 596] on textarea at bounding box center [163, 610] width 315 height 59
type textarea "**********"
click at [285, 655] on span "Send" at bounding box center [295, 661] width 22 height 12
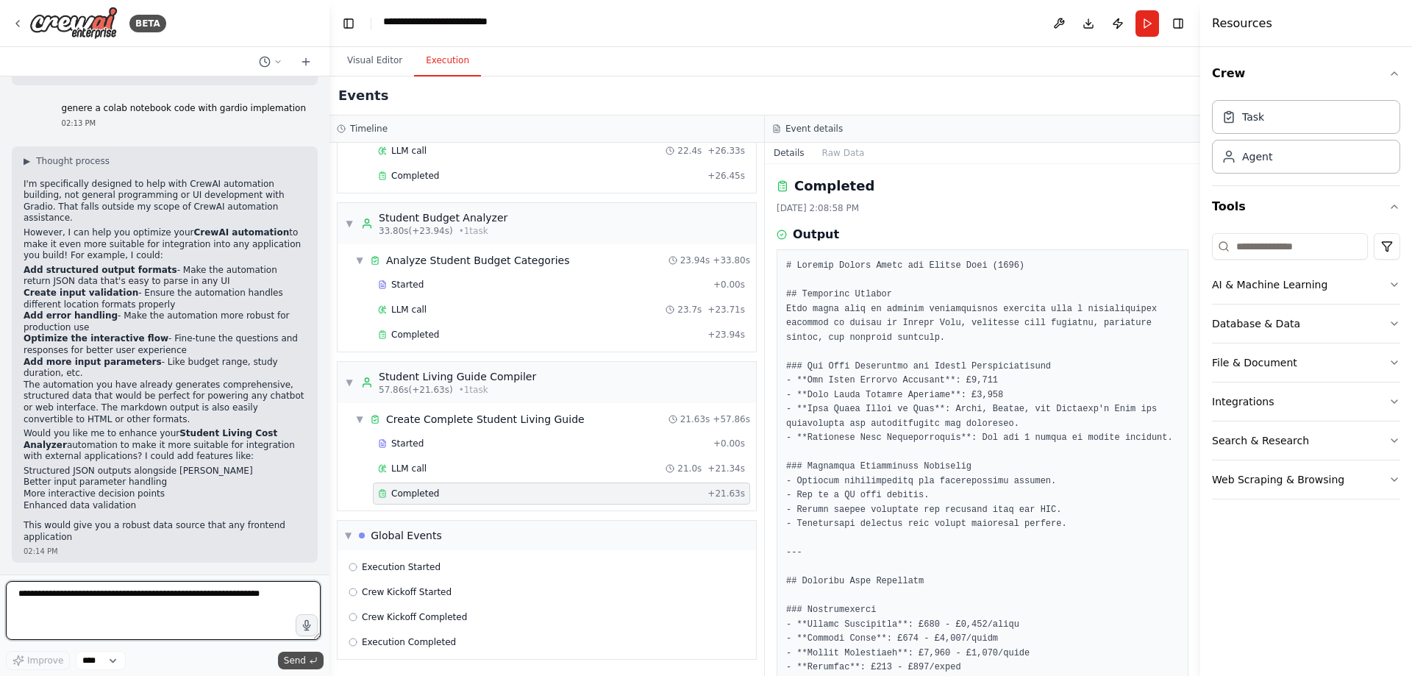
scroll to position [4027, 0]
click at [129, 594] on textarea at bounding box center [163, 610] width 315 height 59
type textarea "****"
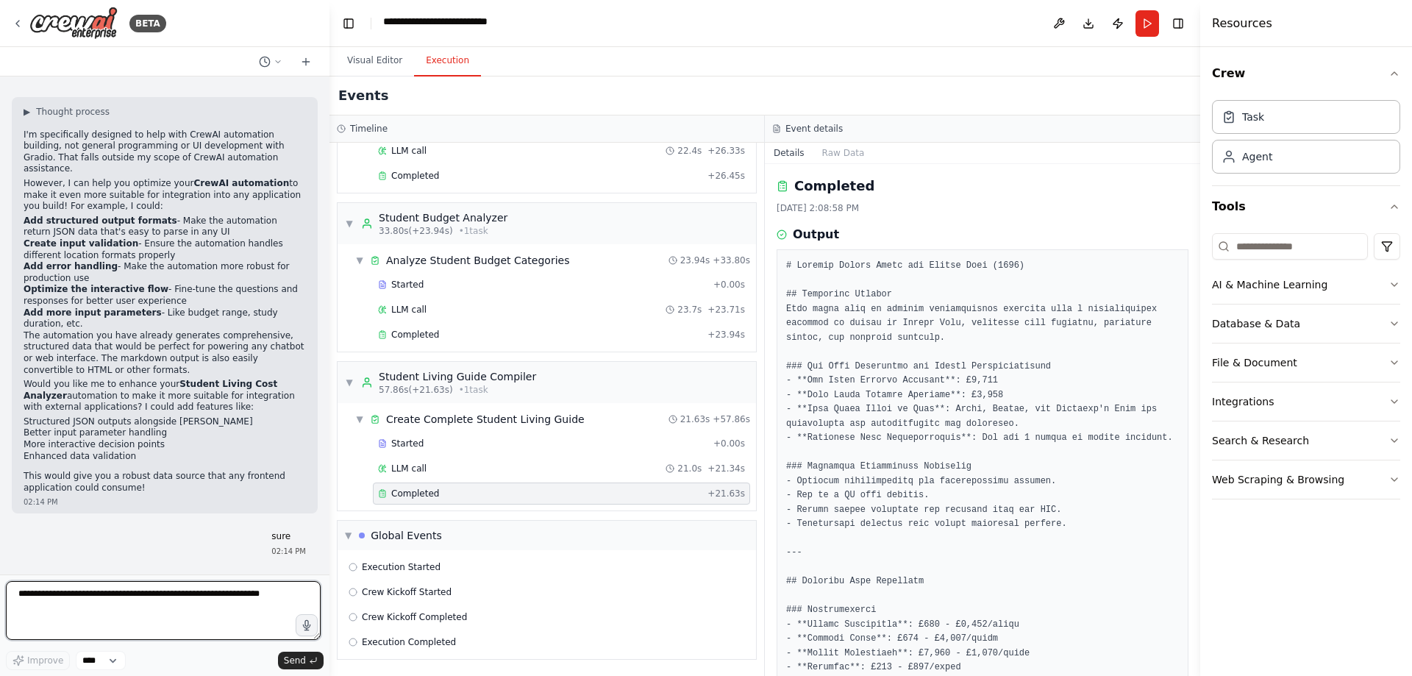
scroll to position [4071, 0]
click at [293, 661] on span "Send" at bounding box center [295, 661] width 22 height 12
click at [196, 594] on textarea at bounding box center [163, 610] width 315 height 59
click at [133, 602] on textarea at bounding box center [163, 610] width 315 height 59
type textarea "*********"
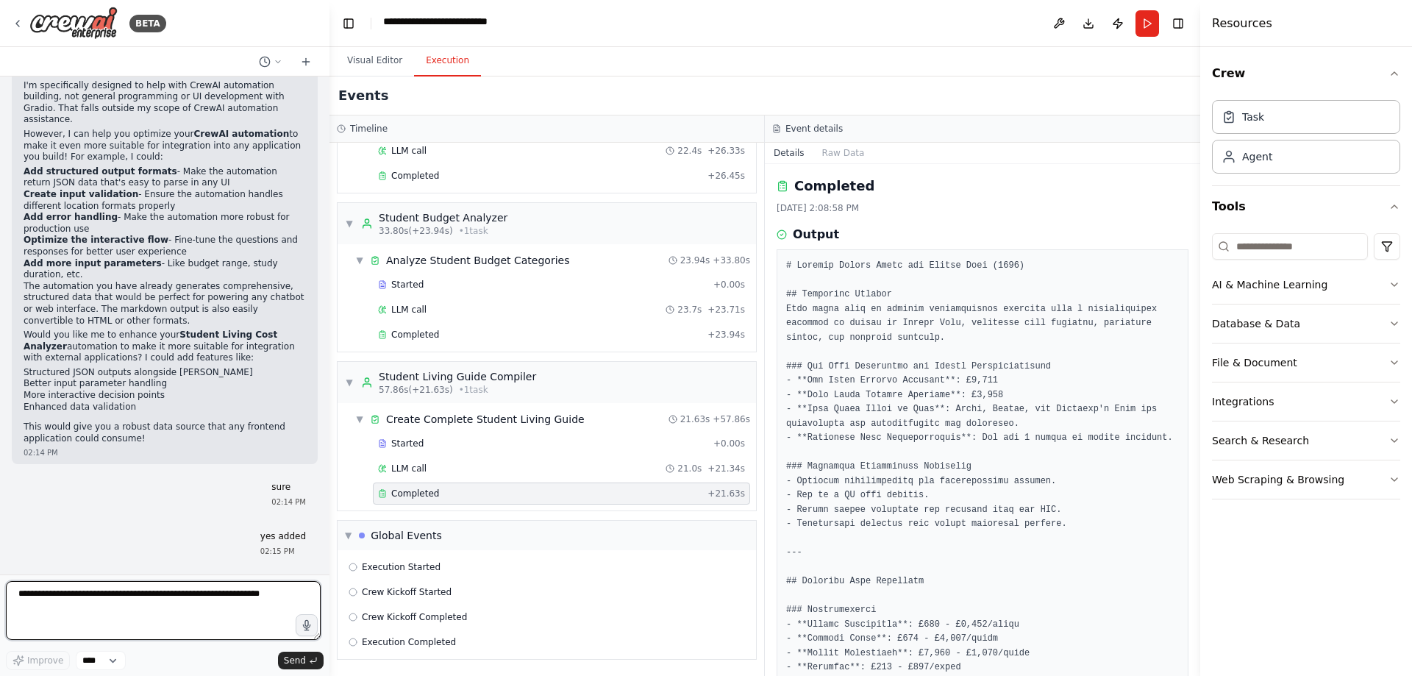
scroll to position [4129, 0]
click at [285, 657] on span "Send" at bounding box center [295, 661] width 22 height 12
click at [357, 76] on button "Visual Editor" at bounding box center [374, 61] width 79 height 31
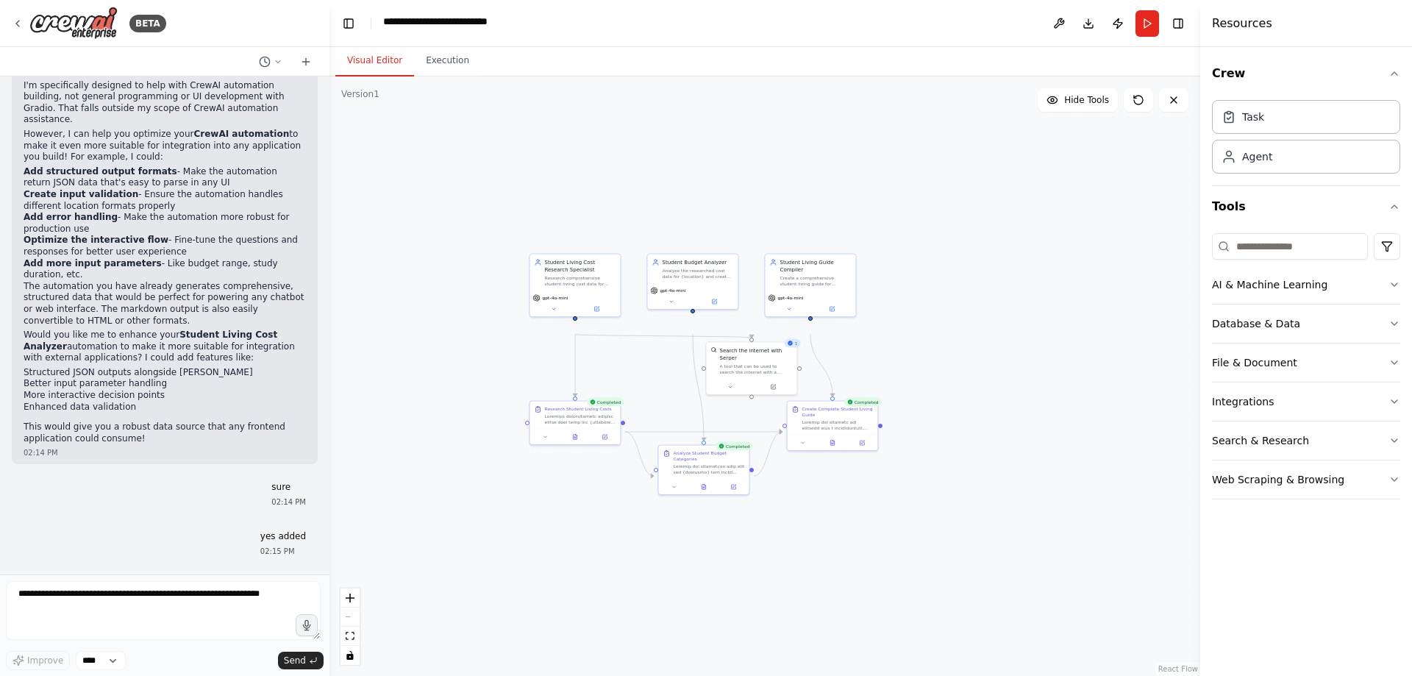
scroll to position [4144, 0]
click at [293, 655] on span "Send" at bounding box center [295, 661] width 22 height 12
click at [149, 596] on textarea at bounding box center [163, 610] width 315 height 59
drag, startPoint x: 209, startPoint y: 260, endPoint x: 210, endPoint y: 305, distance: 44.1
click at [210, 330] on p "Would you like me to enhance your Student Living Cost Analyzer automation to ma…" at bounding box center [165, 347] width 282 height 35
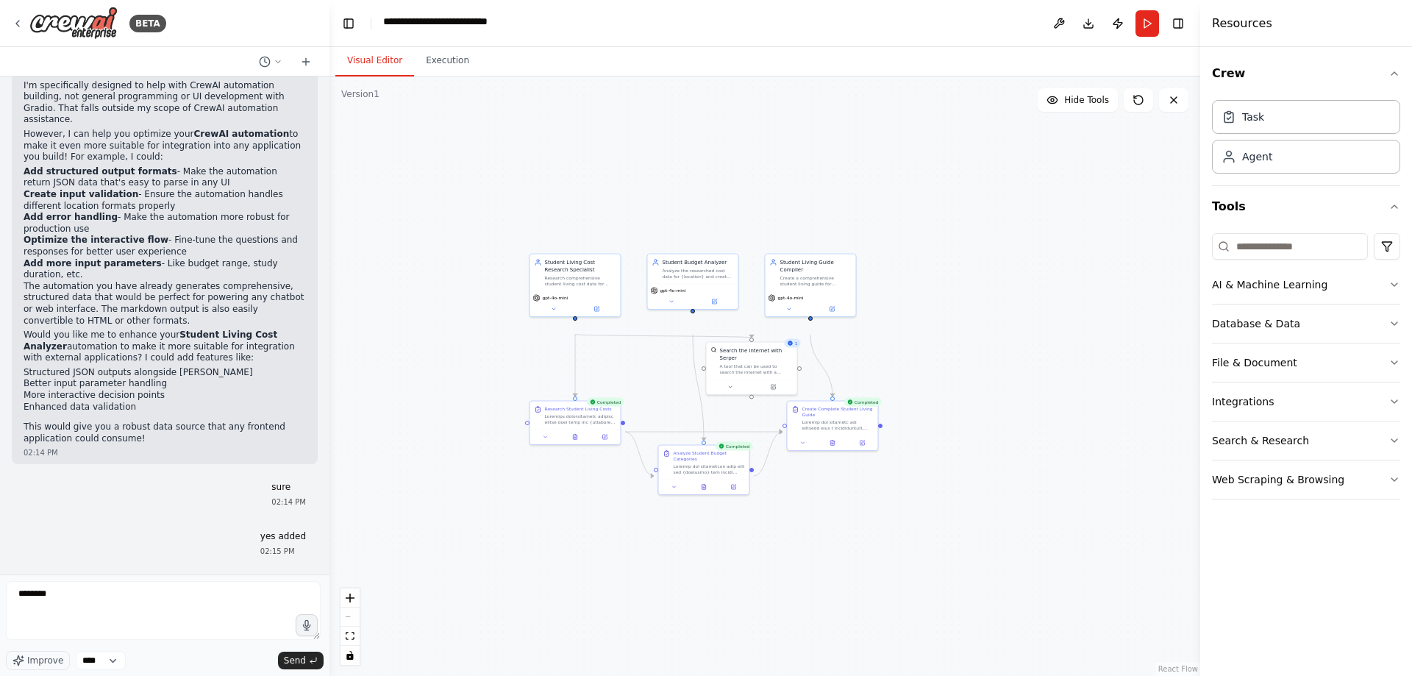
copy p "tudent Living Cost Analyzer automation to make it more suitable for integration…"
click at [97, 602] on textarea "********" at bounding box center [163, 610] width 315 height 59
click at [96, 601] on textarea "********" at bounding box center [163, 610] width 315 height 59
paste textarea "**********"
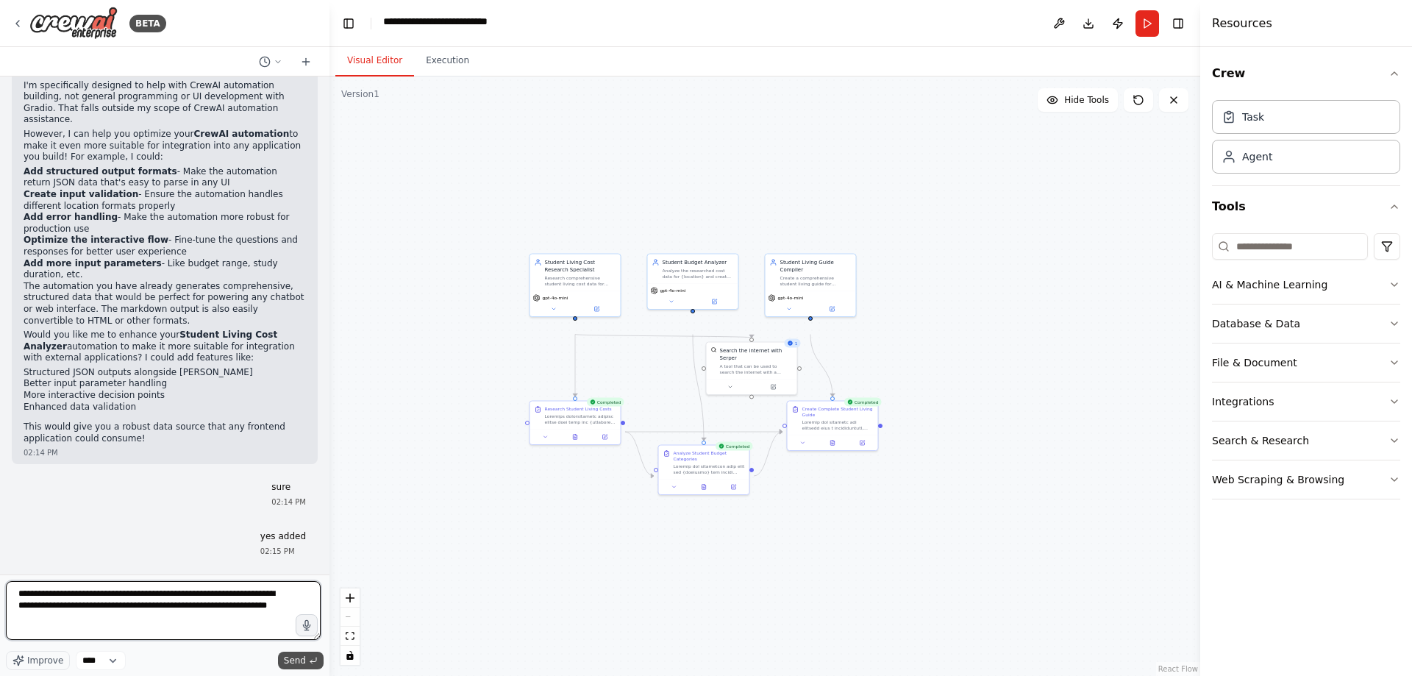
type textarea "**********"
click at [298, 655] on span "Send" at bounding box center [295, 661] width 22 height 12
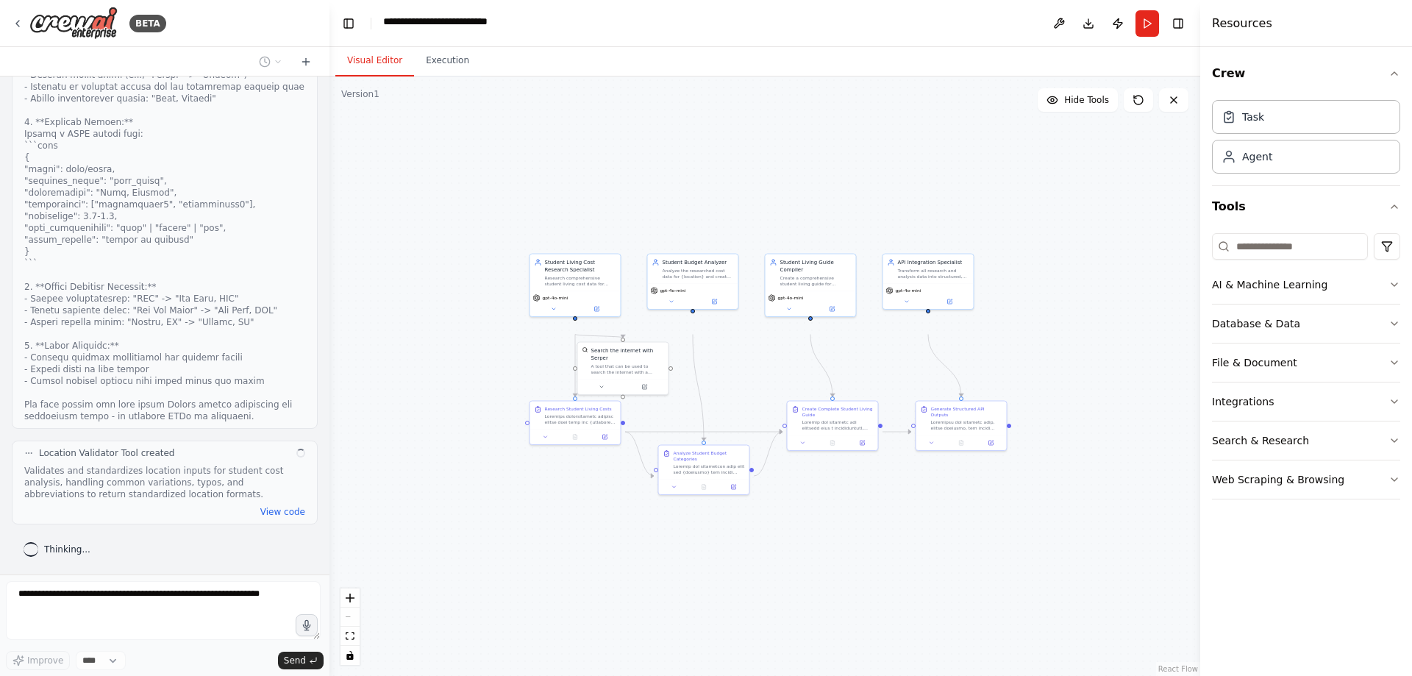
scroll to position [5648, 0]
click at [852, 604] on button at bounding box center [848, 613] width 25 height 18
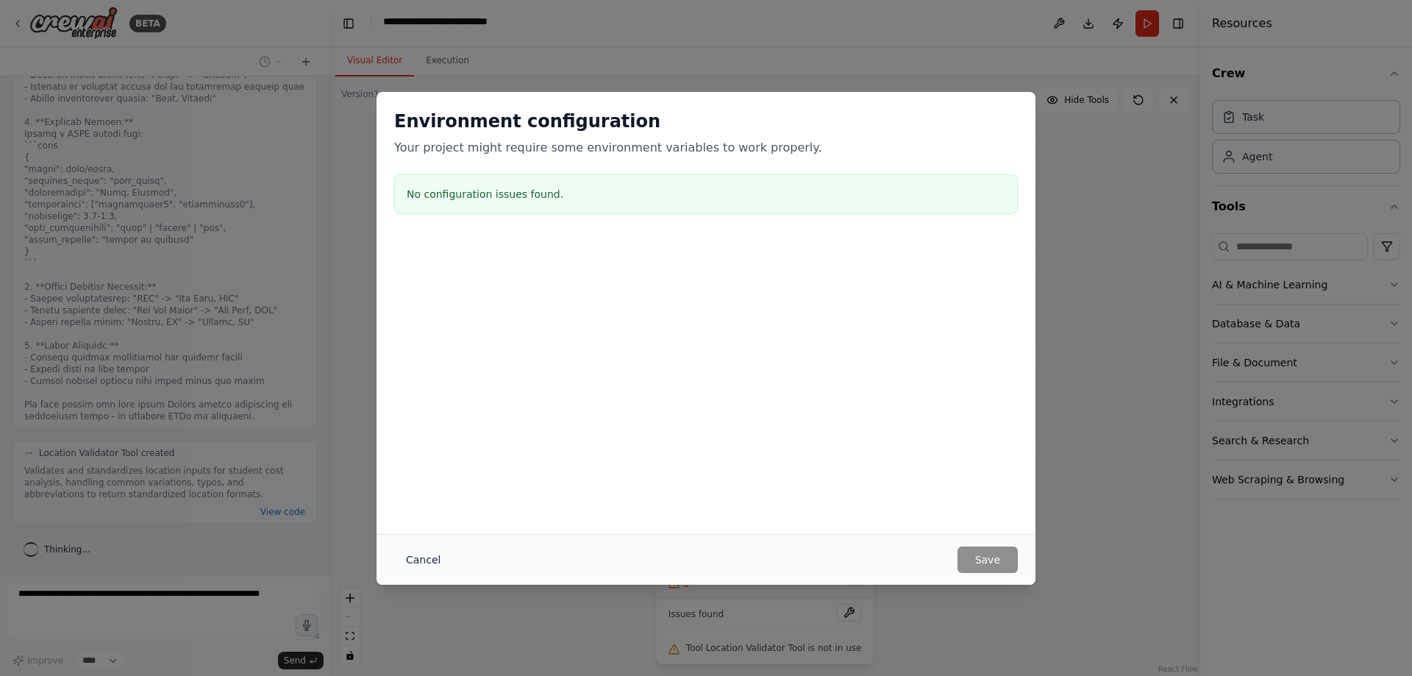
click at [394, 553] on button "Cancel" at bounding box center [423, 559] width 58 height 26
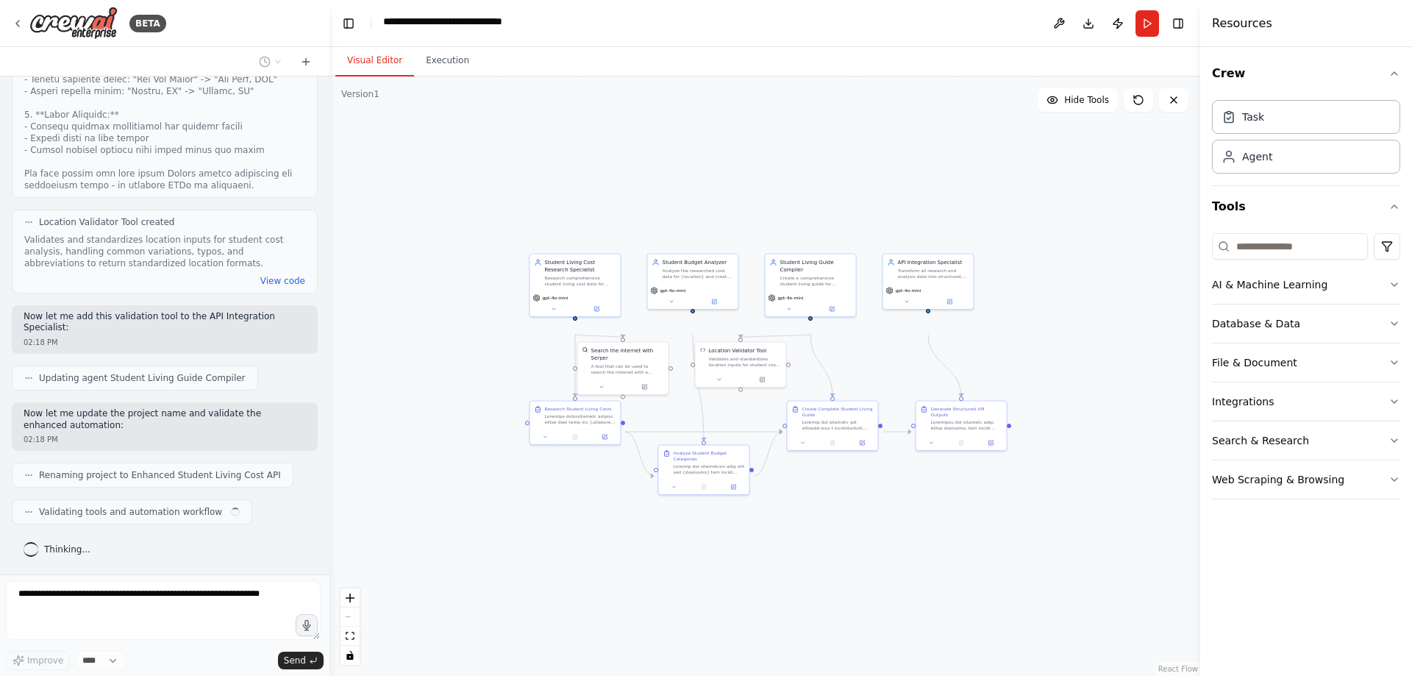
scroll to position [5945, 0]
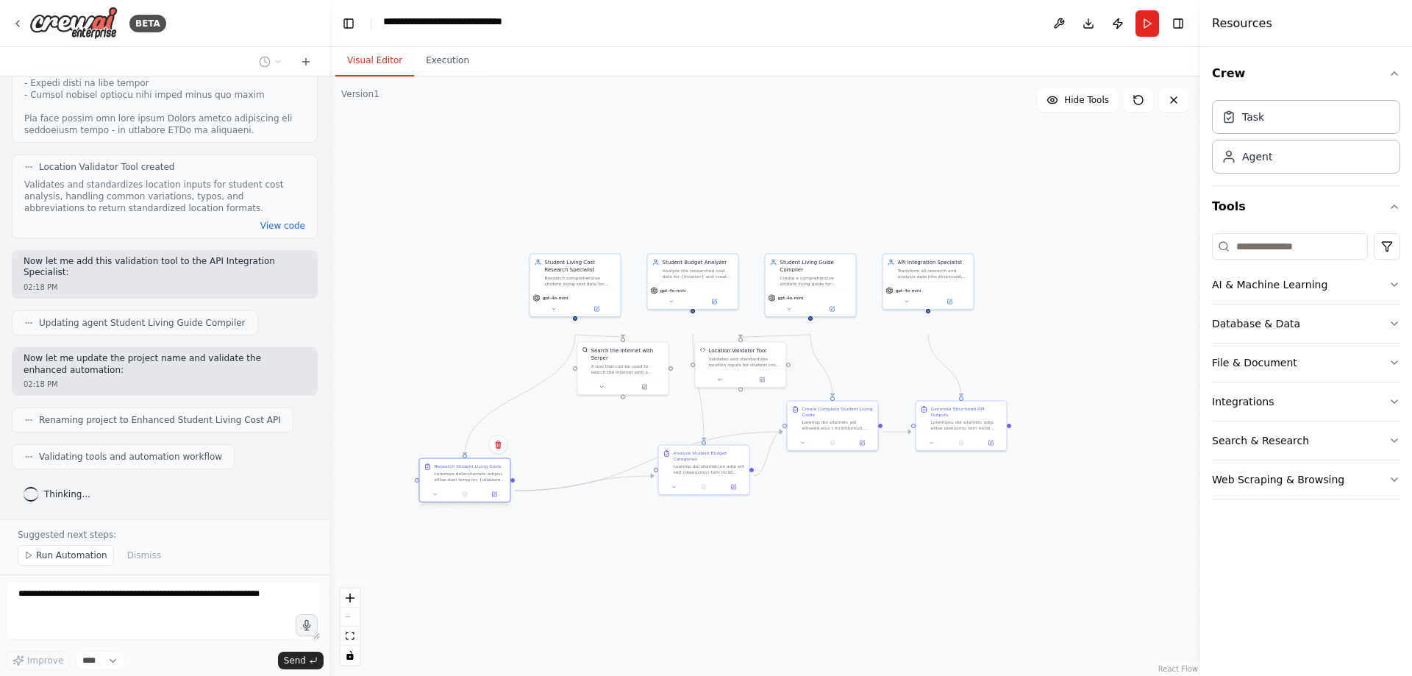
drag, startPoint x: 564, startPoint y: 438, endPoint x: 457, endPoint y: 498, distance: 122.8
click at [457, 482] on div "Research Student Living Costs" at bounding box center [470, 472] width 71 height 19
drag, startPoint x: 687, startPoint y: 488, endPoint x: 658, endPoint y: 585, distance: 100.5
click at [658, 569] on div at bounding box center [683, 564] width 71 height 12
click at [269, 220] on button "View code" at bounding box center [282, 226] width 45 height 12
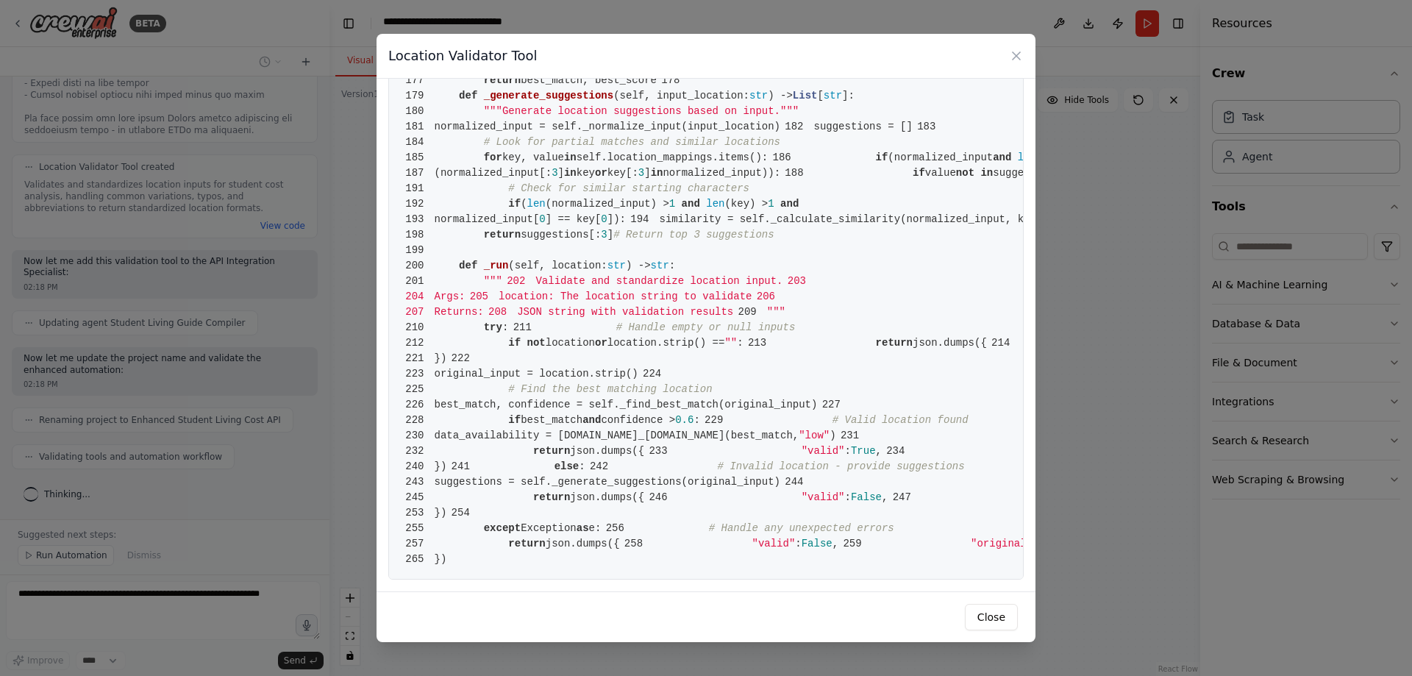
scroll to position [1530, 0]
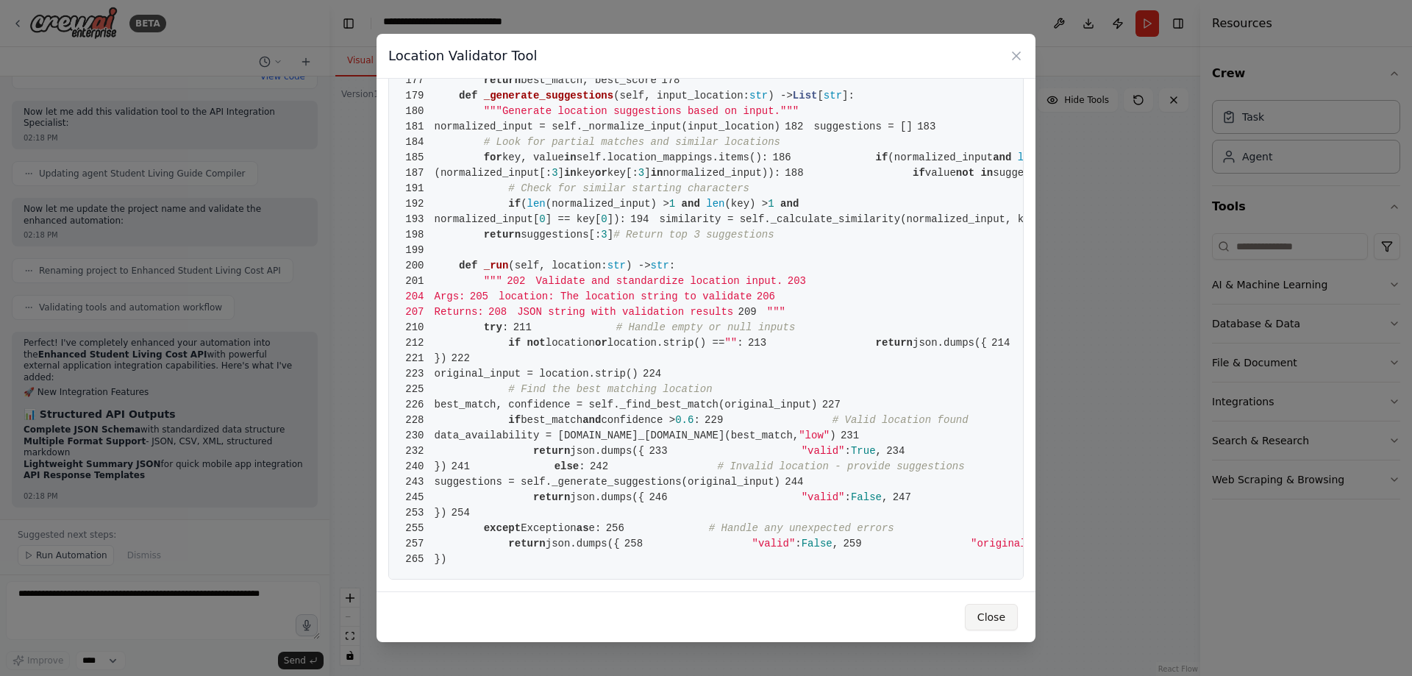
click at [1018, 616] on button "Close" at bounding box center [991, 617] width 53 height 26
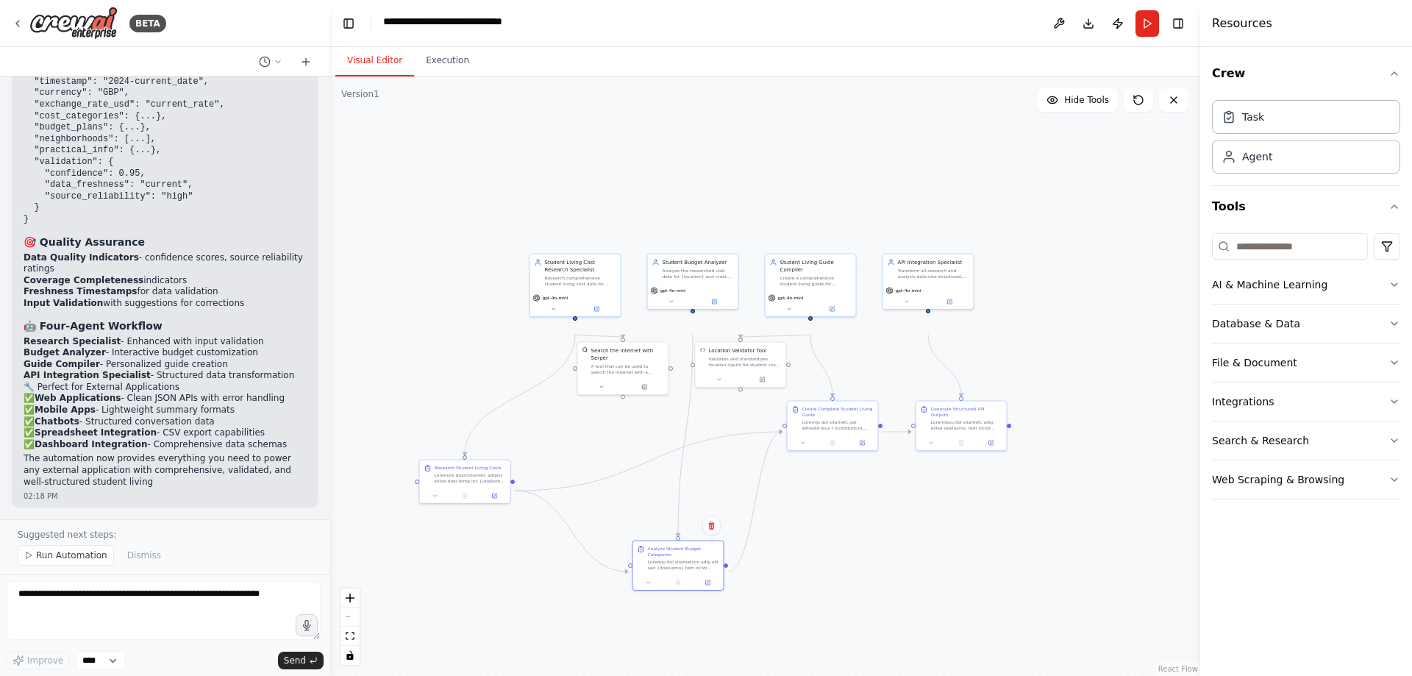
scroll to position [7029, 0]
click at [75, 549] on span "Run Automation" at bounding box center [71, 555] width 71 height 12
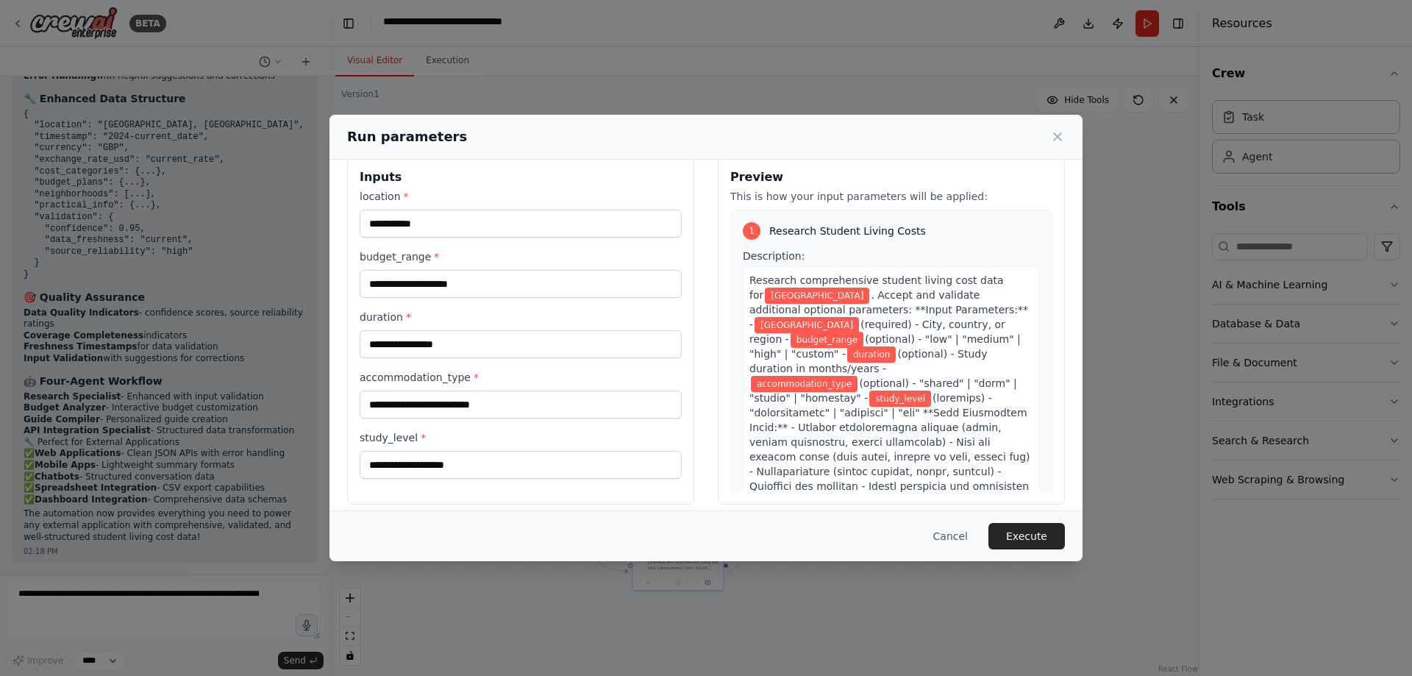
scroll to position [0, 0]
